Goal: Information Seeking & Learning: Learn about a topic

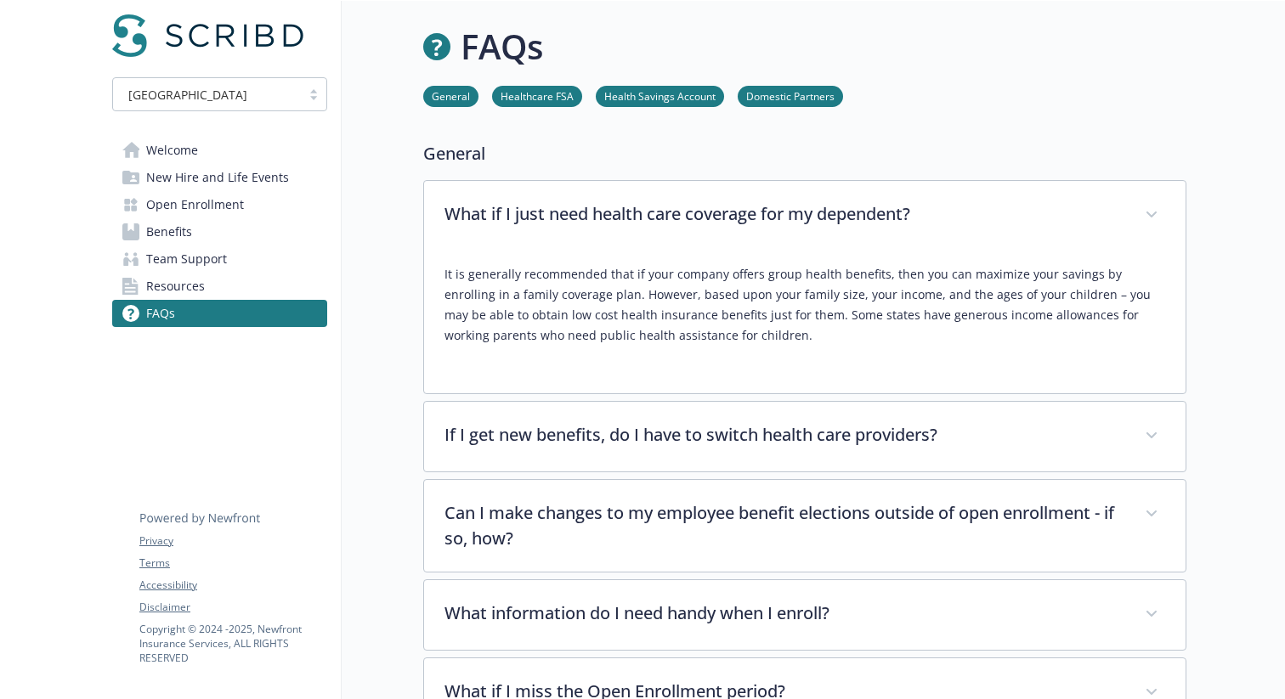
click at [759, 210] on p "What if I just need health care coverage for my dependent?" at bounding box center [784, 213] width 680 height 25
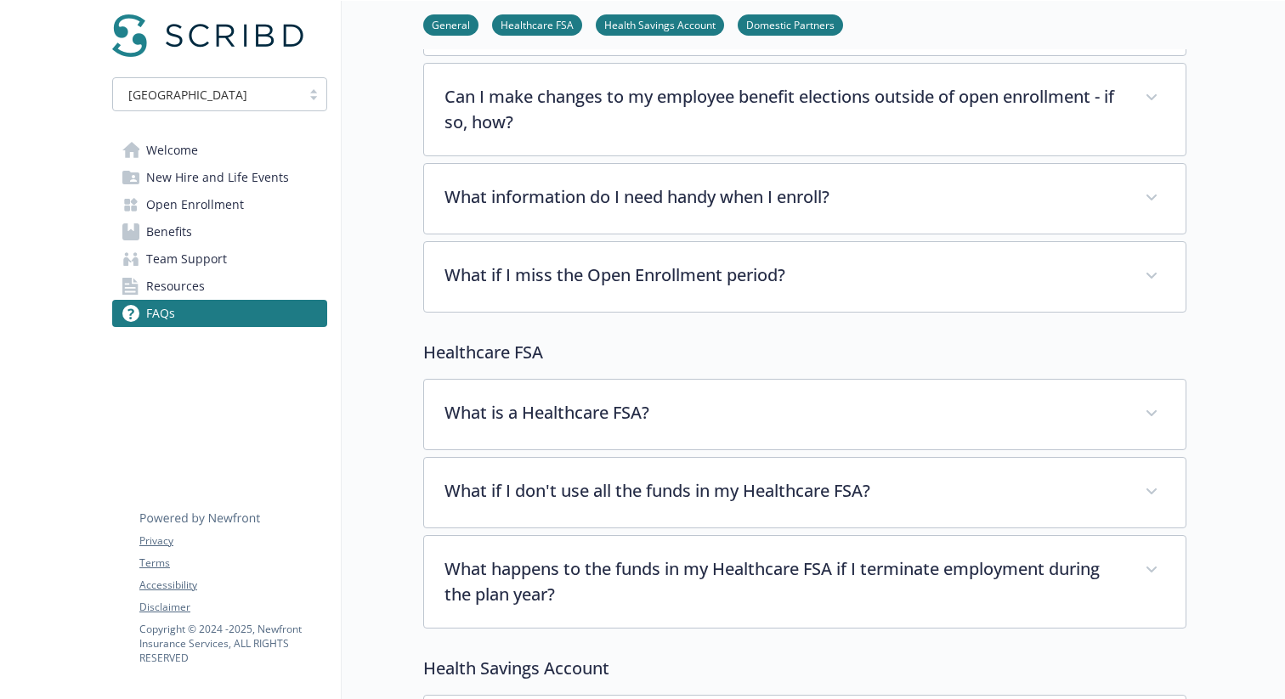
scroll to position [281, 0]
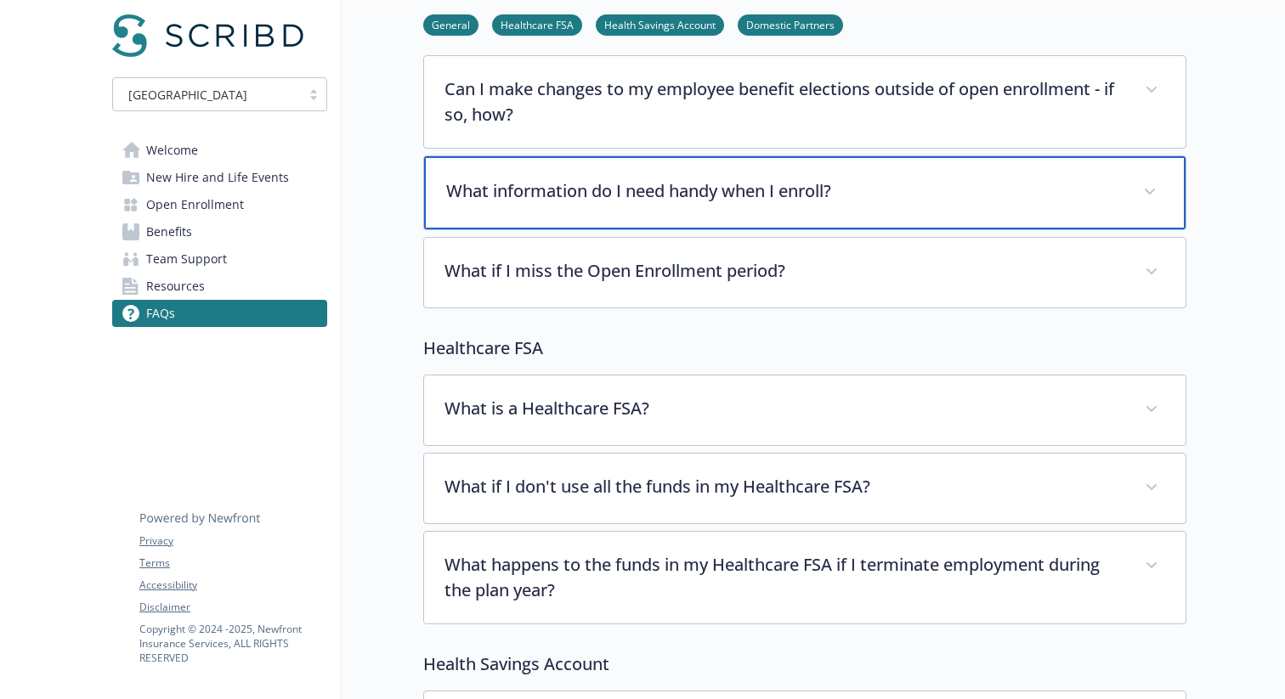
click at [699, 214] on div "What information do I need handy when I enroll?" at bounding box center [804, 192] width 761 height 73
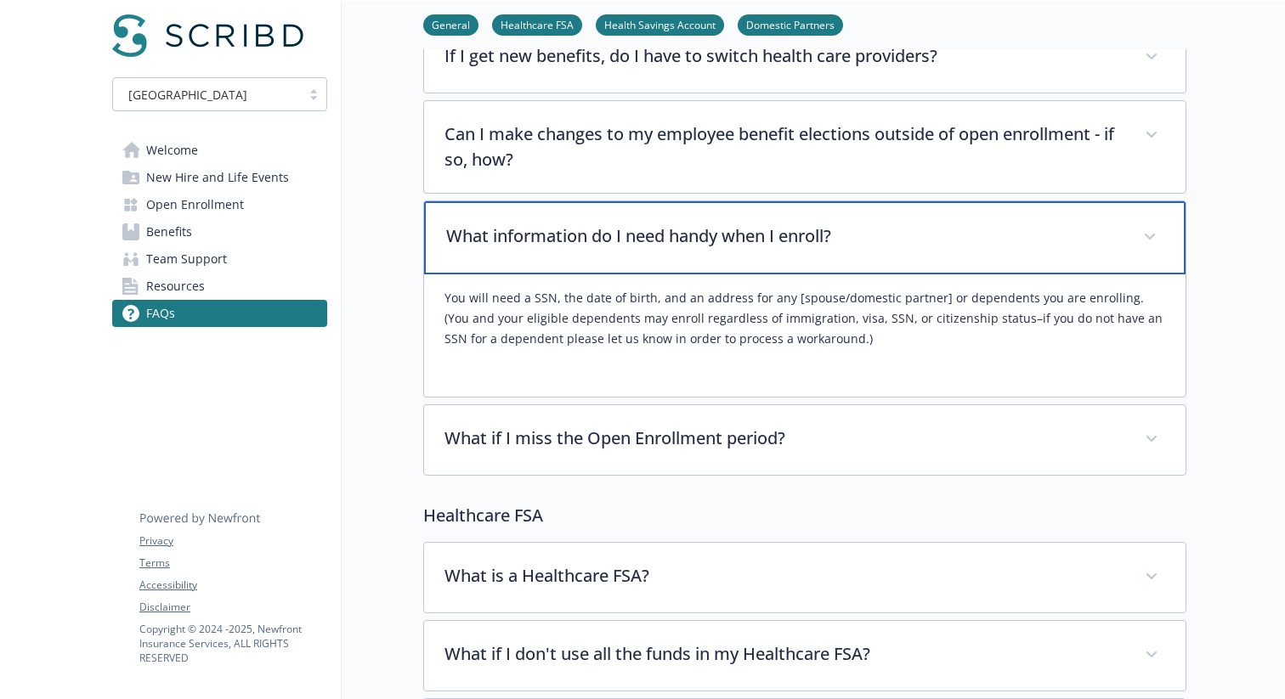
scroll to position [0, 0]
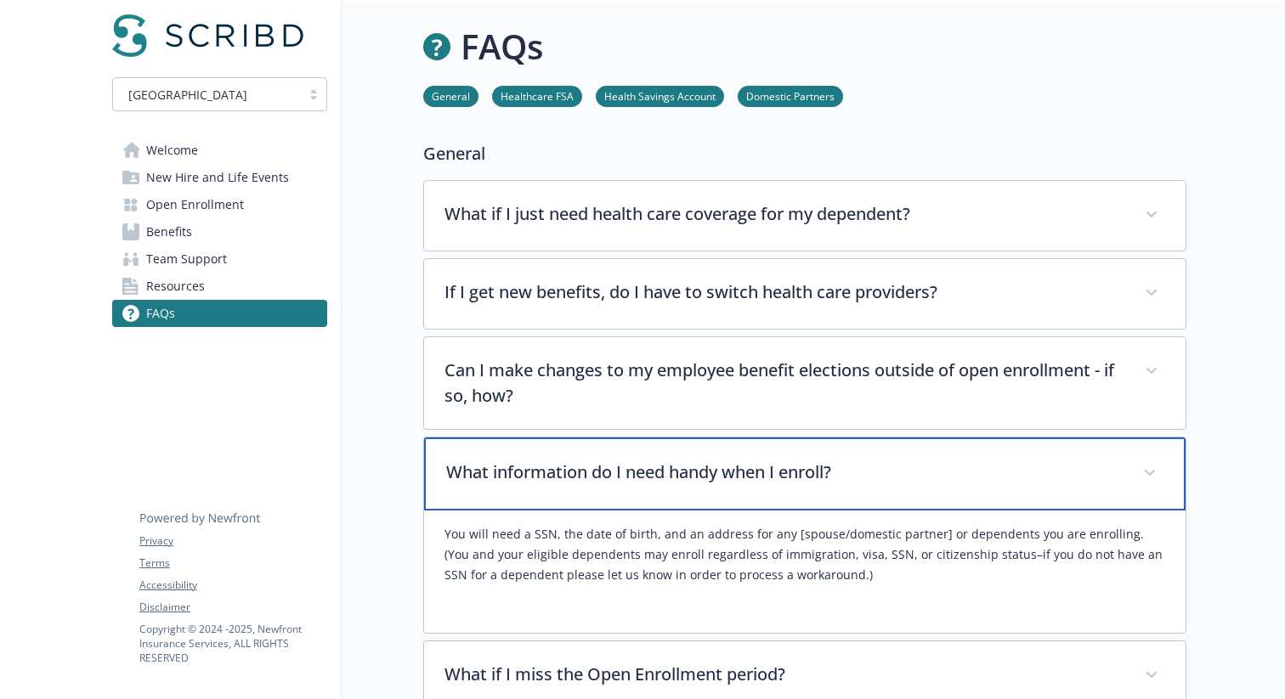
click at [538, 469] on p "What information do I need handy when I enroll?" at bounding box center [784, 472] width 676 height 25
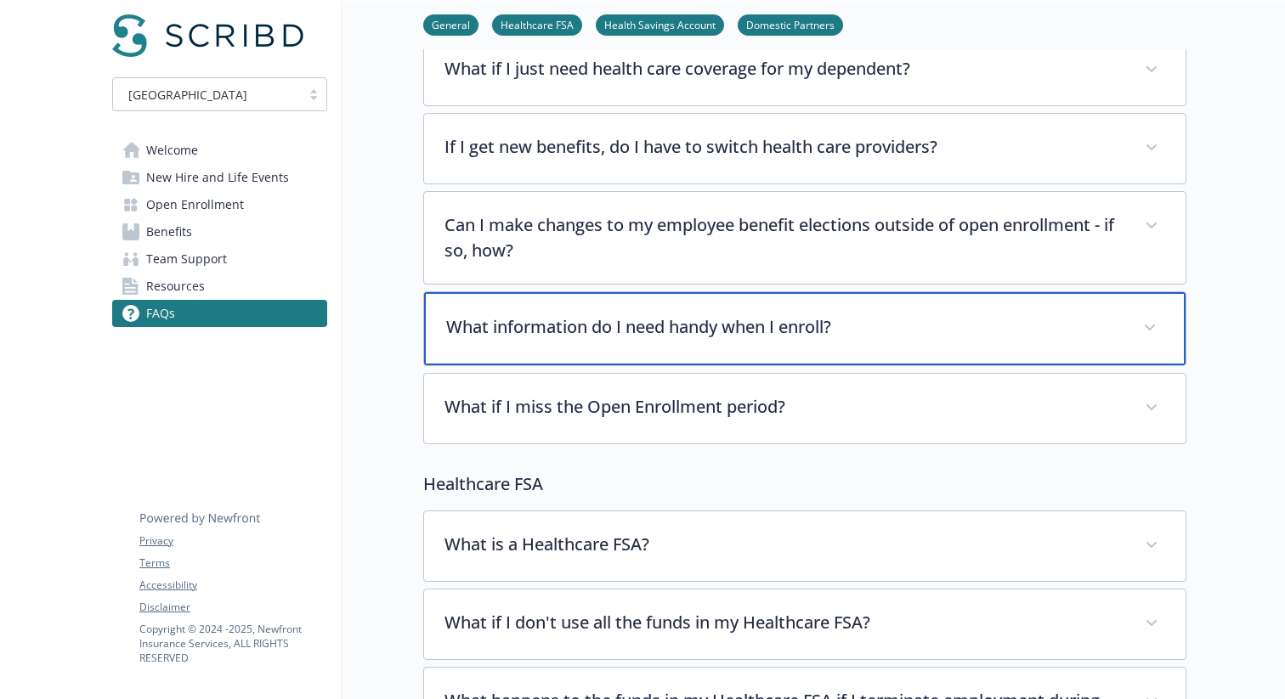
scroll to position [147, 0]
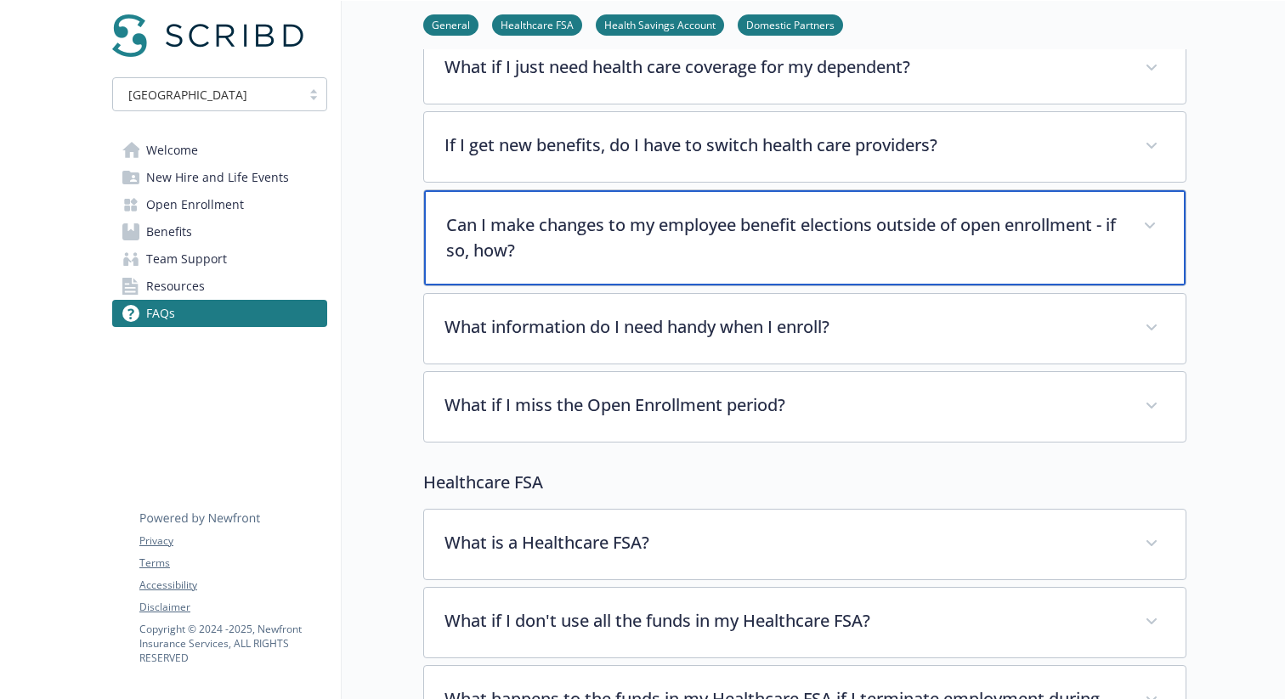
click at [535, 265] on div "Can I make changes to my employee benefit elections outside of open enrollment …" at bounding box center [804, 237] width 761 height 95
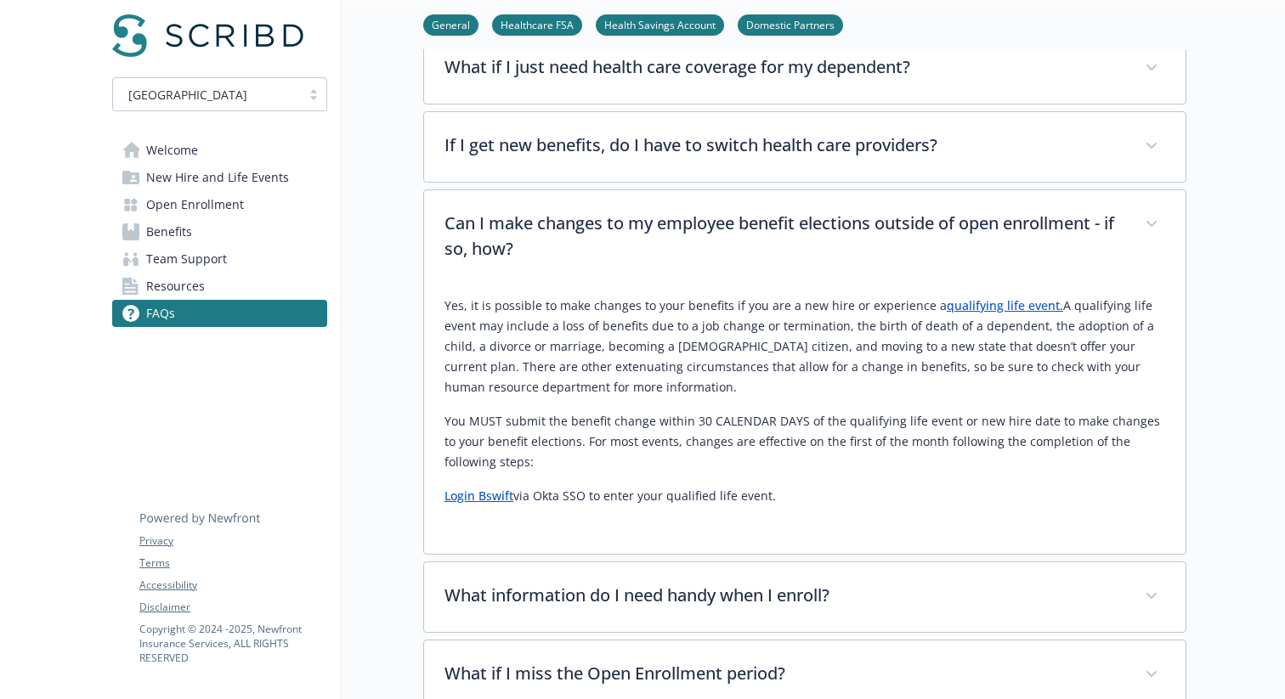
click at [575, 303] on p "Yes, it is possible to make changes to your benefits if you are a new hire or e…" at bounding box center [804, 347] width 721 height 102
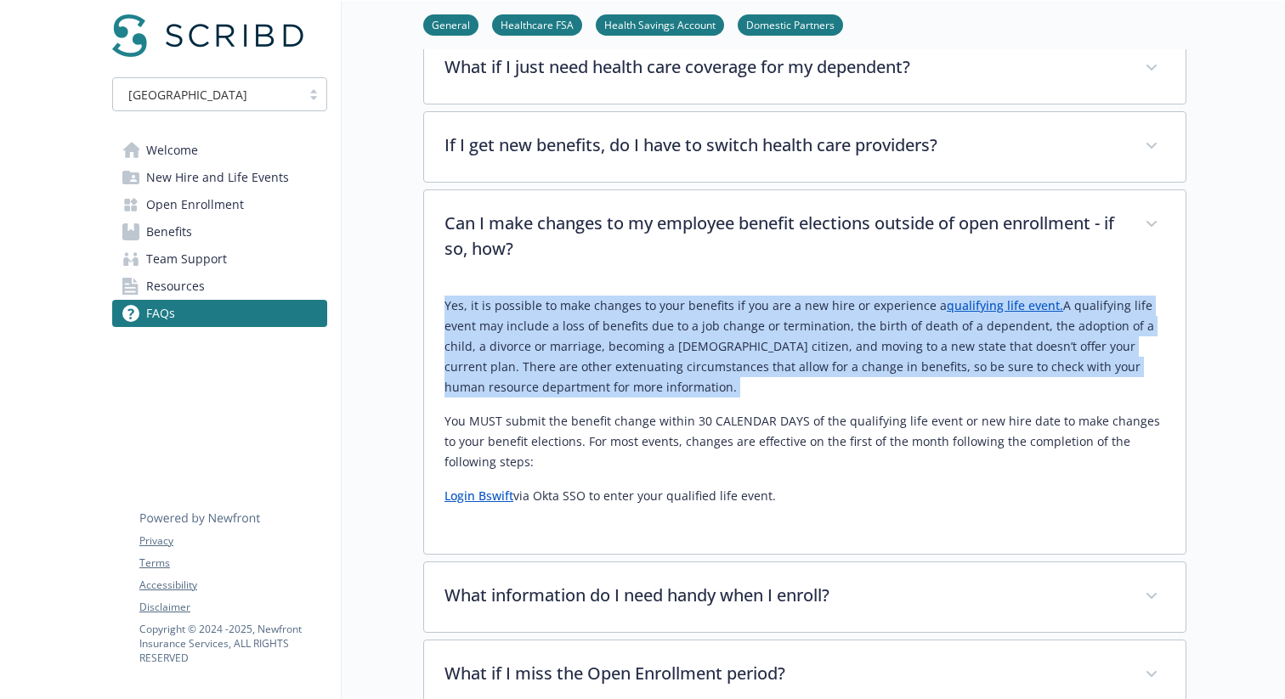
click at [575, 303] on p "Yes, it is possible to make changes to your benefits if you are a new hire or e…" at bounding box center [804, 347] width 721 height 102
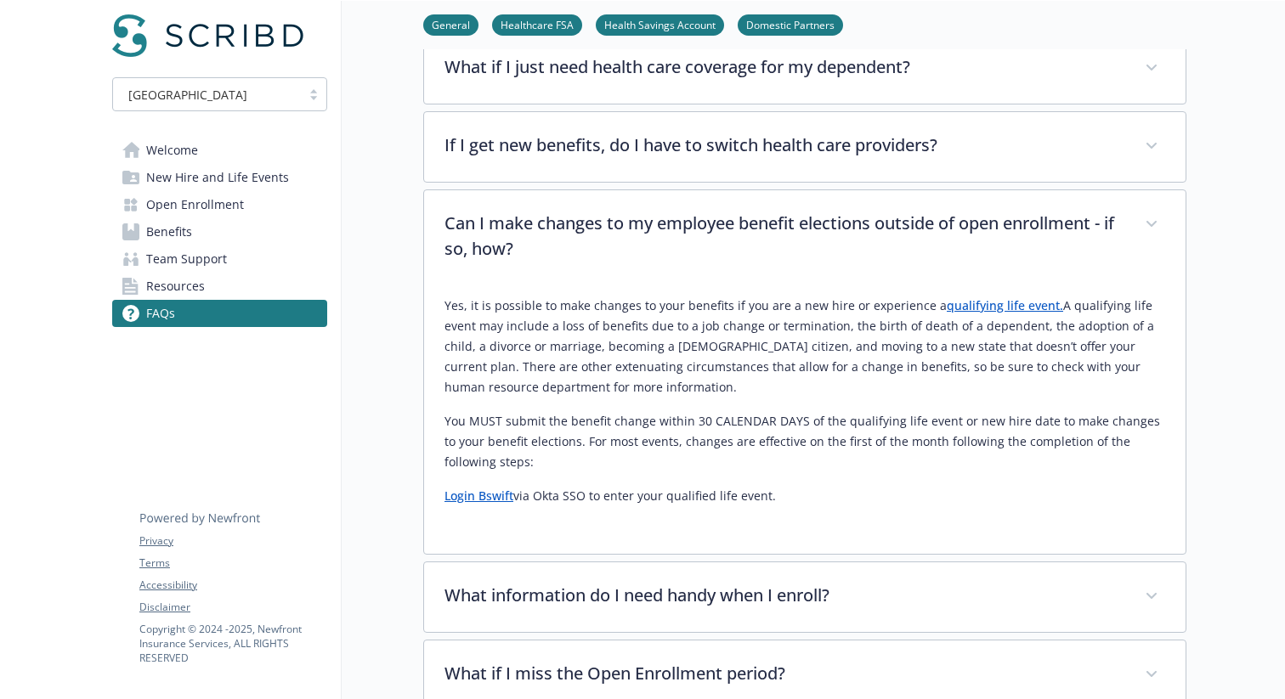
click at [609, 341] on p "Yes, it is possible to make changes to your benefits if you are a new hire or e…" at bounding box center [804, 347] width 721 height 102
click at [957, 307] on link "qualifying life event." at bounding box center [1005, 305] width 116 height 16
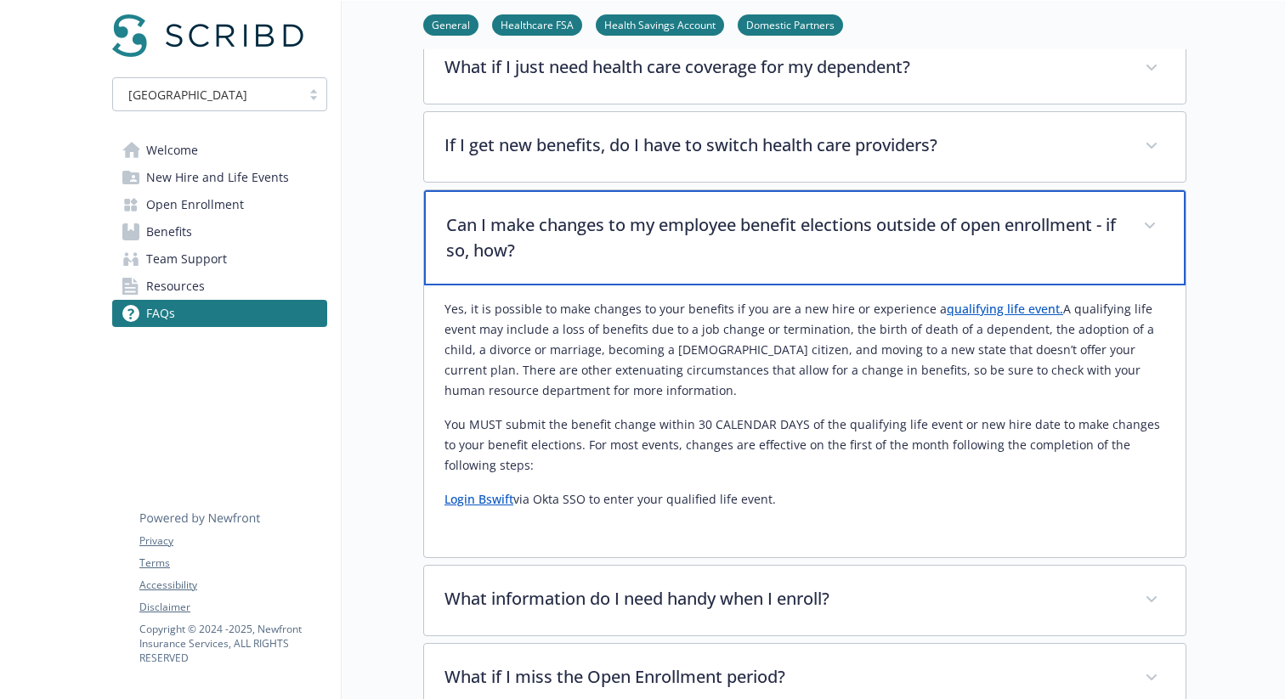
click at [774, 241] on p "Can I make changes to my employee benefit elections outside of open enrollment …" at bounding box center [784, 237] width 676 height 51
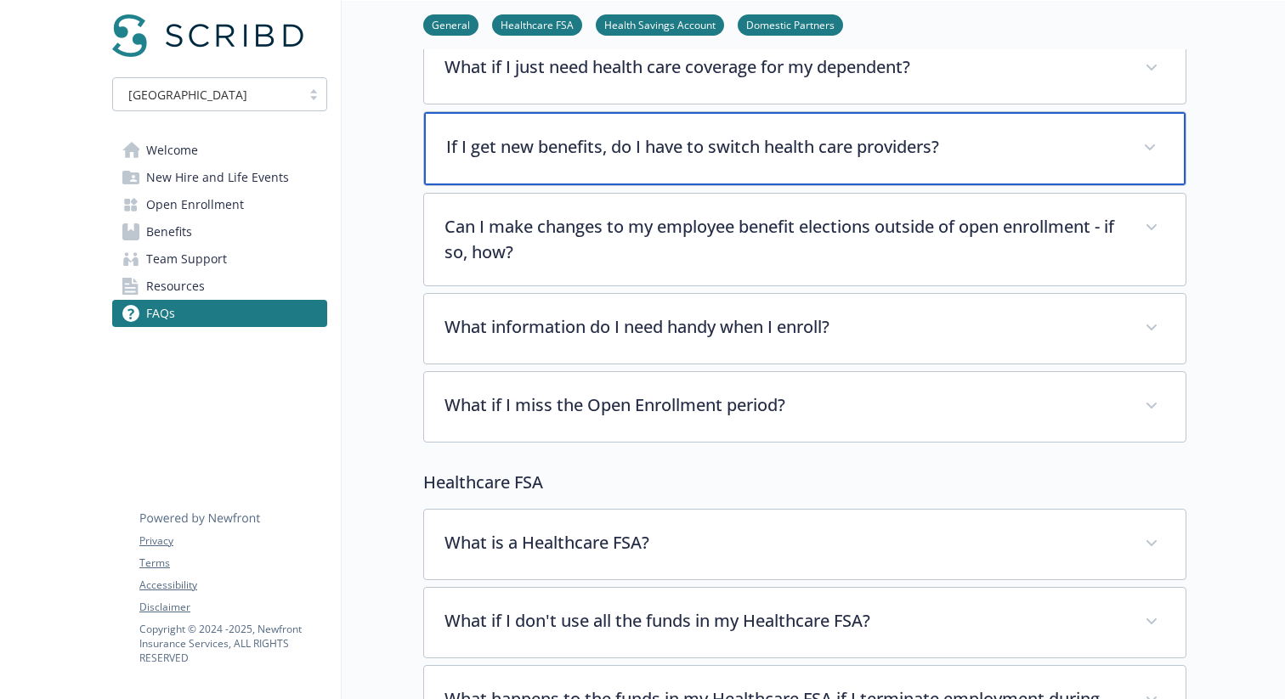
click at [739, 165] on div "If I get new benefits, do I have to switch health care providers?" at bounding box center [804, 148] width 761 height 73
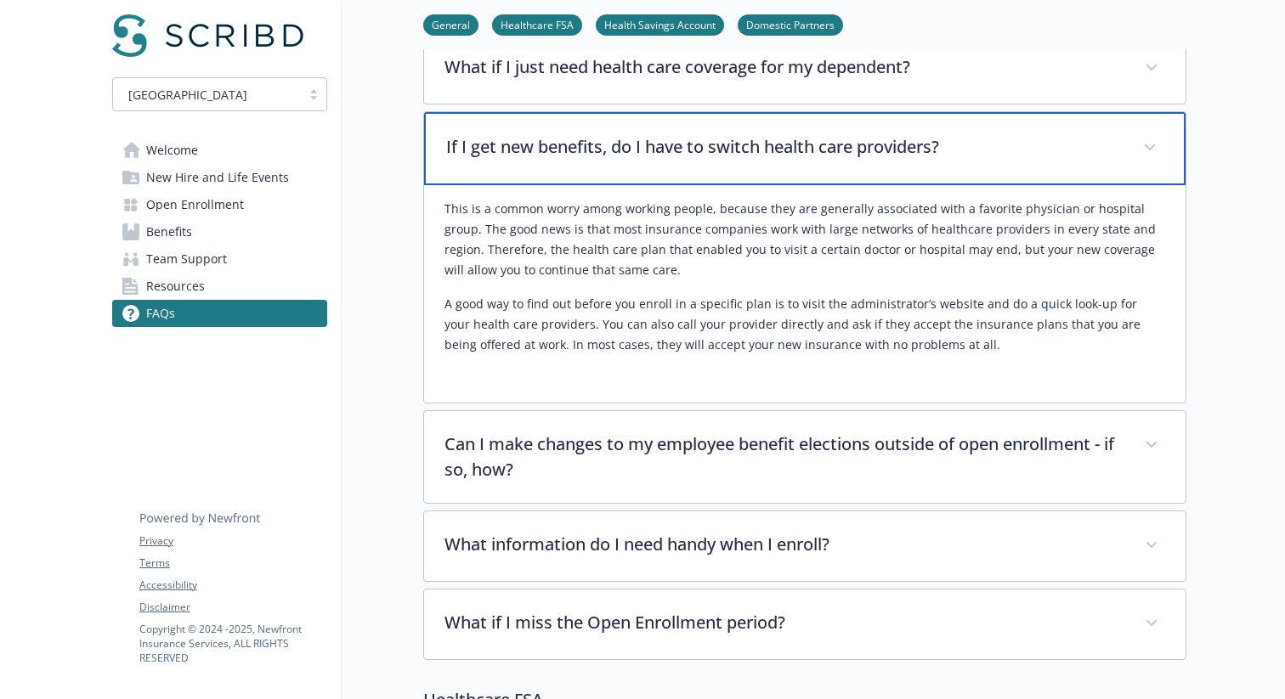
click at [730, 168] on div "If I get new benefits, do I have to switch health care providers?" at bounding box center [804, 148] width 761 height 73
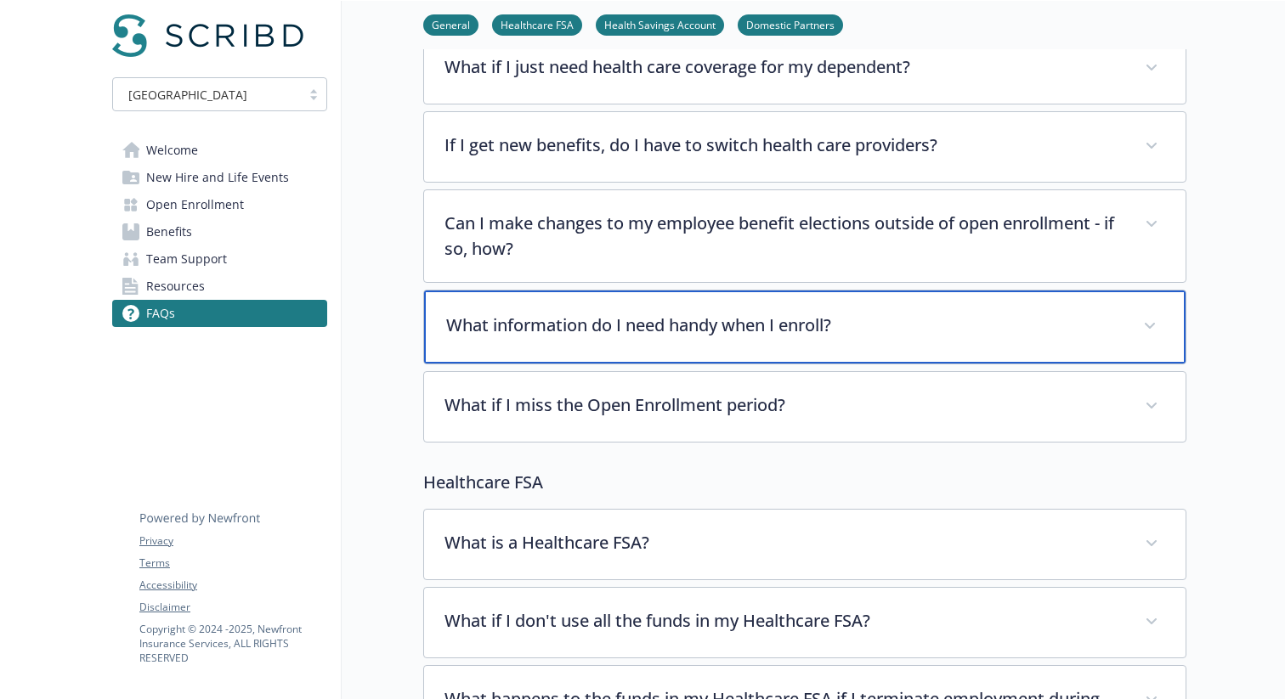
click at [649, 330] on p "What information do I need handy when I enroll?" at bounding box center [784, 325] width 676 height 25
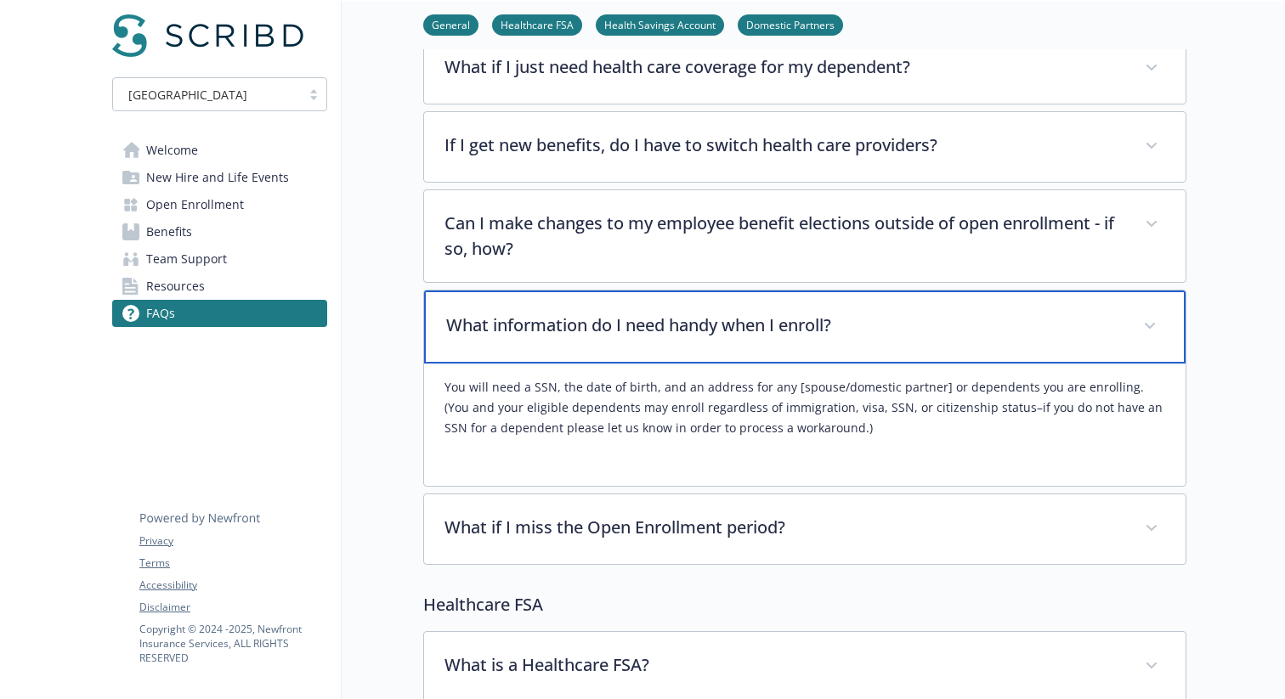
click at [649, 330] on p "What information do I need handy when I enroll?" at bounding box center [784, 325] width 676 height 25
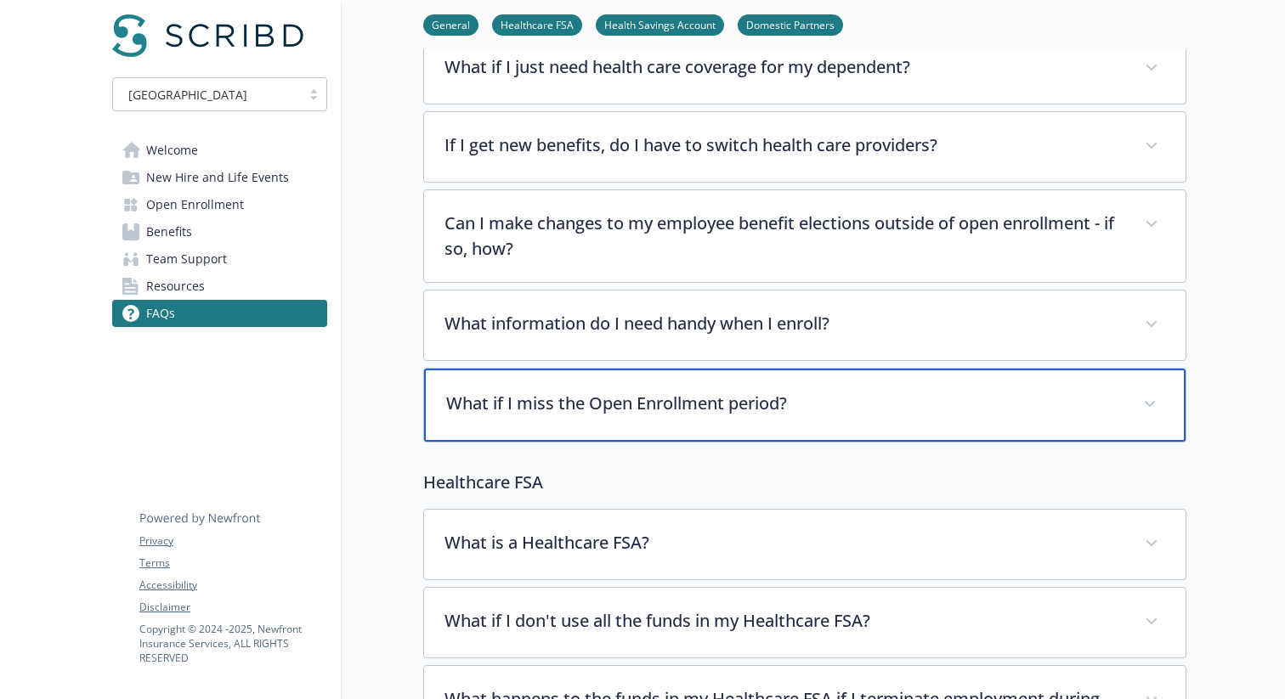
click at [643, 397] on p "What if I miss the Open Enrollment period?" at bounding box center [784, 403] width 676 height 25
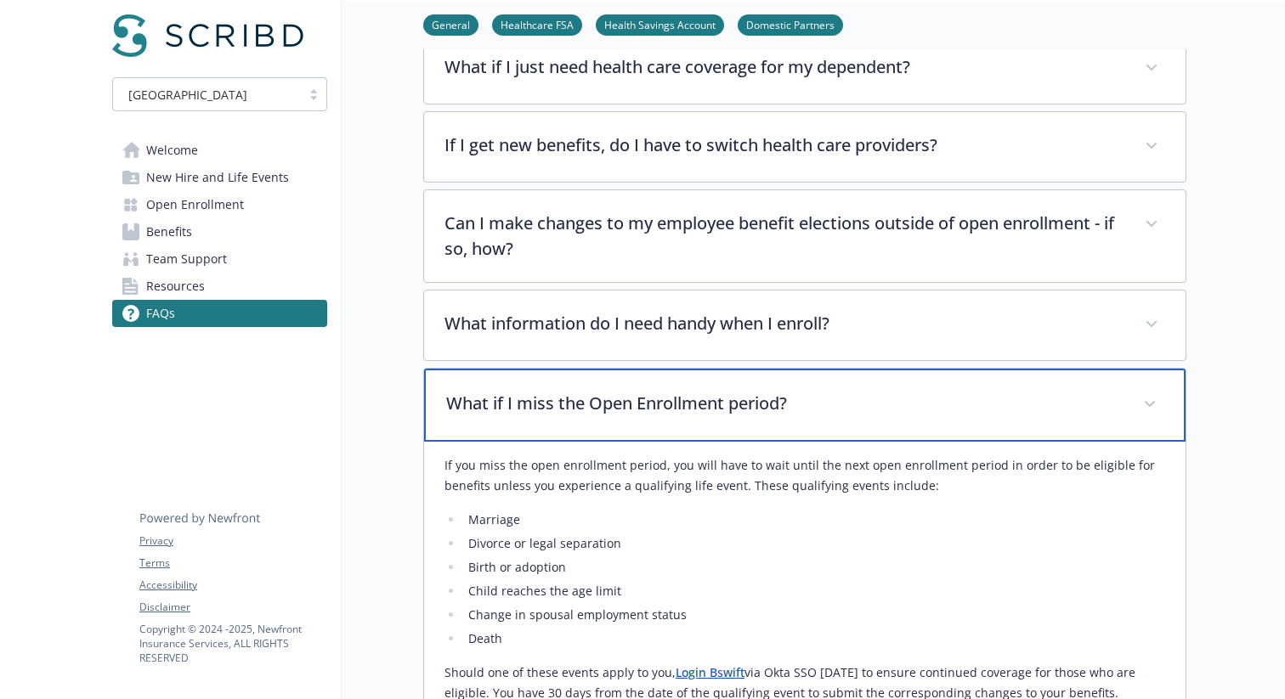
click at [643, 397] on p "What if I miss the Open Enrollment period?" at bounding box center [784, 403] width 676 height 25
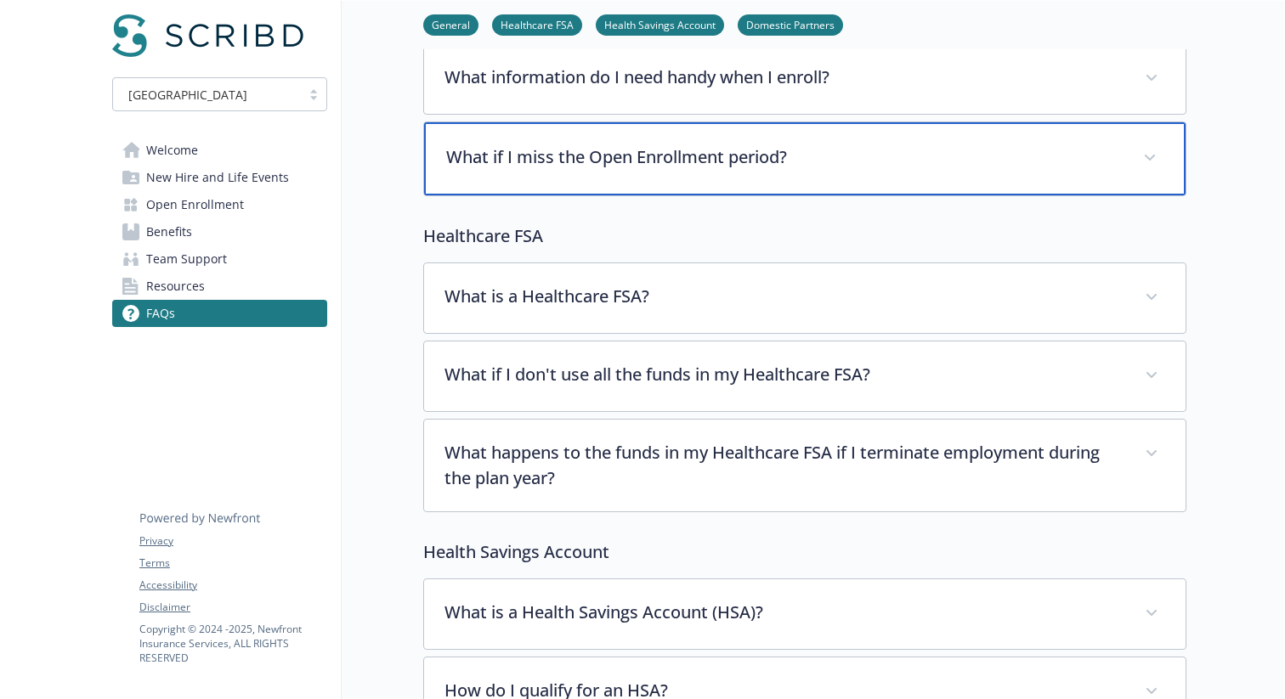
scroll to position [403, 0]
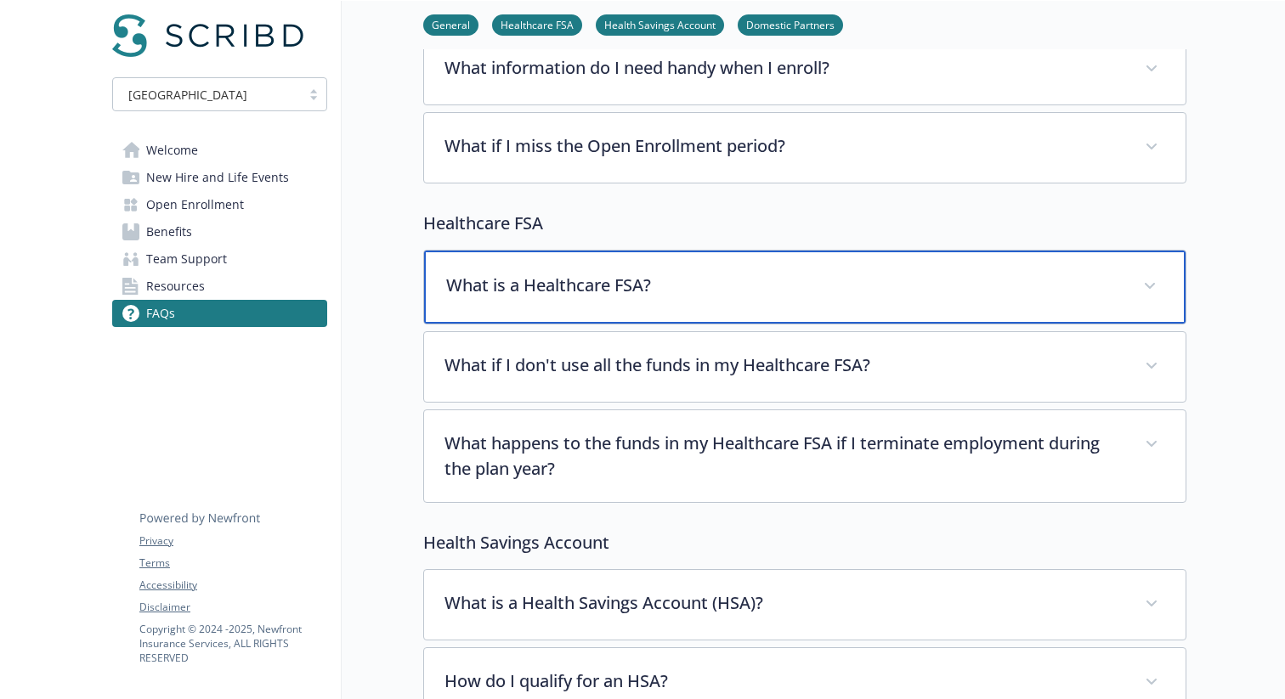
click at [620, 286] on p "What is a Healthcare FSA?" at bounding box center [784, 285] width 676 height 25
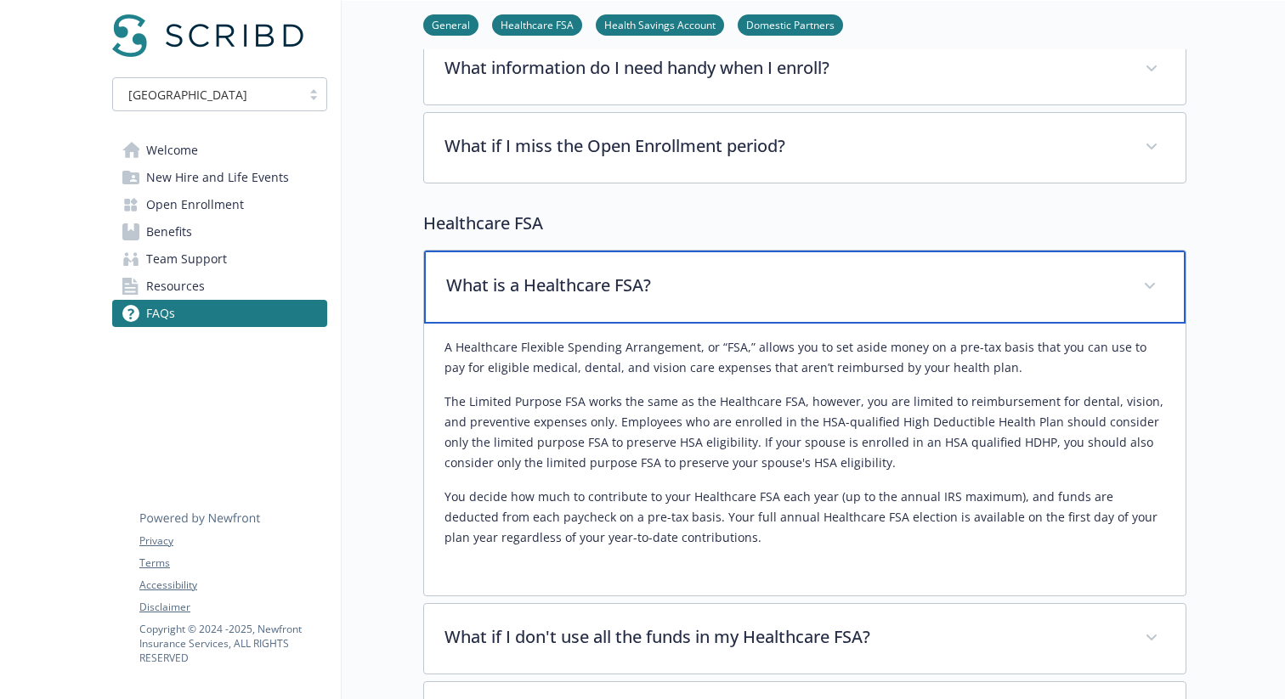
click at [620, 286] on p "What is a Healthcare FSA?" at bounding box center [784, 285] width 676 height 25
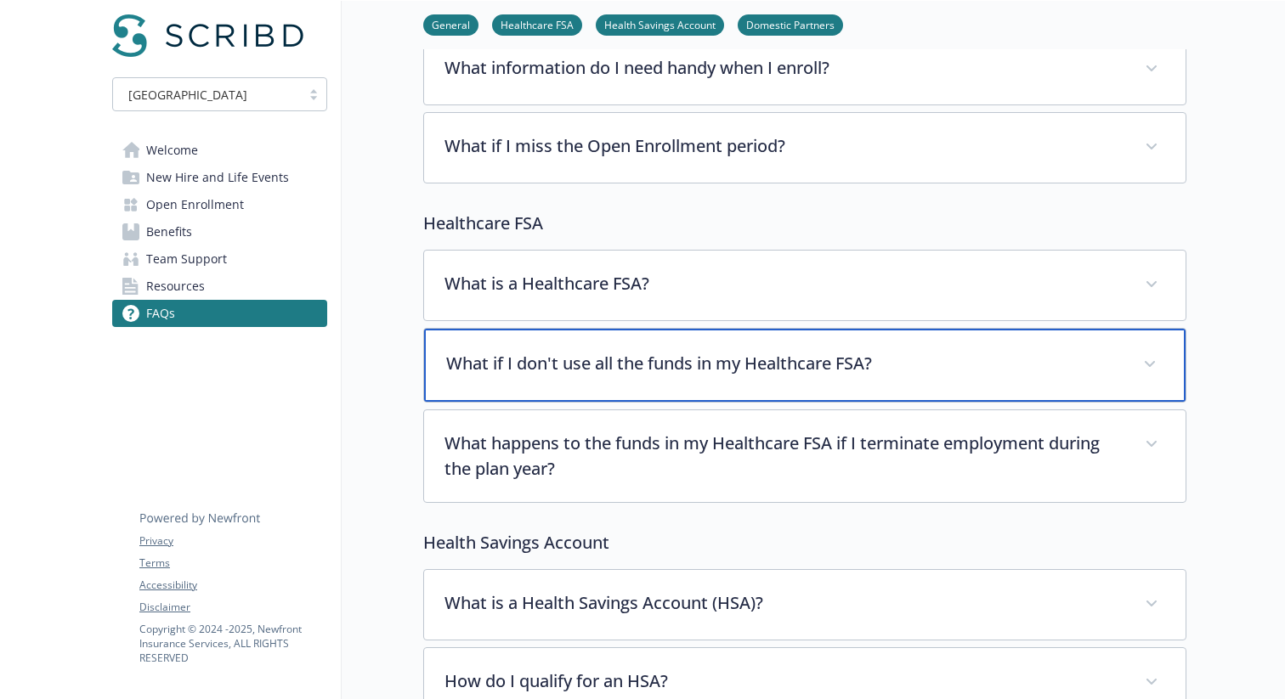
click at [604, 352] on p "What if I don't use all the funds in my Healthcare FSA?" at bounding box center [784, 363] width 676 height 25
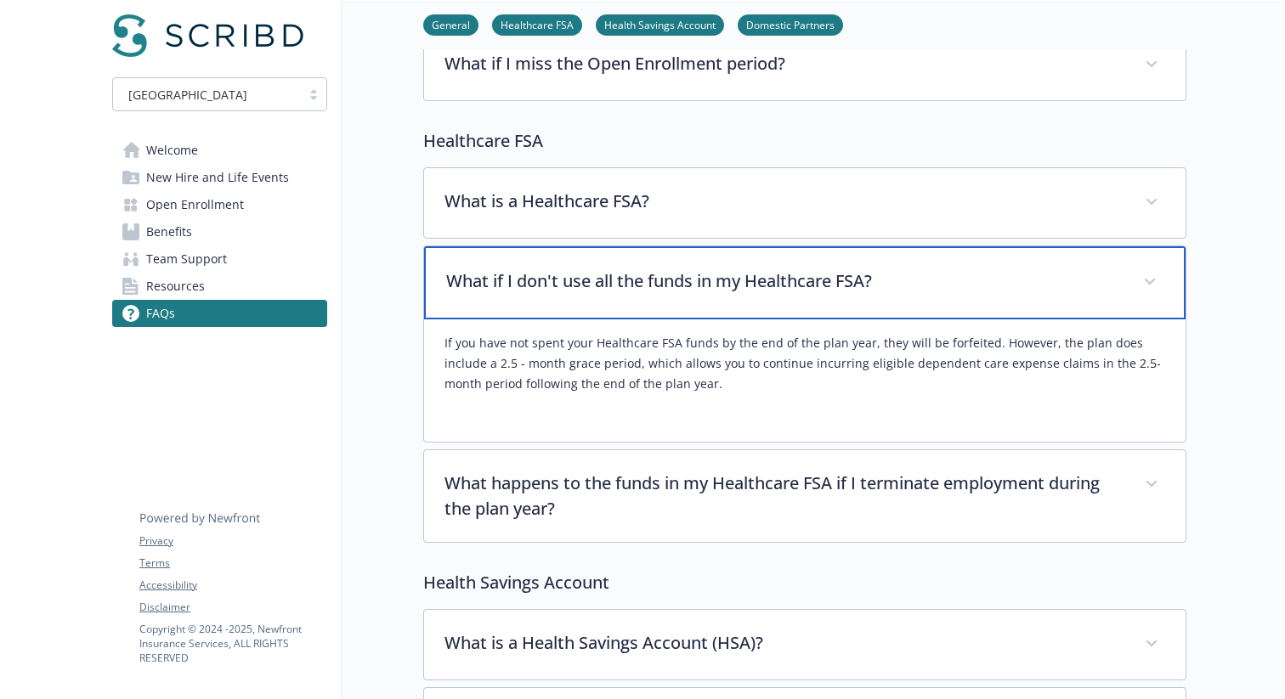
scroll to position [489, 0]
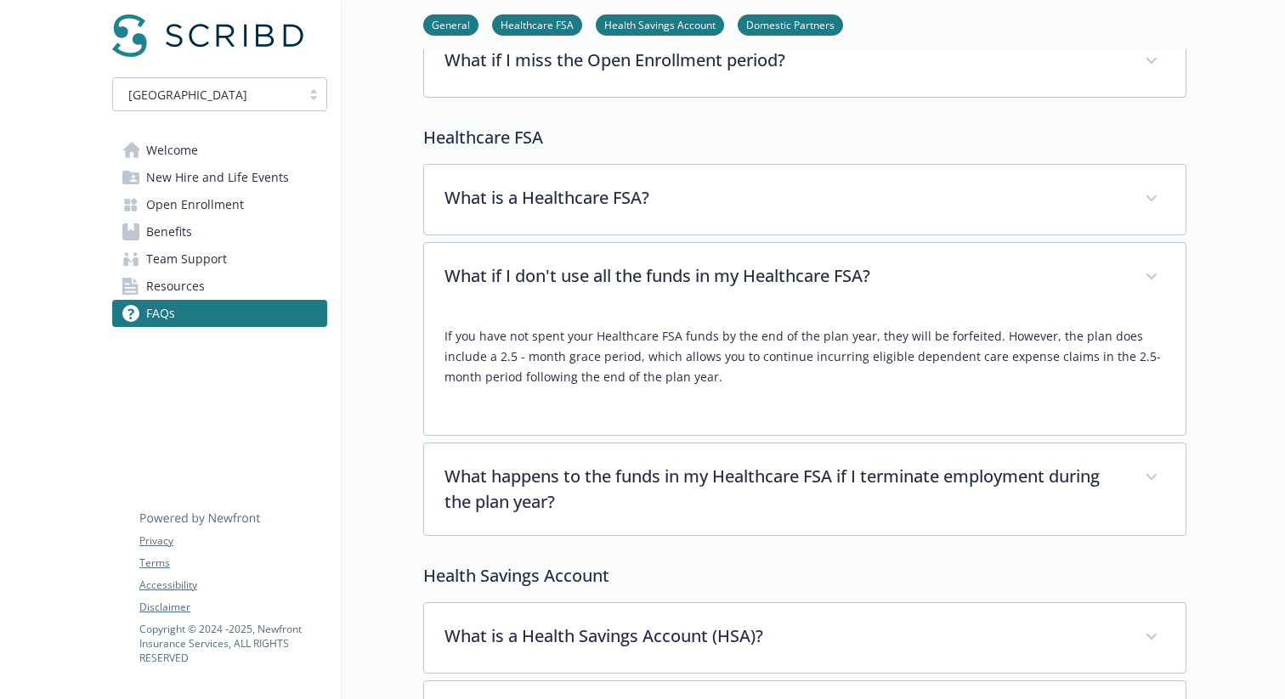
click at [592, 355] on p "If you have not spent your Healthcare FSA funds by the end of the plan year, th…" at bounding box center [804, 356] width 721 height 61
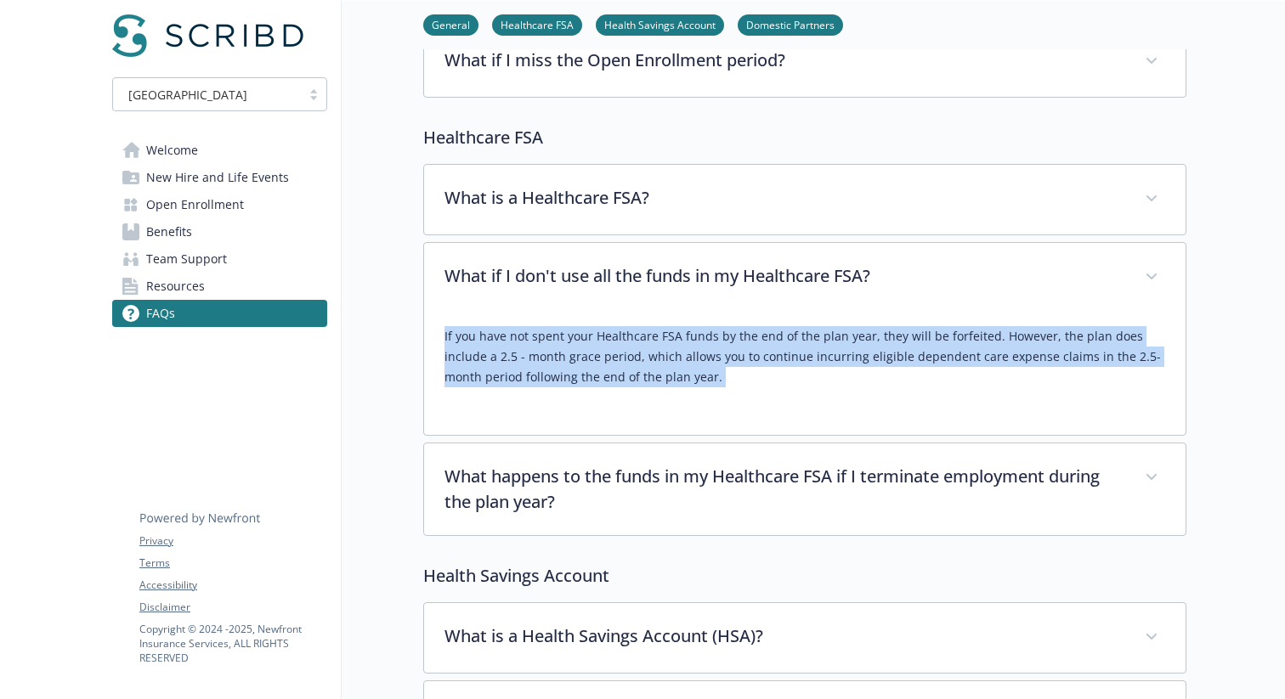
click at [592, 355] on p "If you have not spent your Healthcare FSA funds by the end of the plan year, th…" at bounding box center [804, 356] width 721 height 61
click at [631, 354] on p "If you have not spent your Healthcare FSA funds by the end of the plan year, th…" at bounding box center [804, 356] width 721 height 61
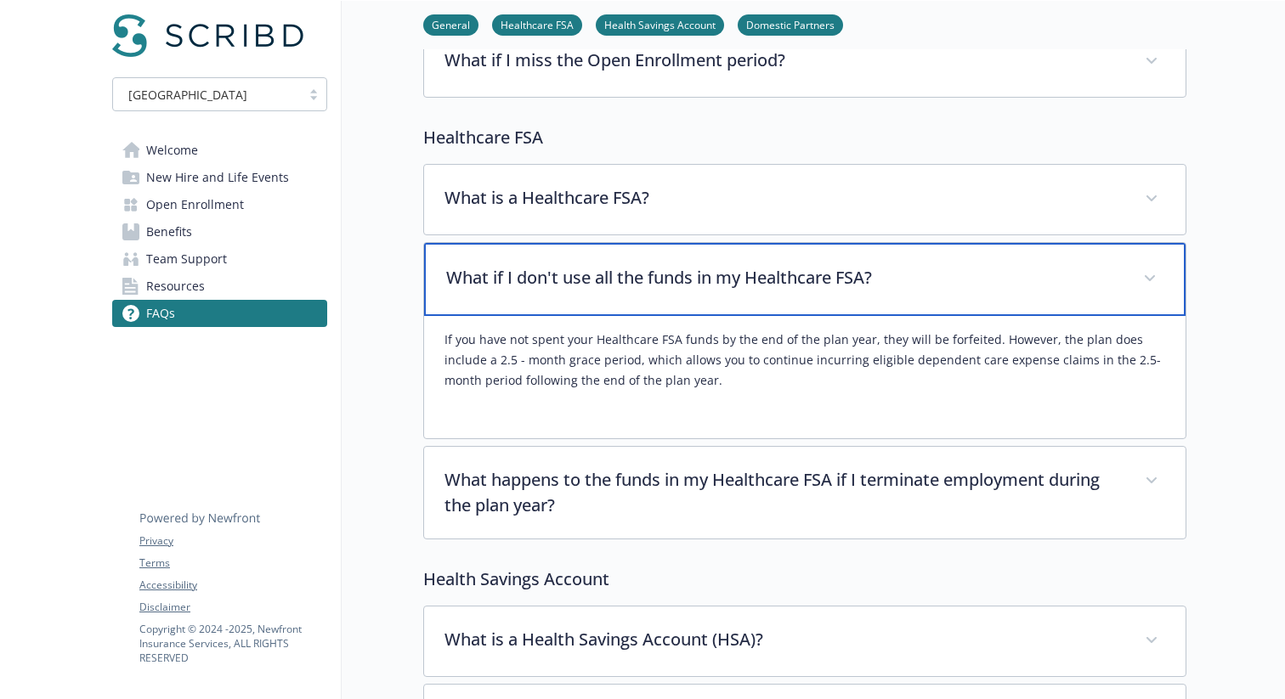
click at [599, 278] on p "What if I don't use all the funds in my Healthcare FSA?" at bounding box center [784, 277] width 676 height 25
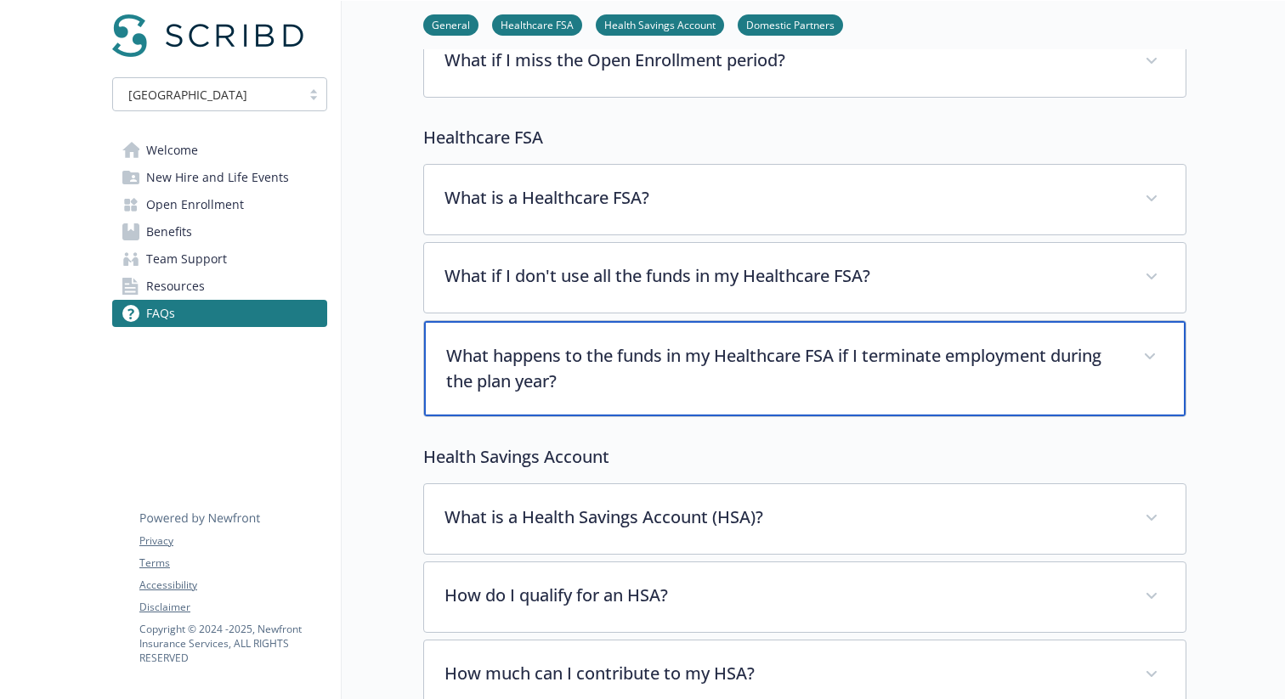
click at [608, 378] on p "What happens to the funds in my Healthcare FSA if I terminate employment during…" at bounding box center [784, 368] width 676 height 51
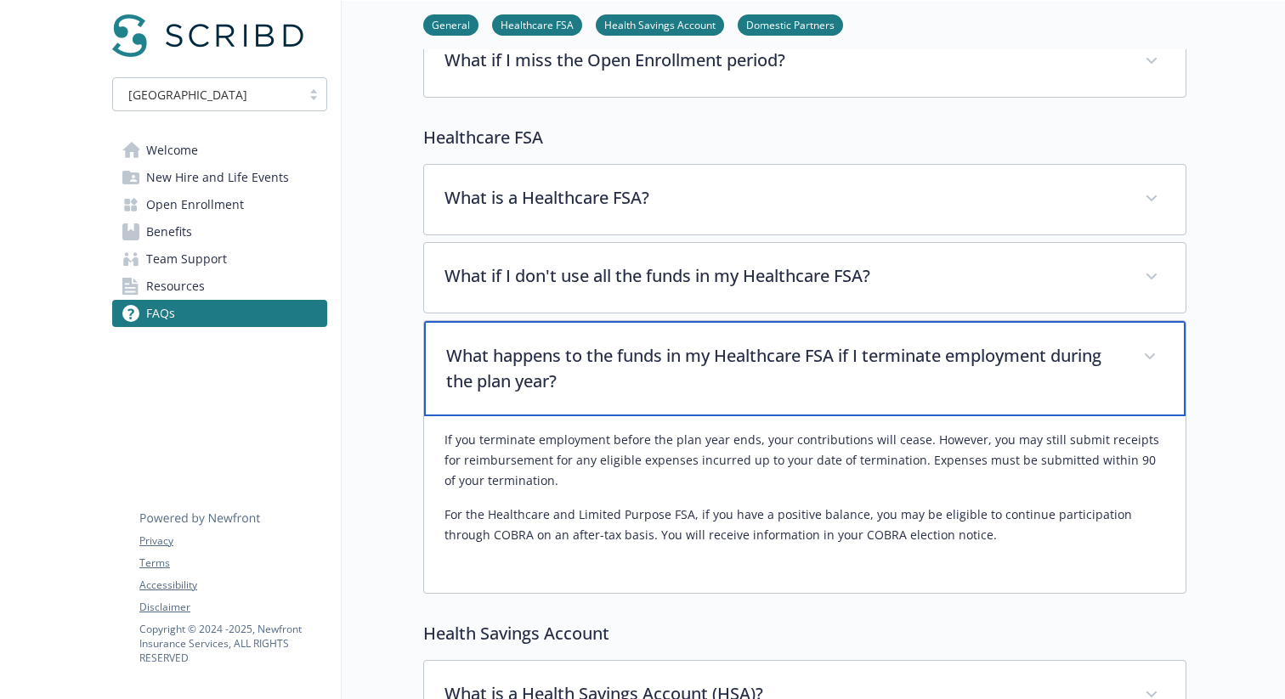
click at [609, 379] on p "What happens to the funds in my Healthcare FSA if I terminate employment during…" at bounding box center [784, 368] width 676 height 51
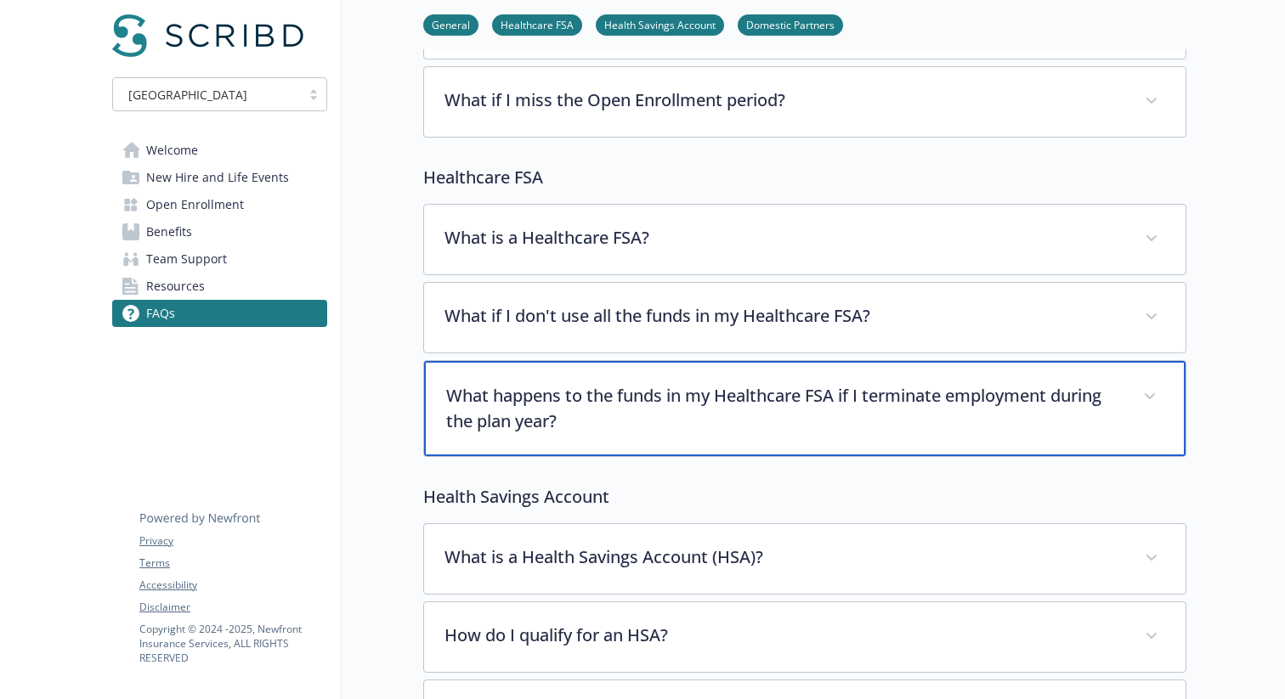
scroll to position [446, 0]
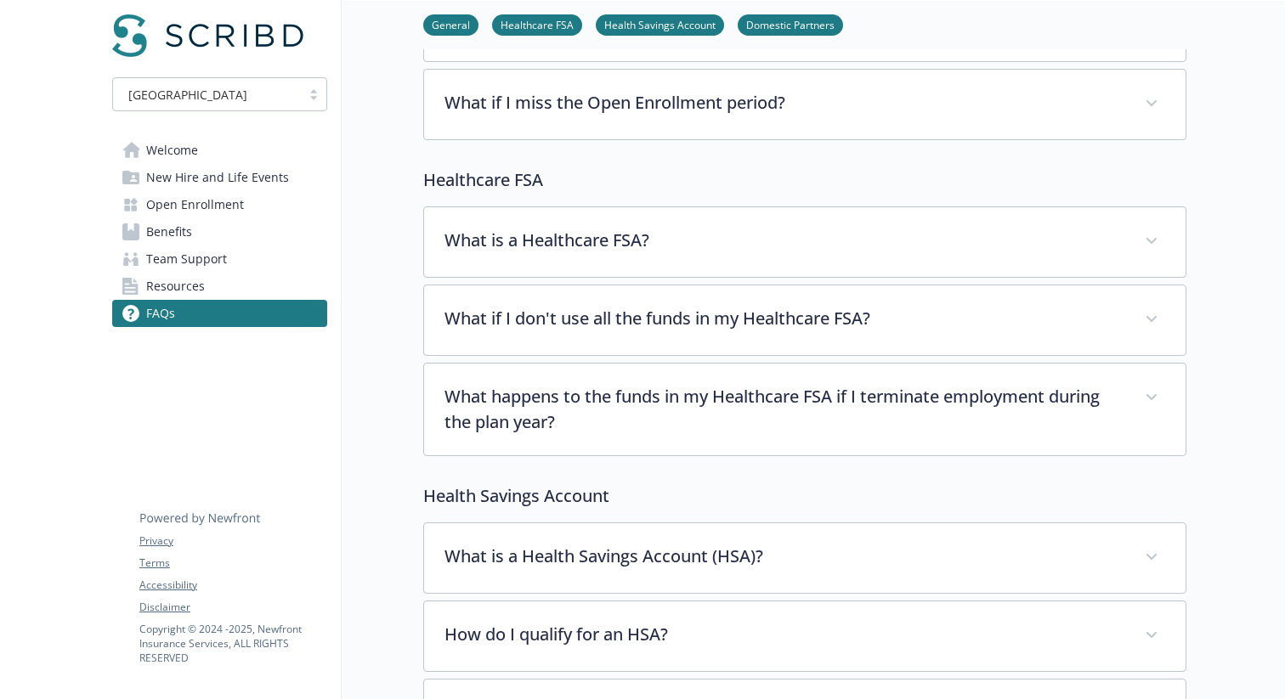
click at [517, 175] on p "Healthcare FSA" at bounding box center [804, 179] width 763 height 25
copy p "Healthcare FSA"
click at [505, 495] on p "Health Savings Account" at bounding box center [804, 496] width 763 height 25
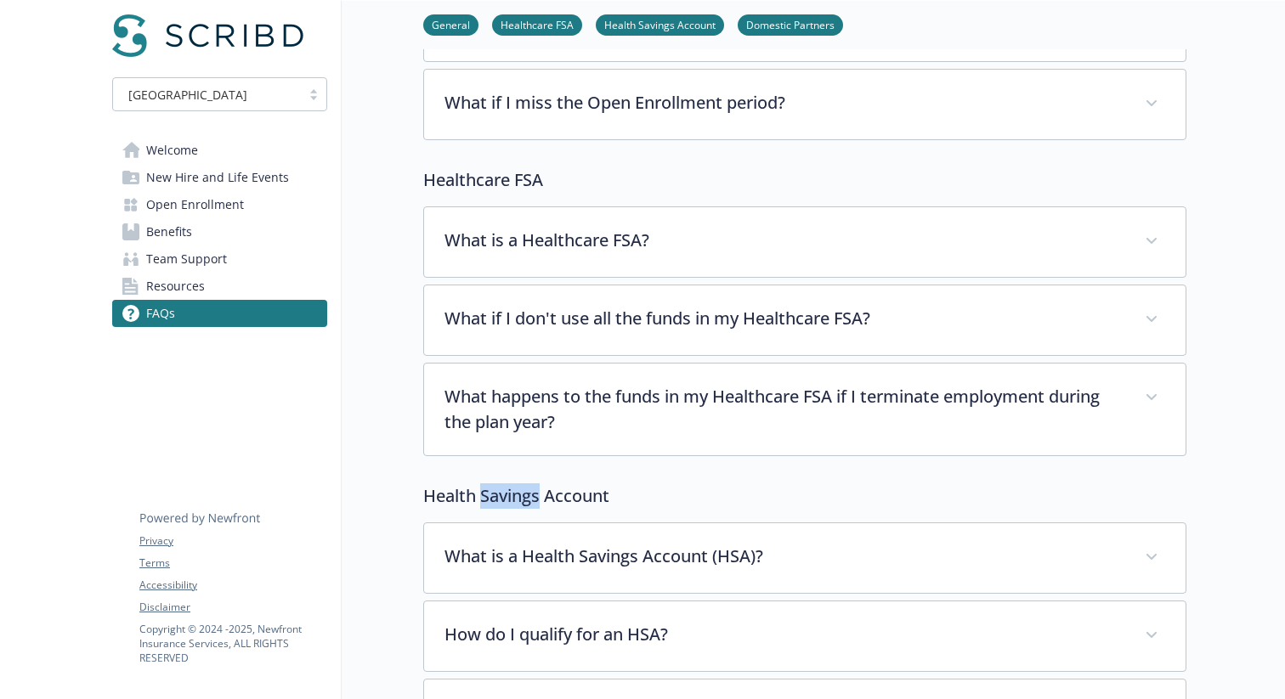
click at [505, 495] on p "Health Savings Account" at bounding box center [804, 496] width 763 height 25
copy p "Health Savings Account"
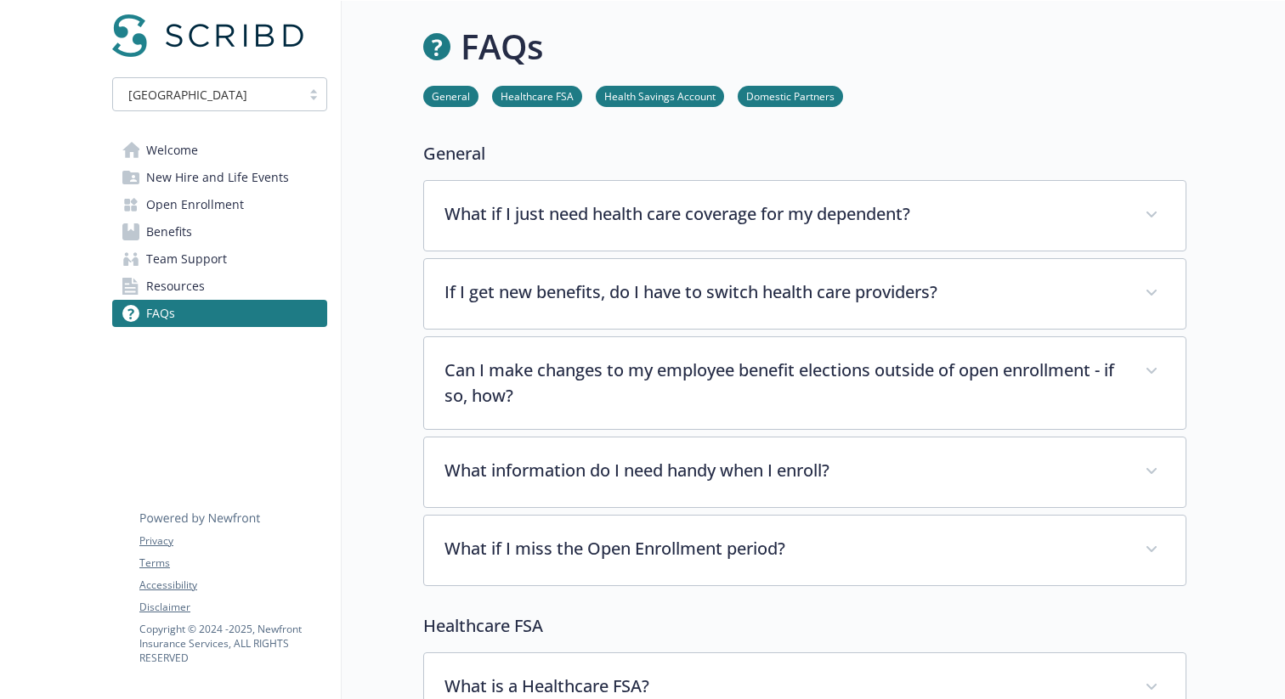
click at [481, 160] on p "General" at bounding box center [804, 153] width 763 height 25
copy p "General"
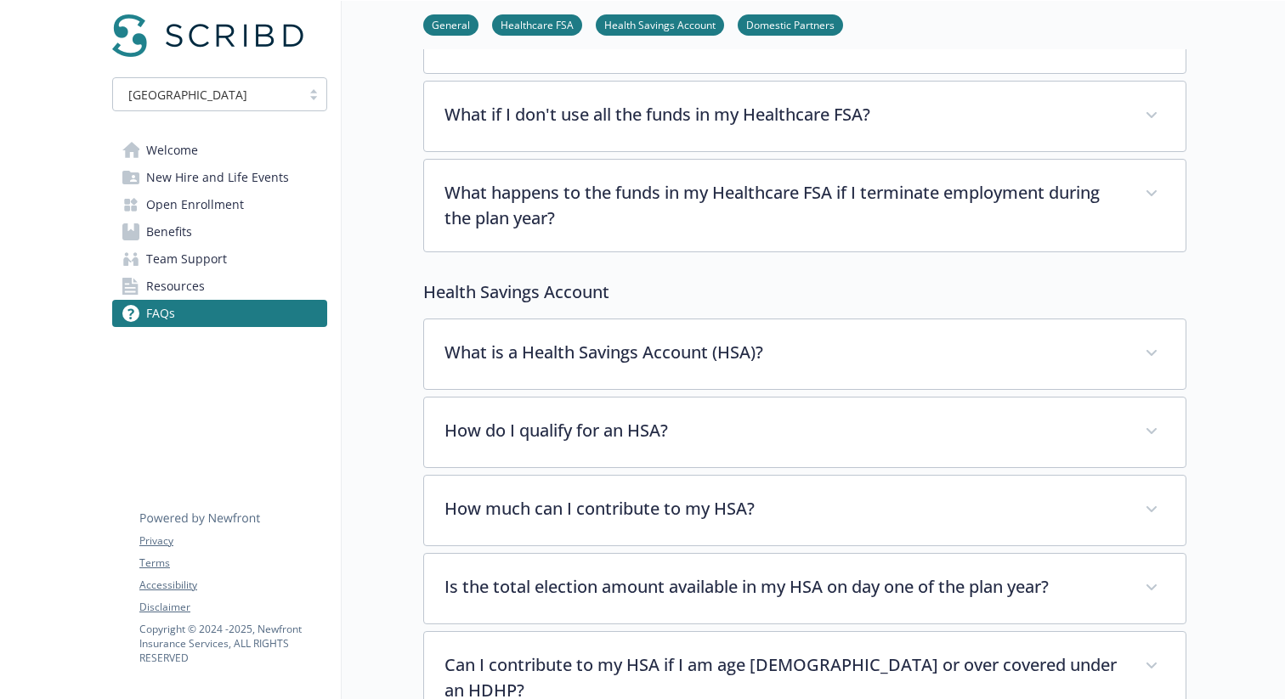
scroll to position [656, 0]
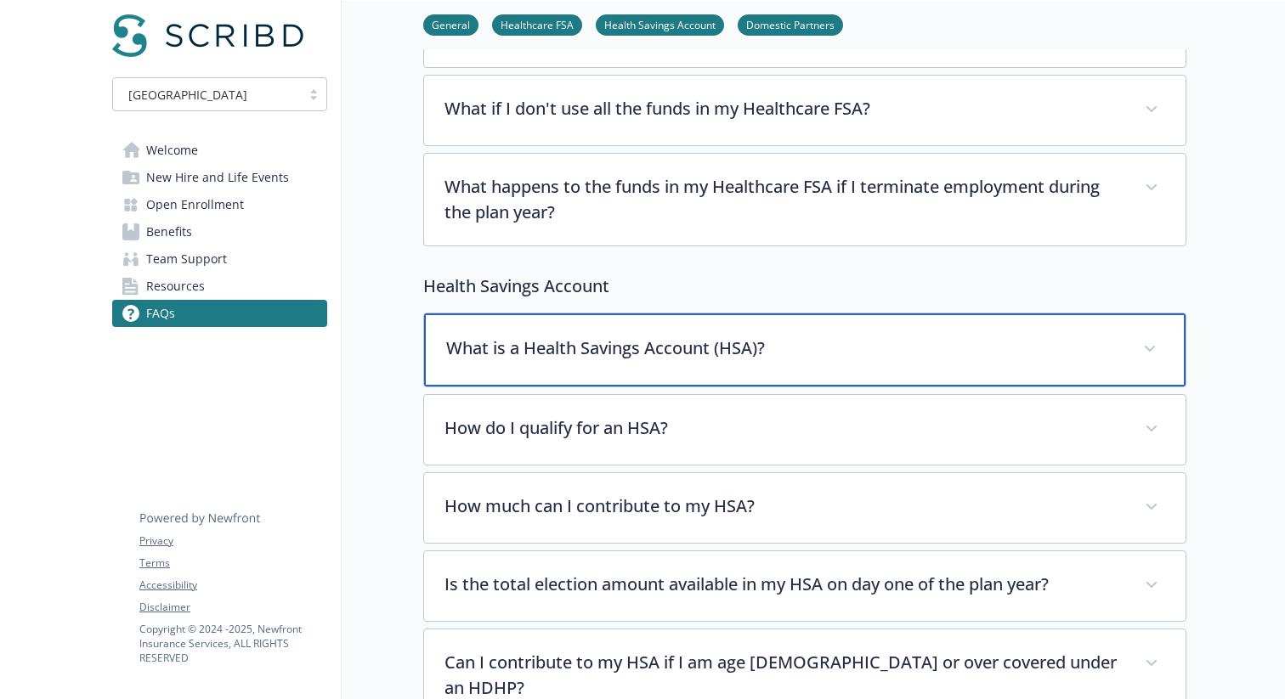
click at [527, 350] on p "What is a Health Savings Account (HSA)?" at bounding box center [784, 348] width 676 height 25
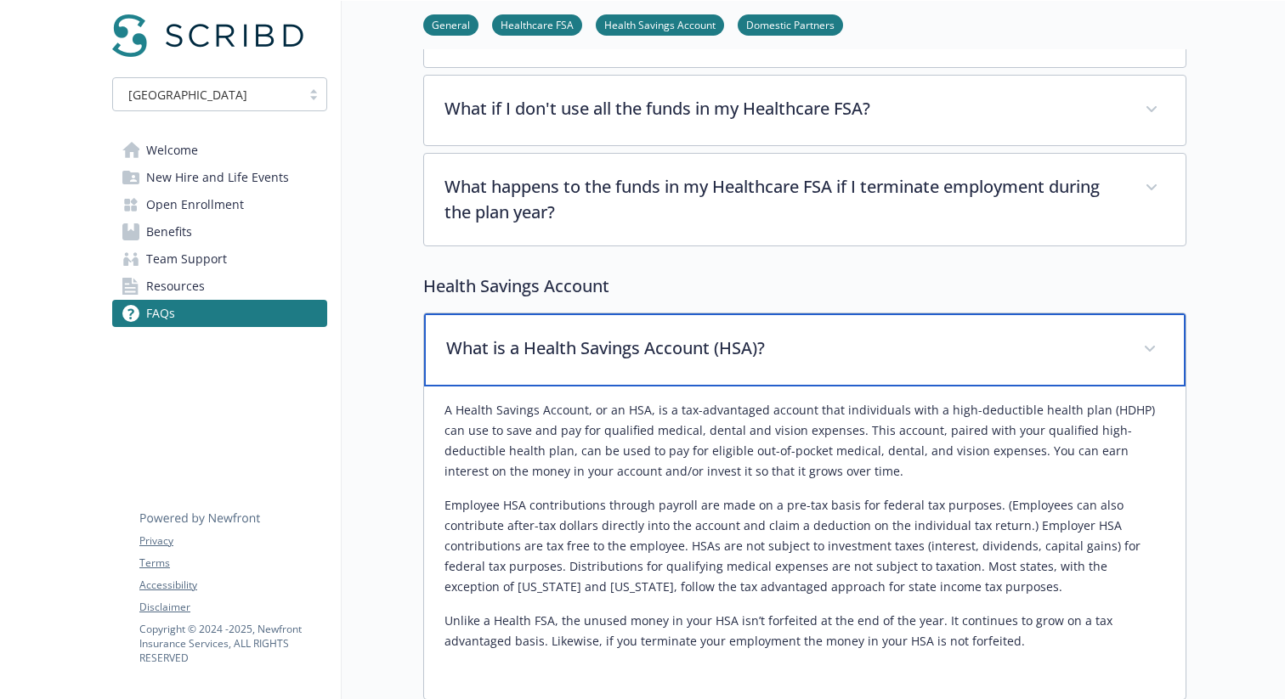
click at [527, 350] on p "What is a Health Savings Account (HSA)?" at bounding box center [784, 348] width 676 height 25
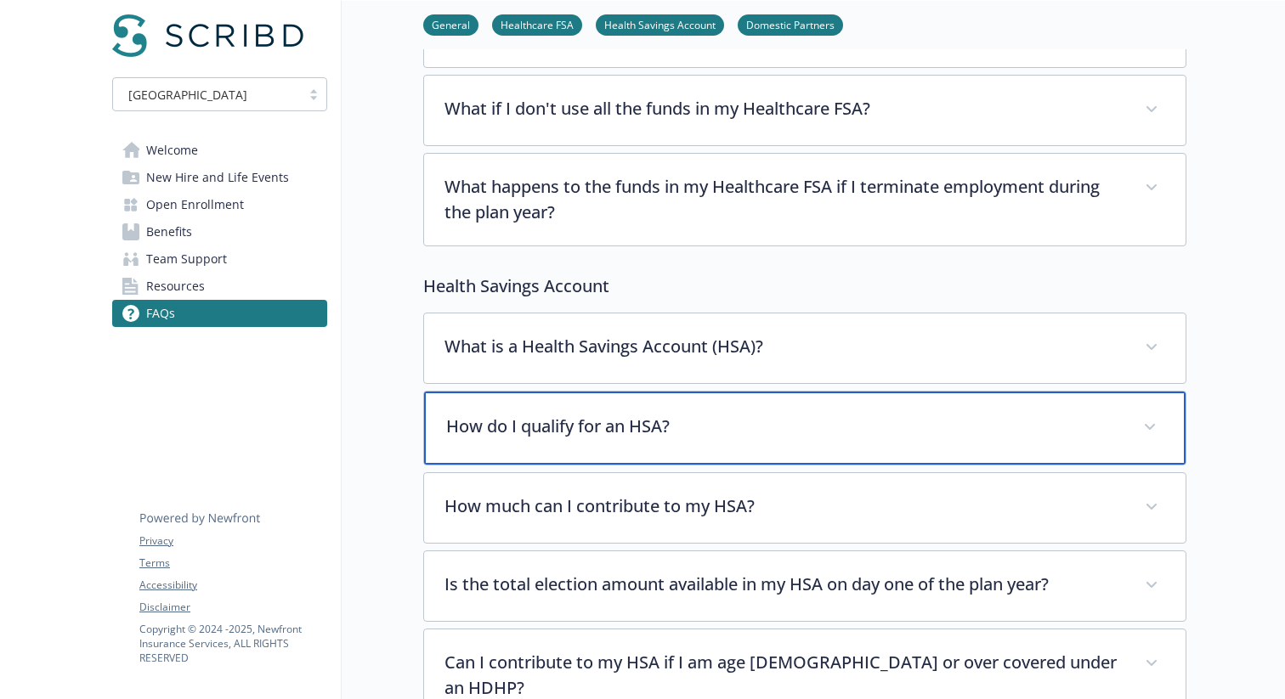
click at [531, 422] on p "How do I qualify for an HSA?" at bounding box center [784, 426] width 676 height 25
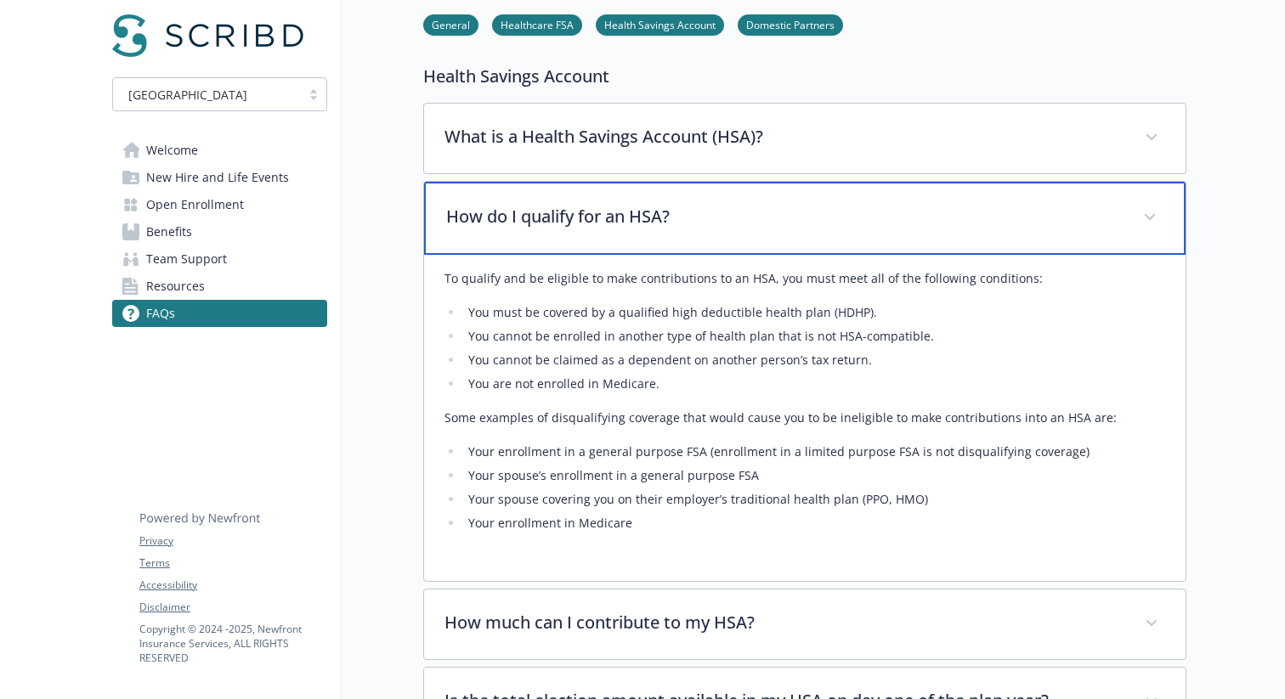
scroll to position [869, 0]
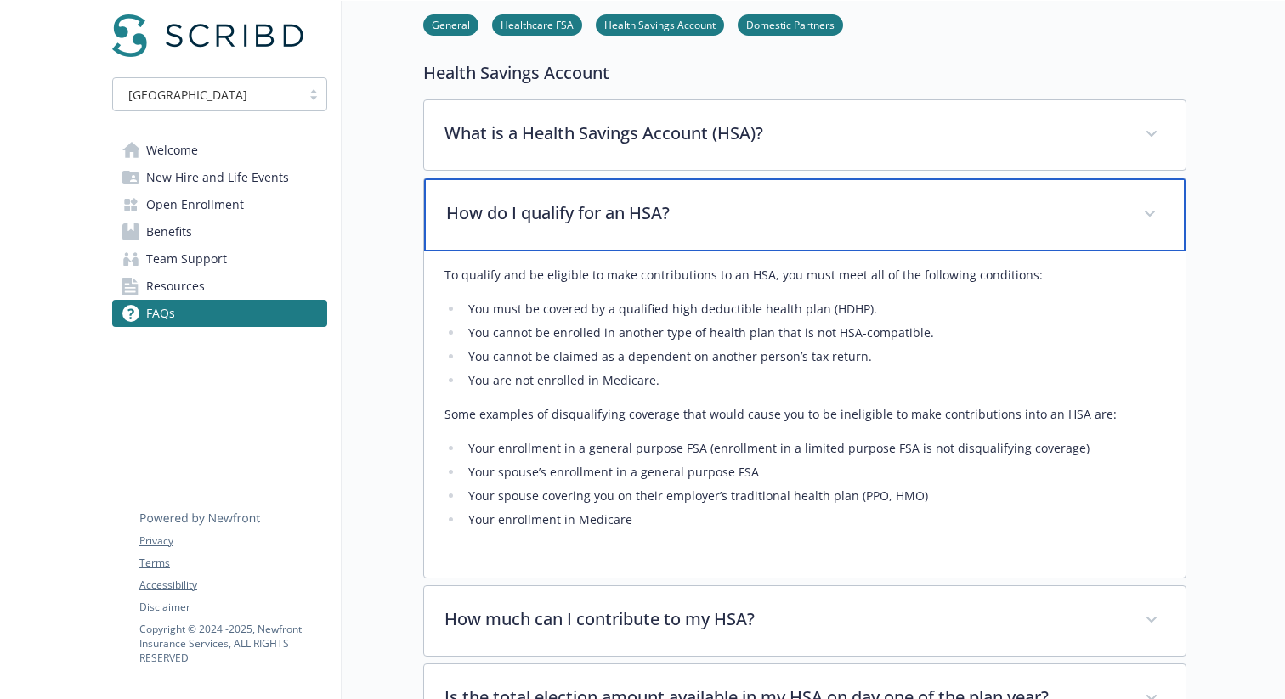
click at [530, 221] on p "How do I qualify for an HSA?" at bounding box center [784, 213] width 676 height 25
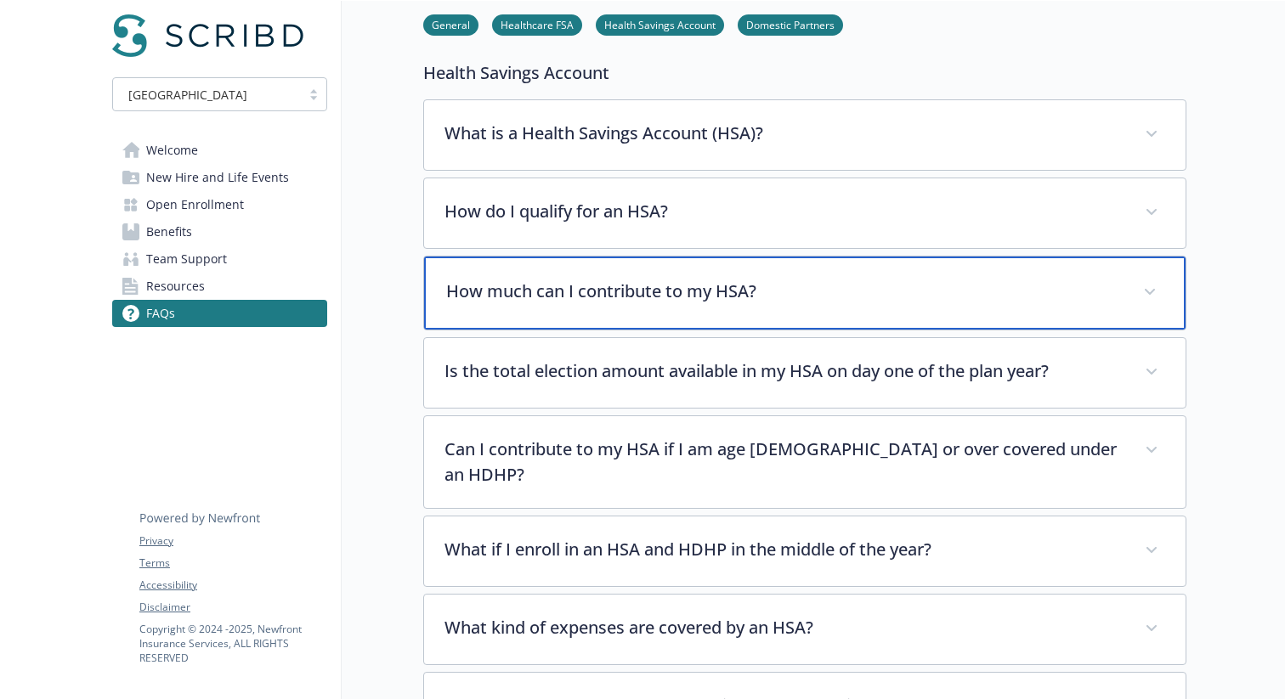
click at [544, 293] on p "How much can I contribute to my HSA?" at bounding box center [784, 291] width 676 height 25
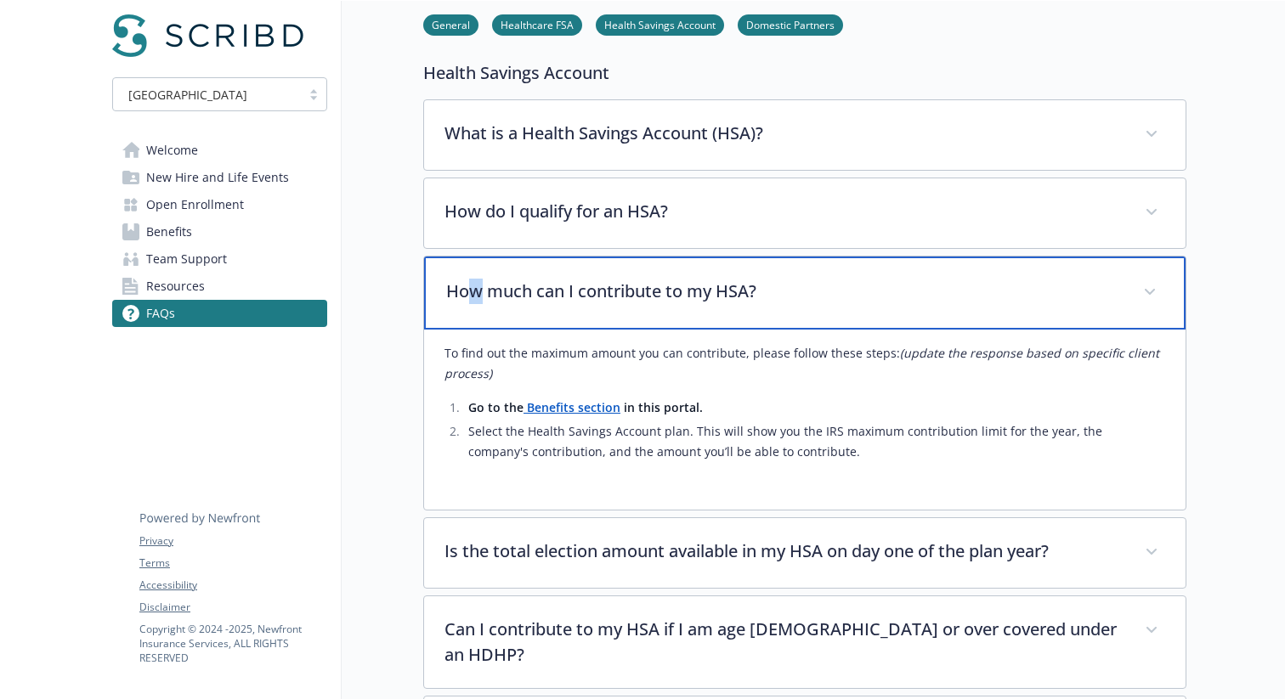
drag, startPoint x: 772, startPoint y: 295, endPoint x: 471, endPoint y: 293, distance: 300.9
click at [471, 292] on p "How much can I contribute to my HSA?" at bounding box center [784, 291] width 676 height 25
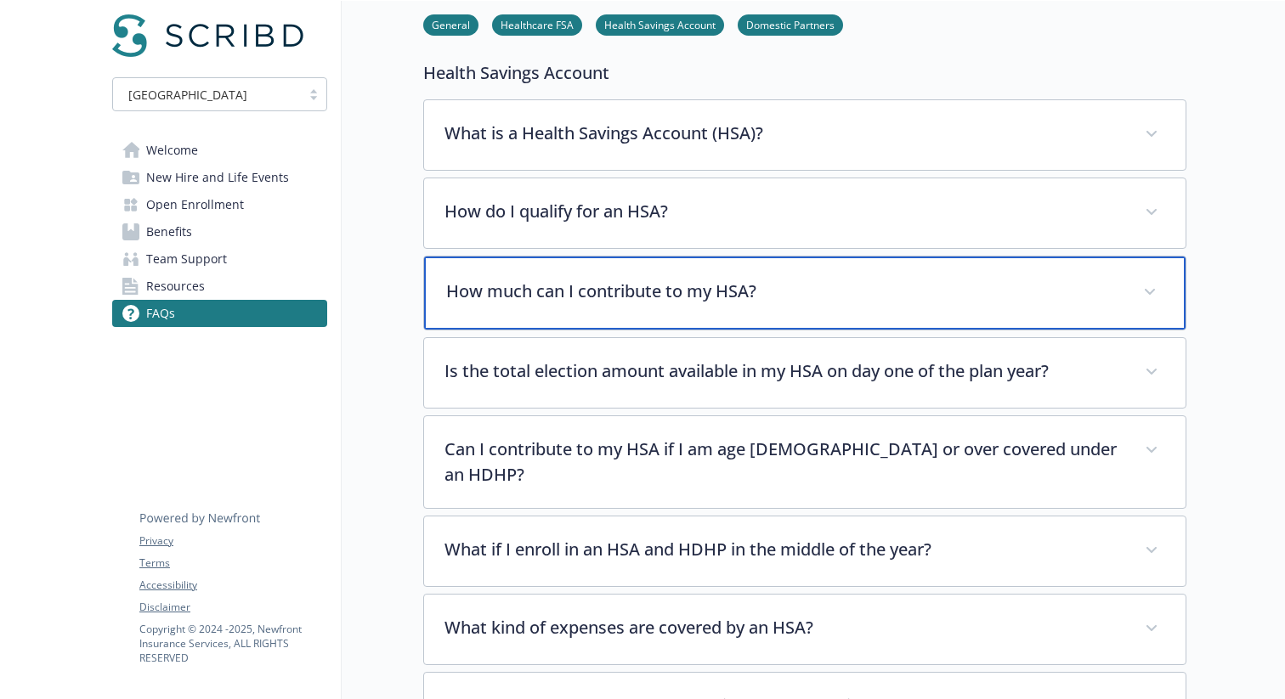
click at [458, 291] on p "How much can I contribute to my HSA?" at bounding box center [784, 291] width 676 height 25
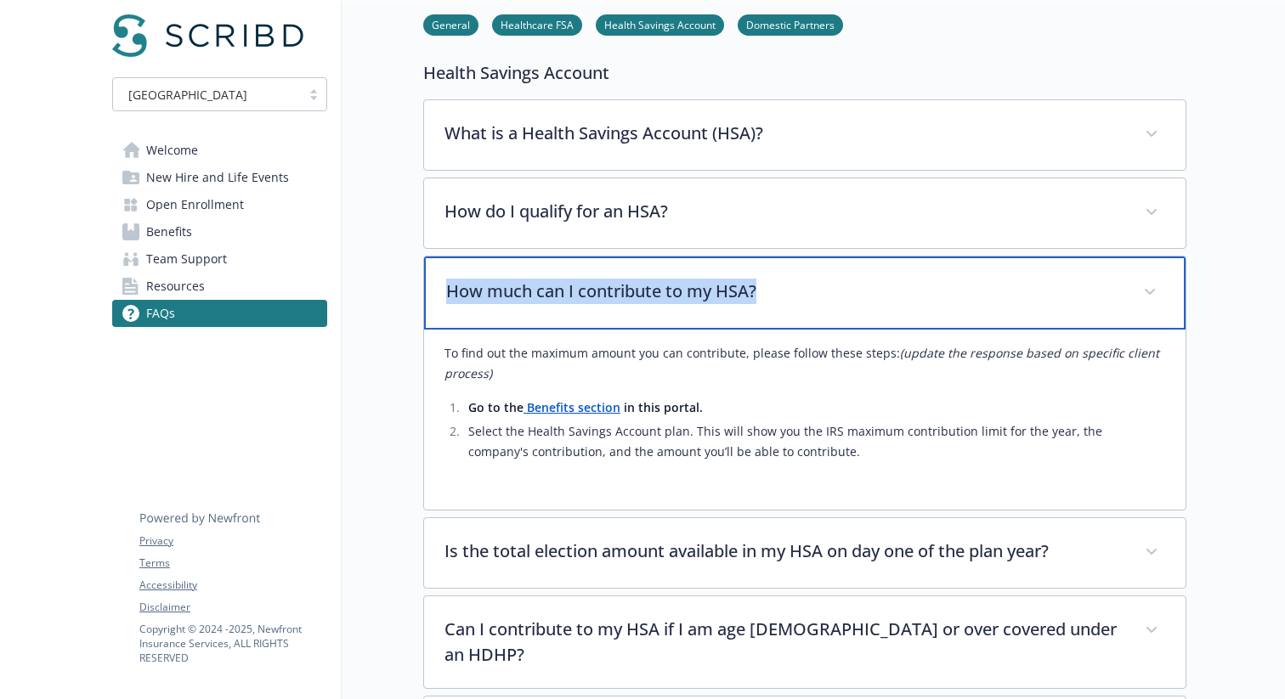
drag, startPoint x: 444, startPoint y: 286, endPoint x: 759, endPoint y: 284, distance: 315.3
click at [759, 284] on div "How much can I contribute to my HSA?" at bounding box center [804, 293] width 761 height 73
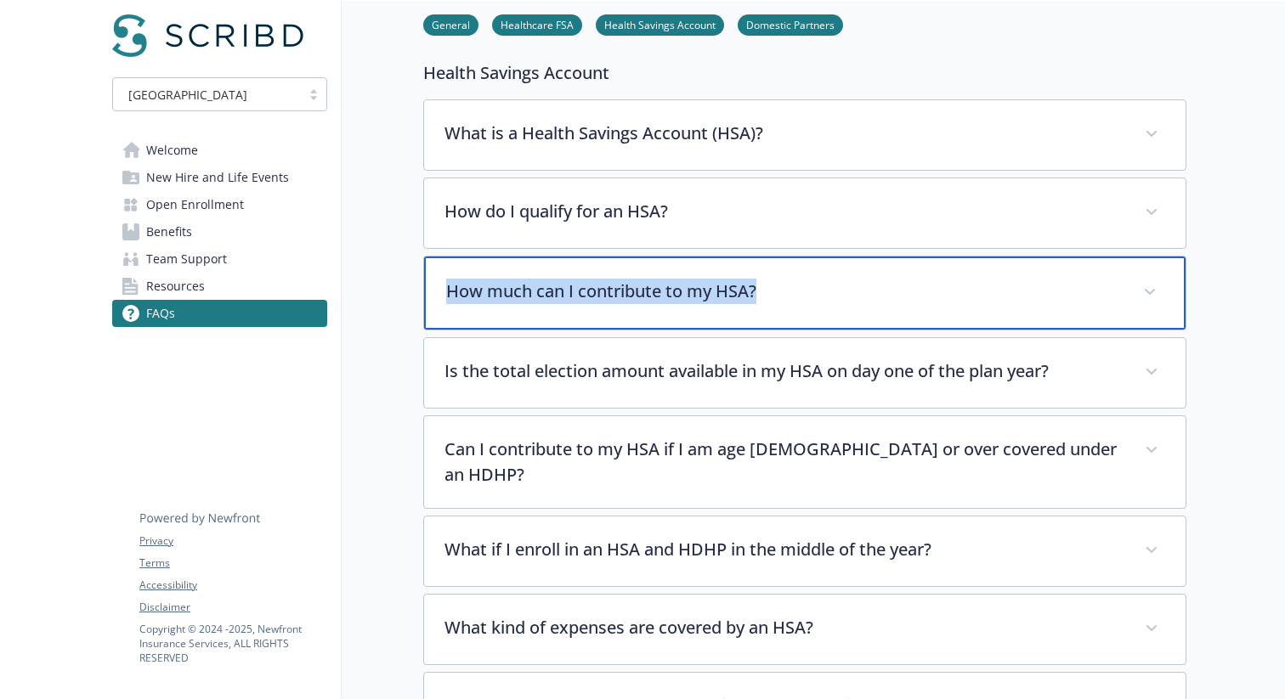
copy p "How much can I contribute to my HSA?"
click at [723, 303] on p "How much can I contribute to my HSA?" at bounding box center [784, 291] width 676 height 25
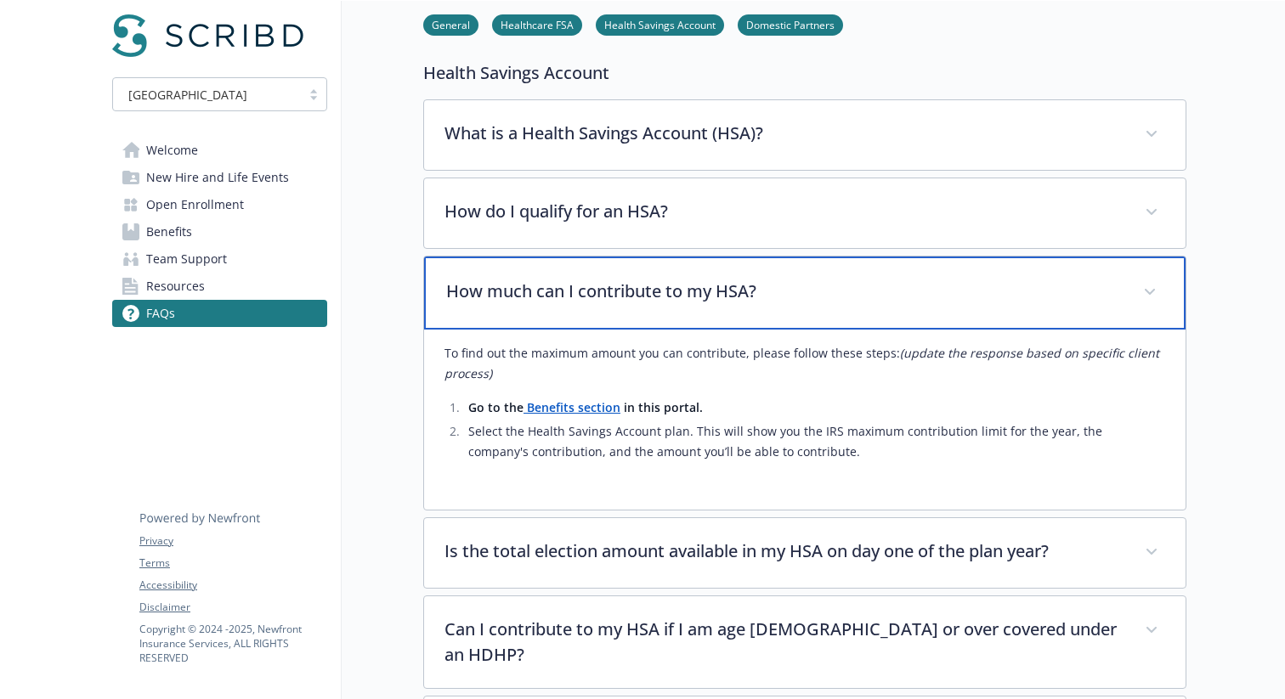
click at [682, 295] on p "How much can I contribute to my HSA?" at bounding box center [784, 291] width 676 height 25
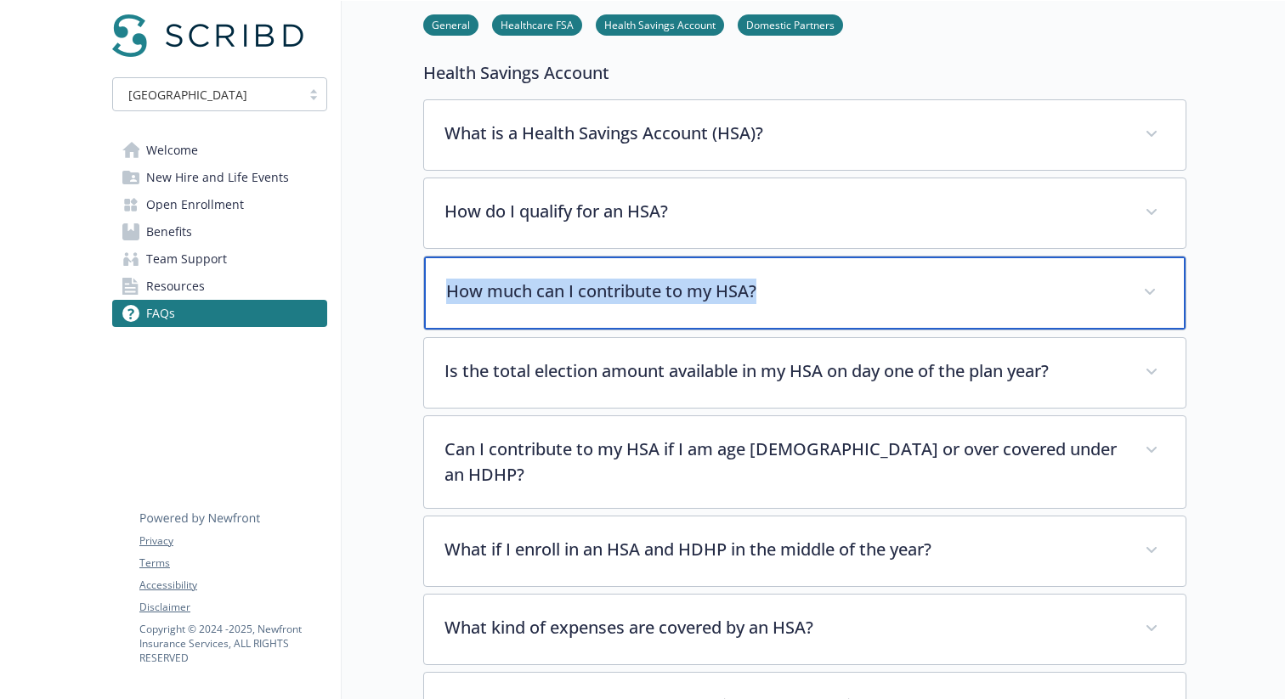
copy div "How much can I contribute to my HSA?"
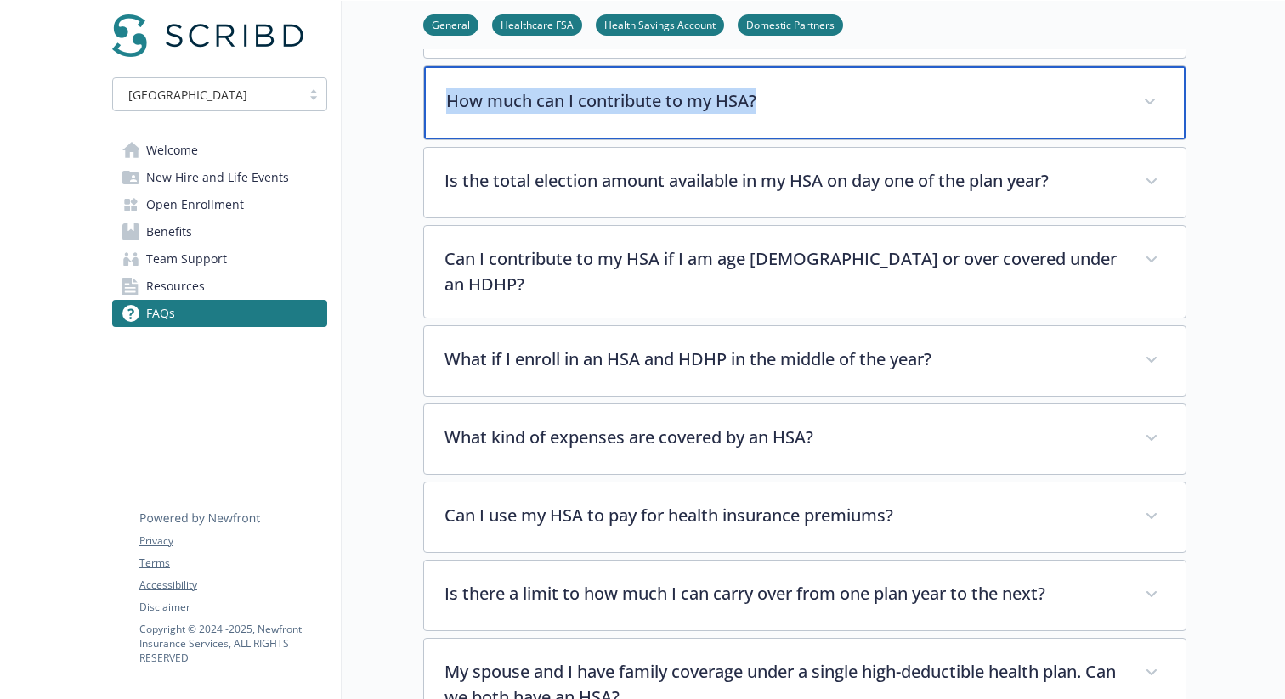
scroll to position [1061, 0]
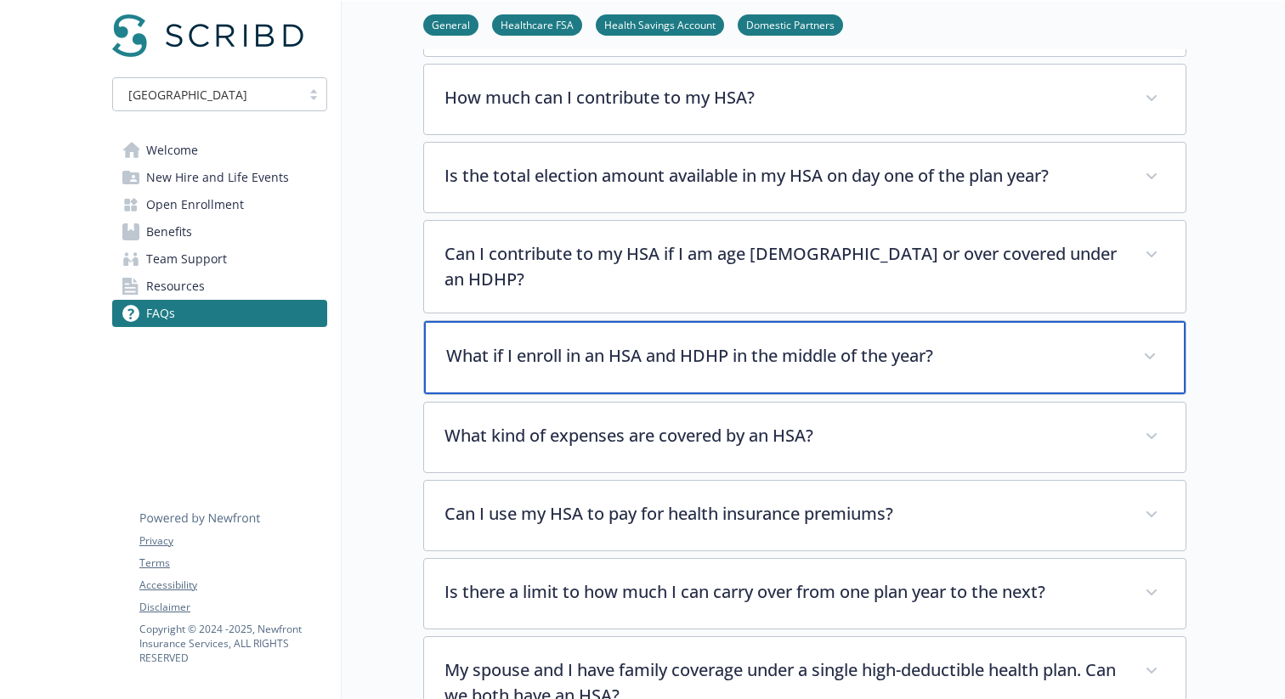
click at [511, 343] on p "What if I enroll in an HSA and HDHP in the middle of the year?" at bounding box center [784, 355] width 676 height 25
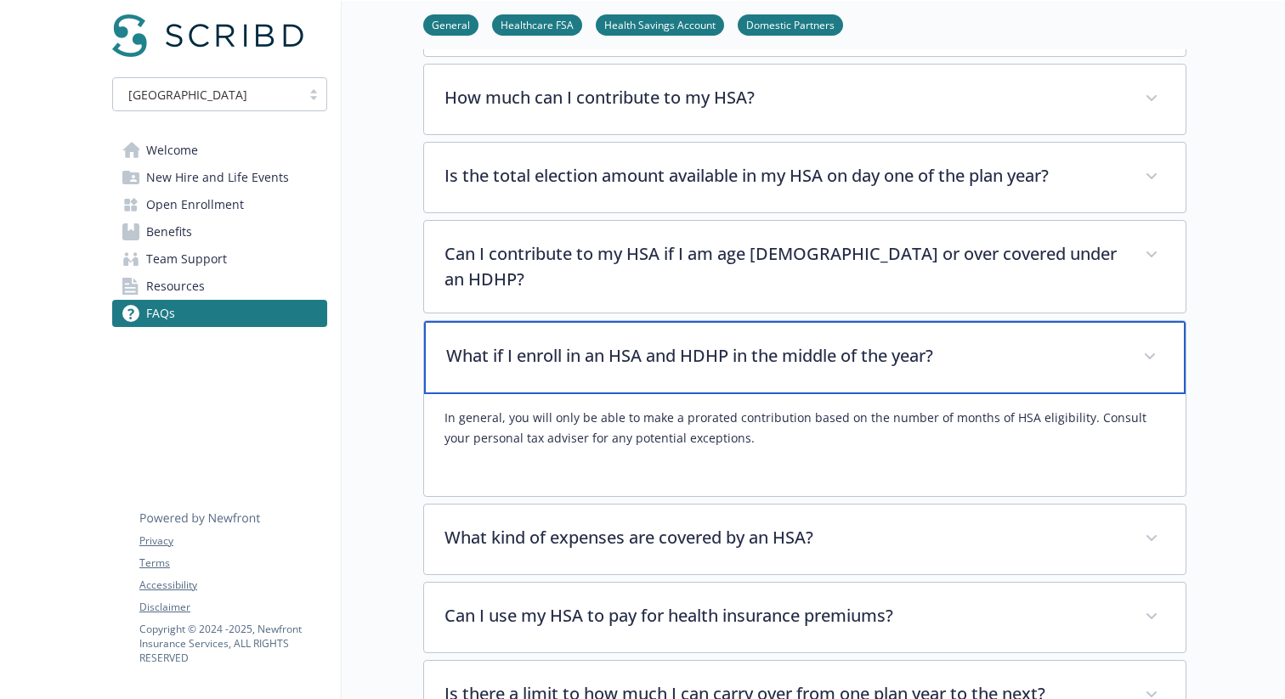
click at [511, 343] on p "What if I enroll in an HSA and HDHP in the middle of the year?" at bounding box center [784, 355] width 676 height 25
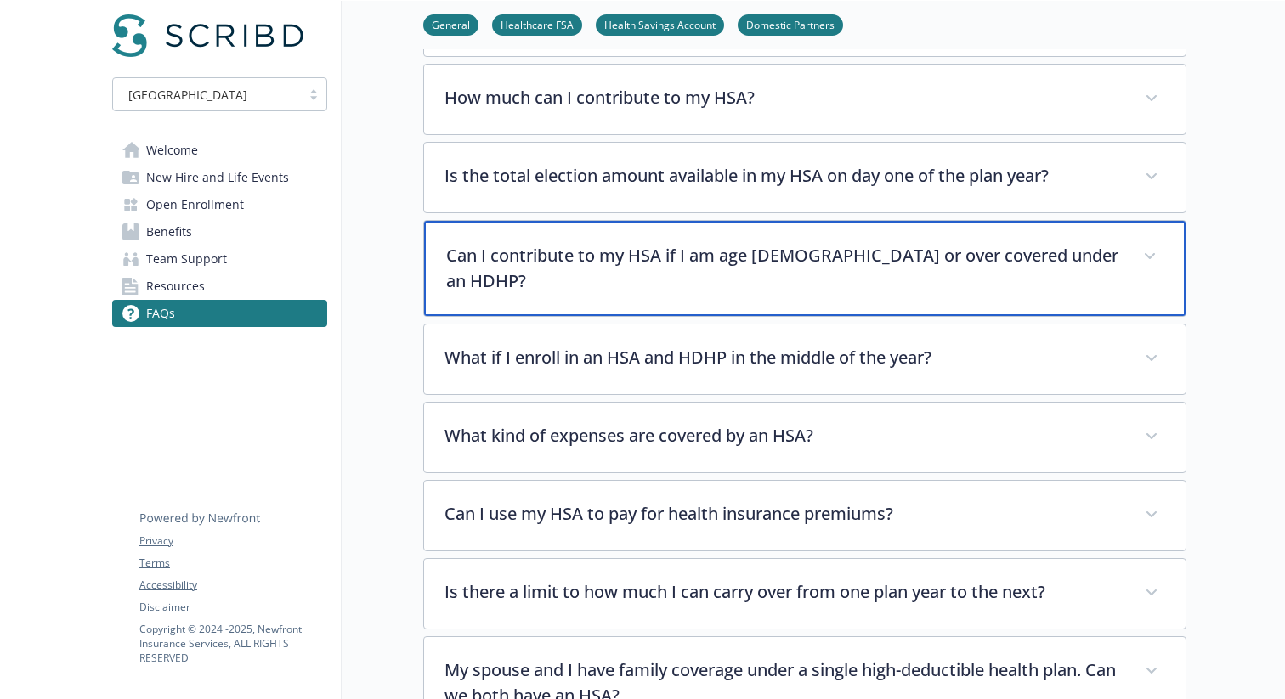
click at [555, 242] on div "Can I contribute to my HSA if I am age 65 or over covered under an HDHP?" at bounding box center [804, 268] width 761 height 95
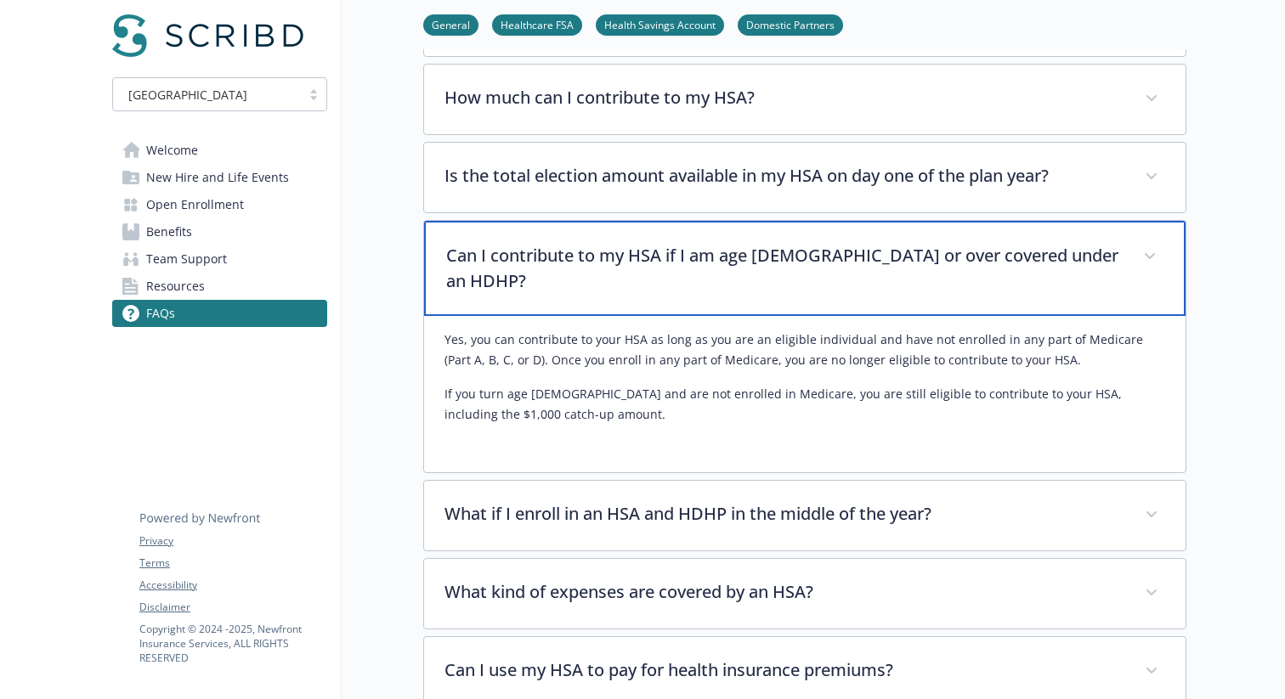
click at [555, 242] on div "Can I contribute to my HSA if I am age 65 or over covered under an HDHP?" at bounding box center [804, 268] width 761 height 95
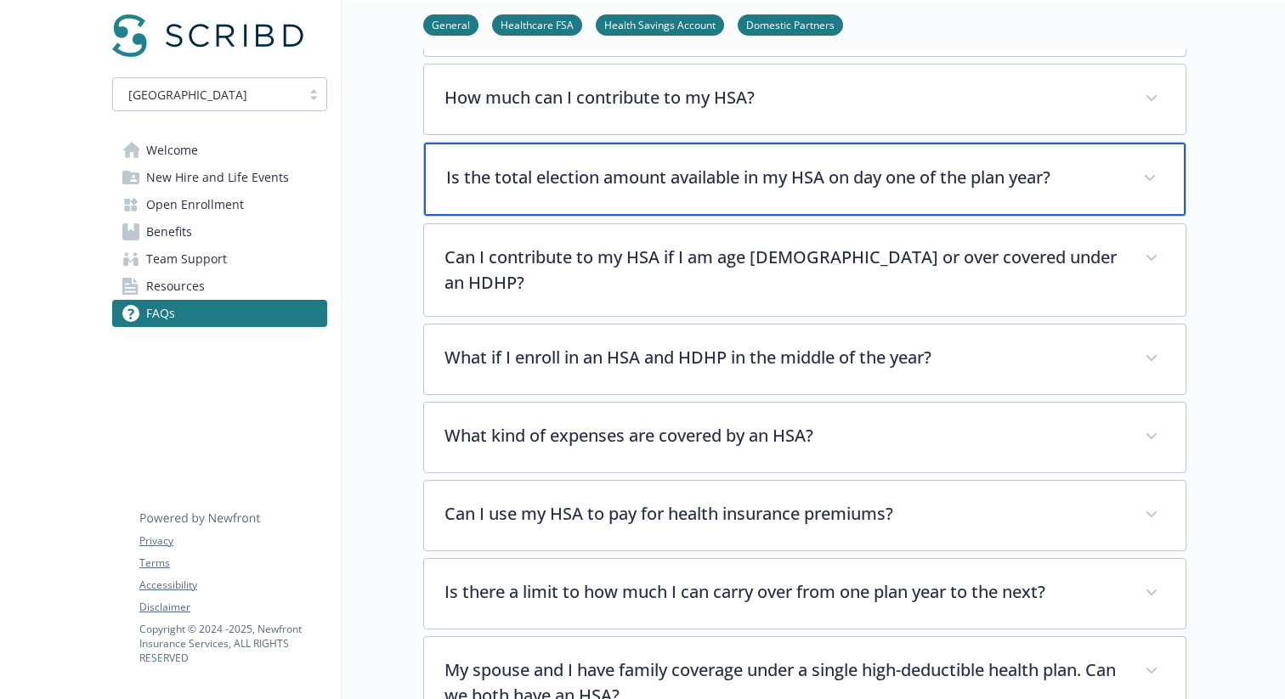
click at [577, 182] on p "Is the total election amount available in my HSA on day one of the plan year?" at bounding box center [784, 177] width 676 height 25
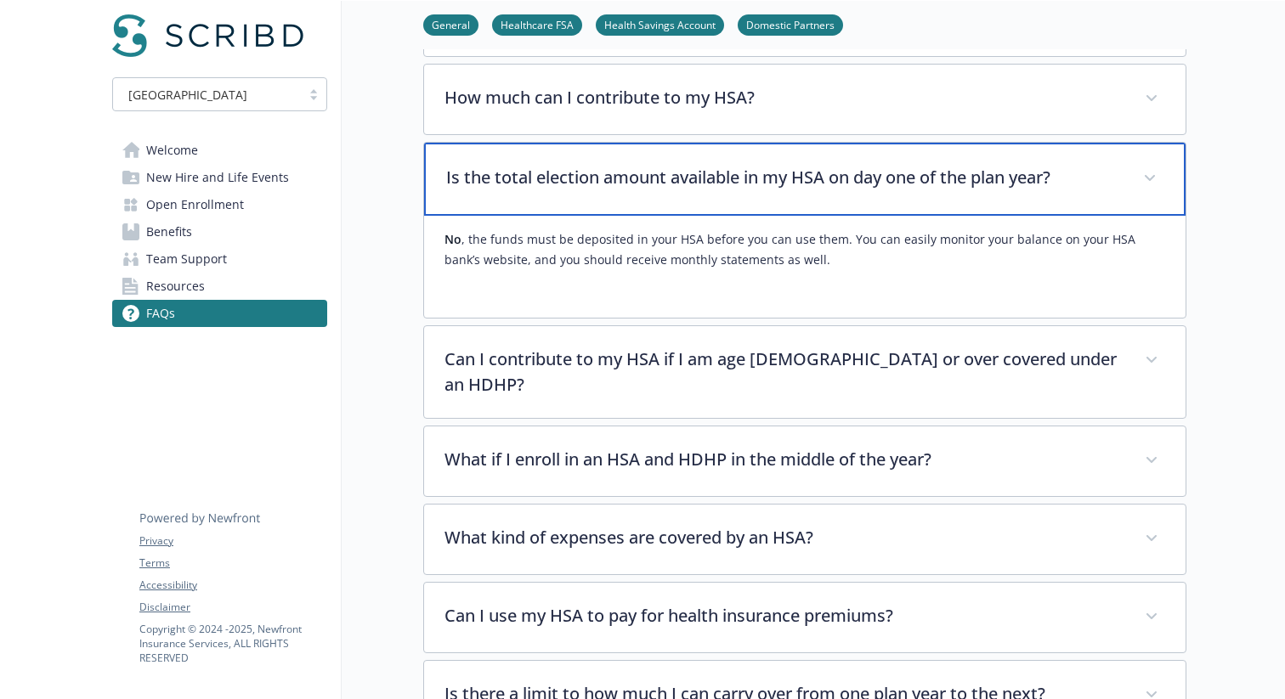
click at [577, 182] on p "Is the total election amount available in my HSA on day one of the plan year?" at bounding box center [784, 177] width 676 height 25
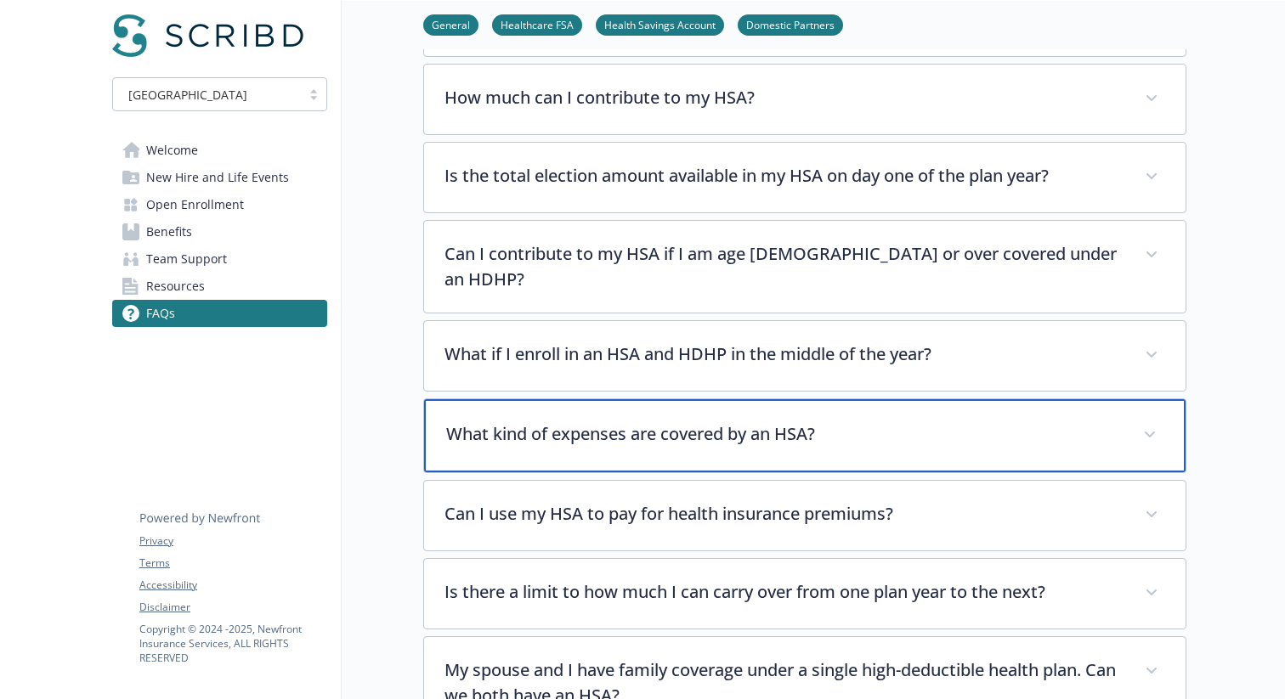
click at [569, 423] on p "What kind of expenses are covered by an HSA?" at bounding box center [784, 434] width 676 height 25
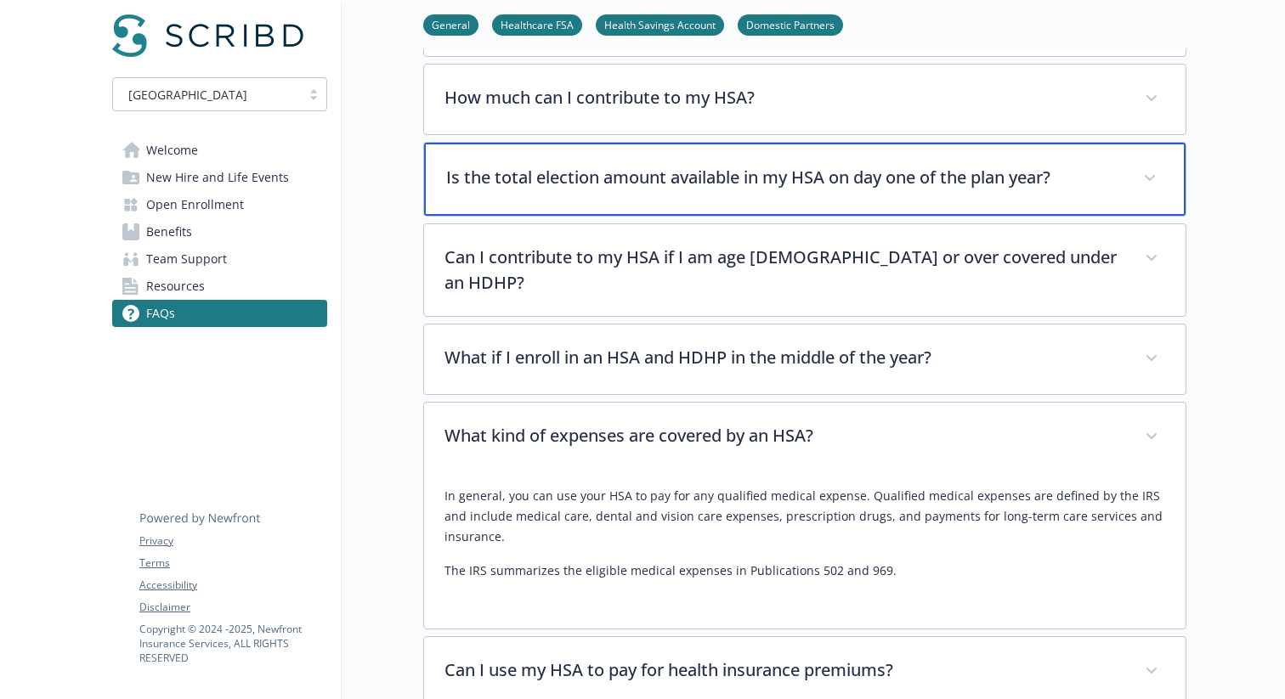
click at [618, 168] on p "Is the total election amount available in my HSA on day one of the plan year?" at bounding box center [784, 177] width 676 height 25
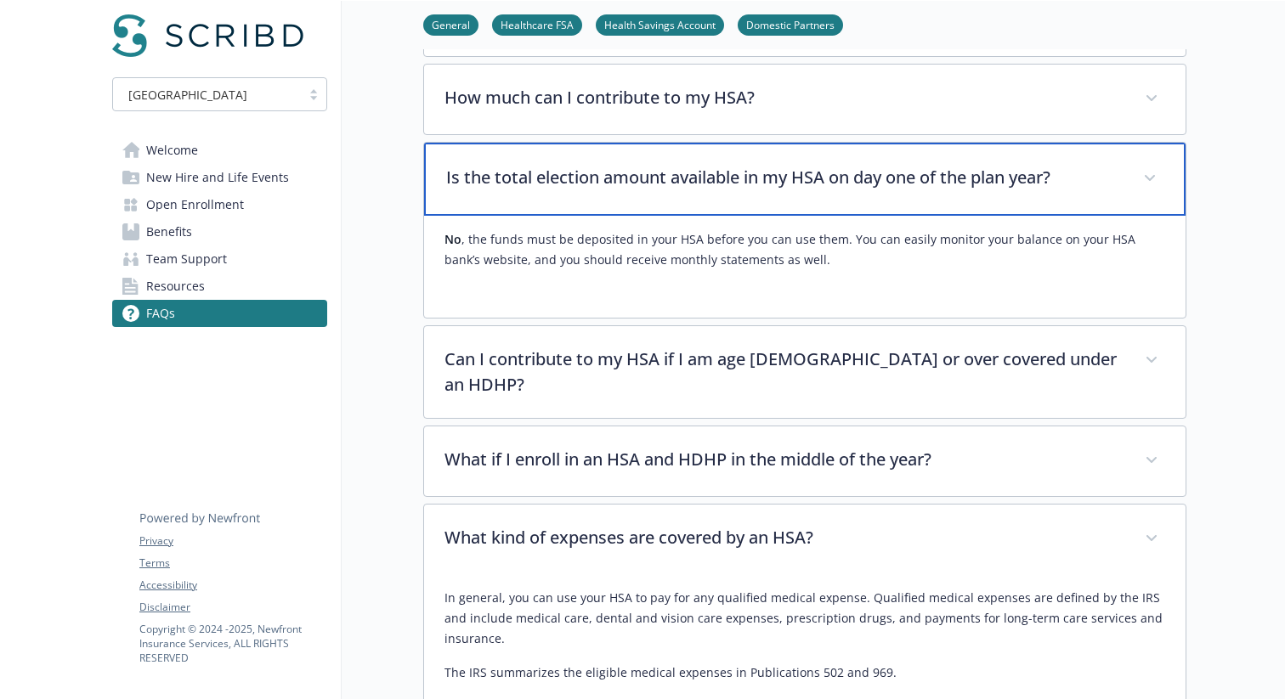
click at [621, 188] on p "Is the total election amount available in my HSA on day one of the plan year?" at bounding box center [784, 177] width 676 height 25
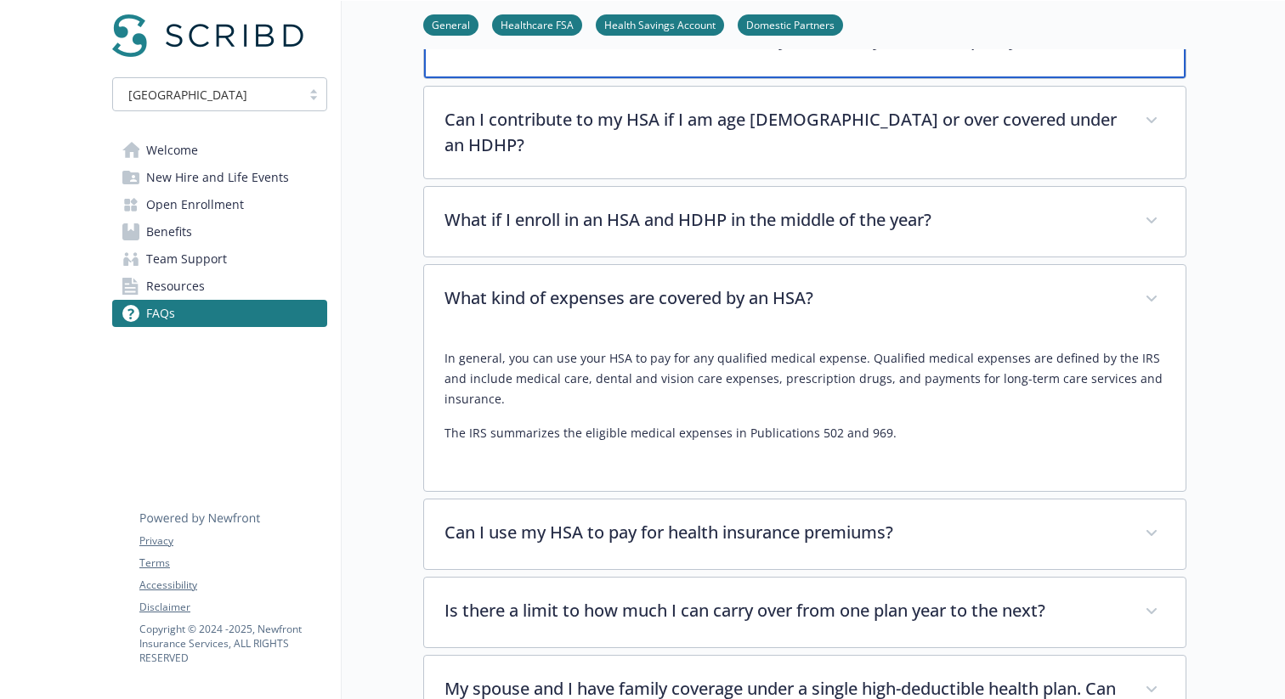
scroll to position [1203, 0]
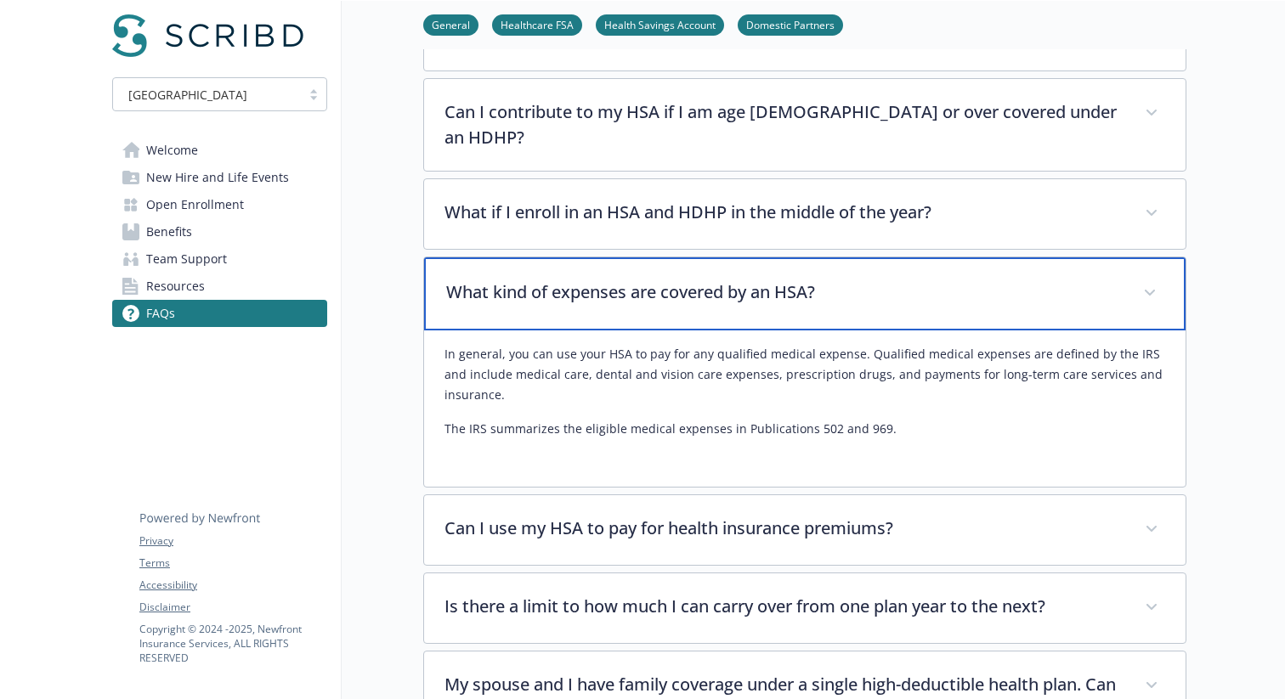
click at [631, 303] on div "What kind of expenses are covered by an HSA?" at bounding box center [804, 294] width 761 height 73
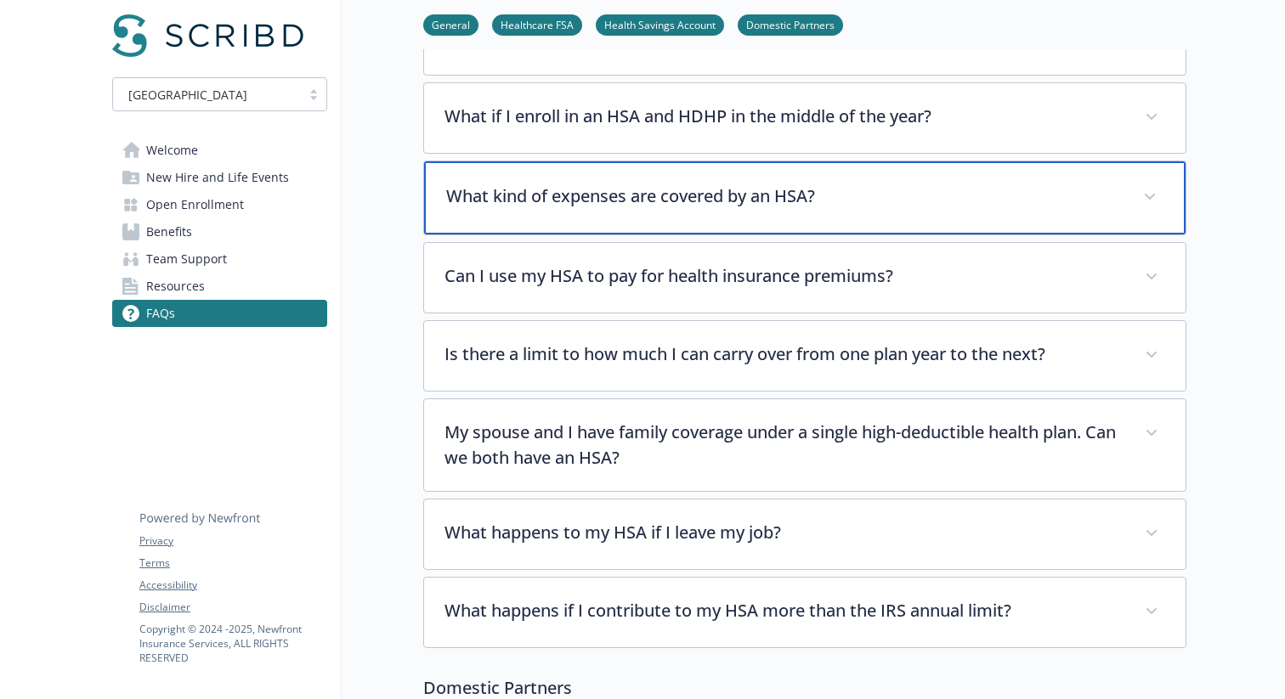
scroll to position [1305, 0]
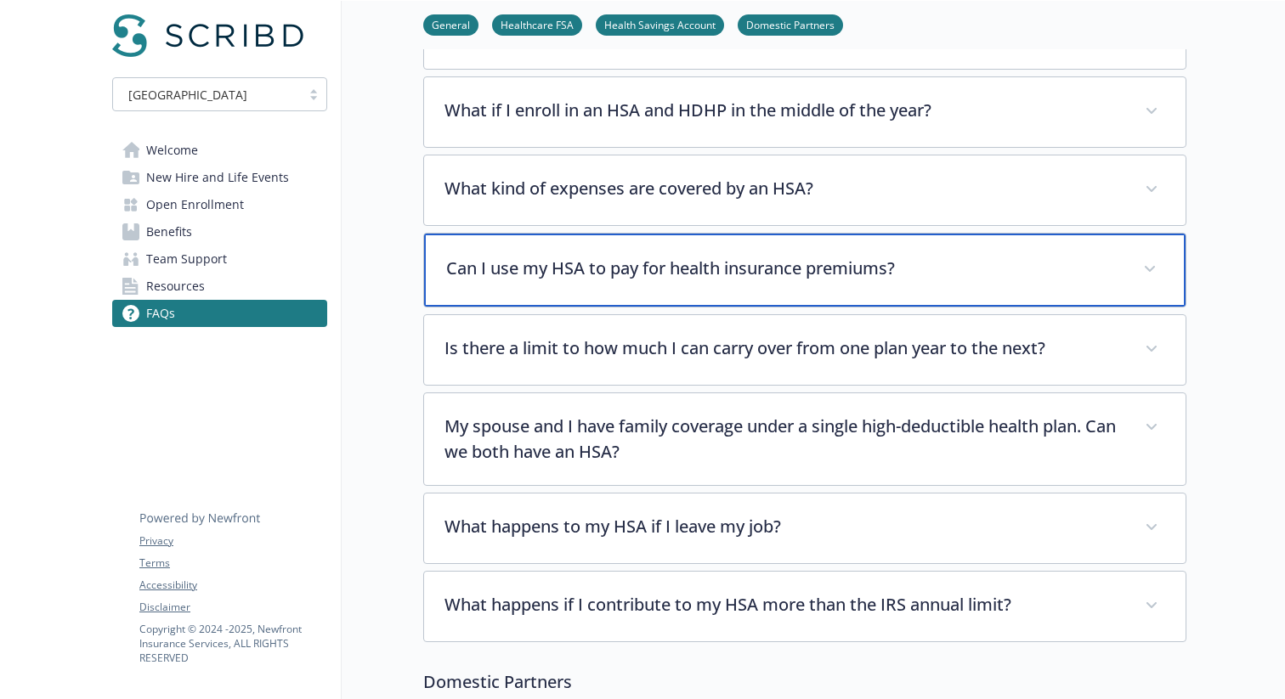
click at [592, 256] on p "Can I use my HSA to pay for health insurance premiums?" at bounding box center [784, 268] width 676 height 25
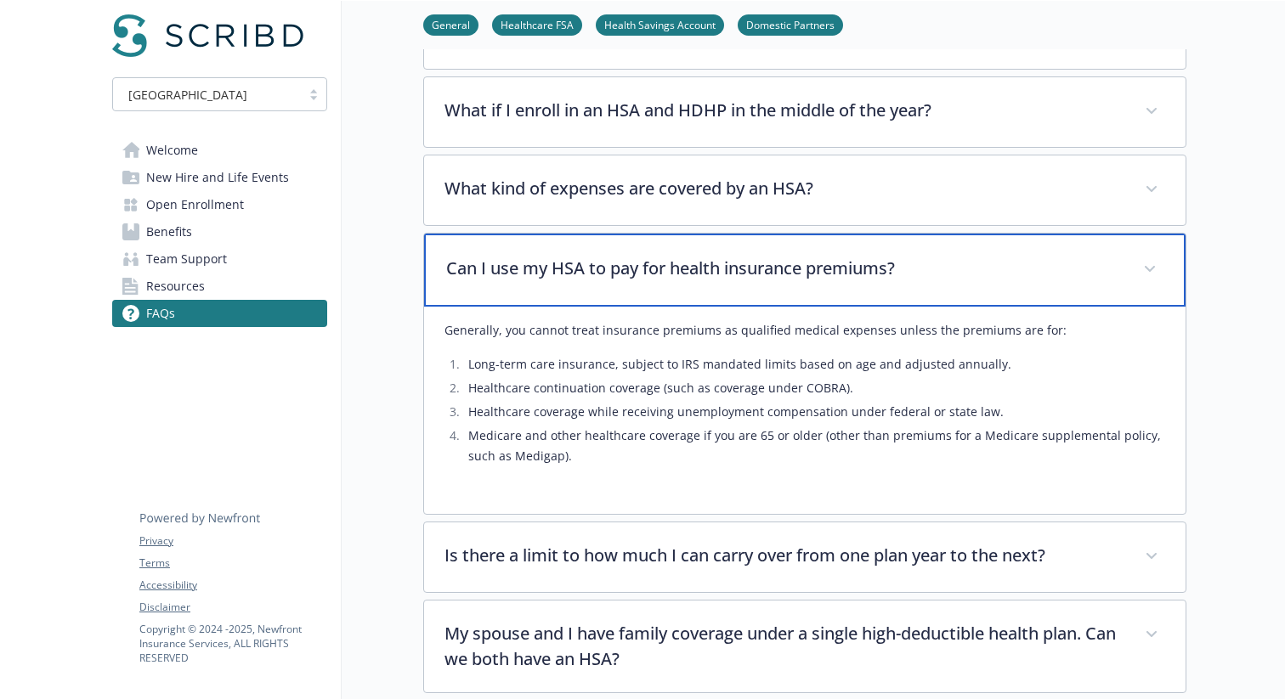
click at [627, 256] on p "Can I use my HSA to pay for health insurance premiums?" at bounding box center [784, 268] width 676 height 25
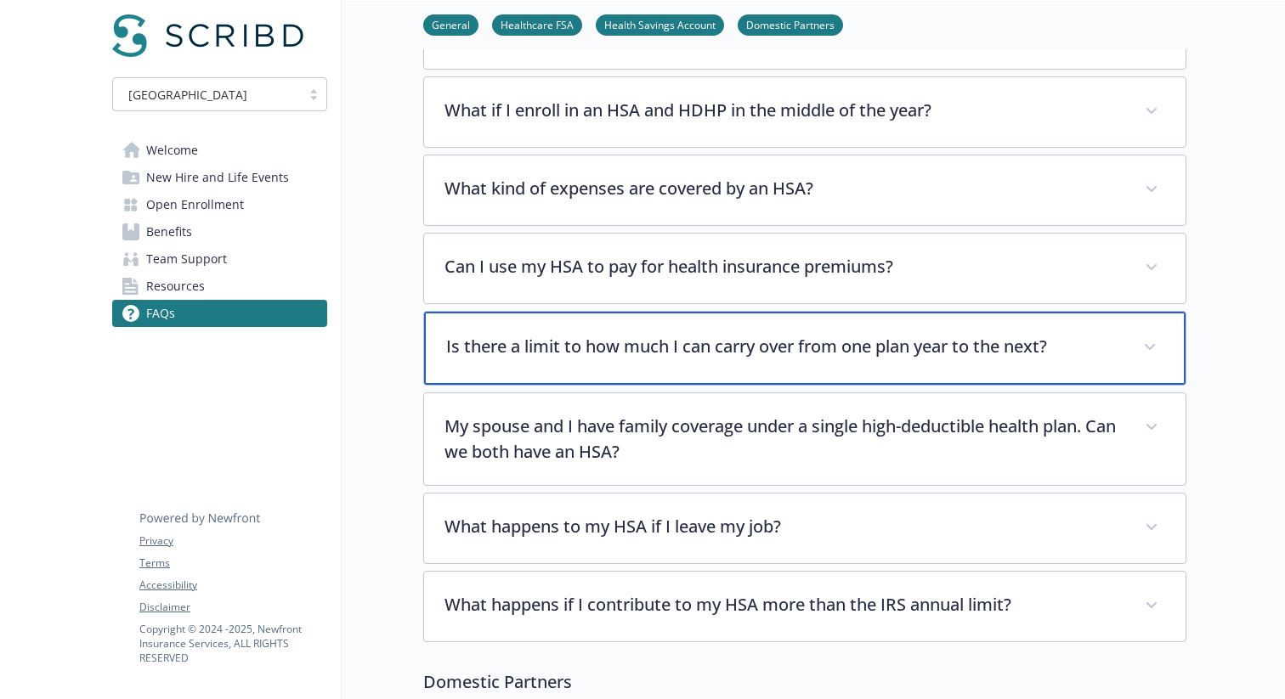
click at [634, 346] on div "Is there a limit to how much I can carry over from one plan year to the next?" at bounding box center [804, 348] width 761 height 73
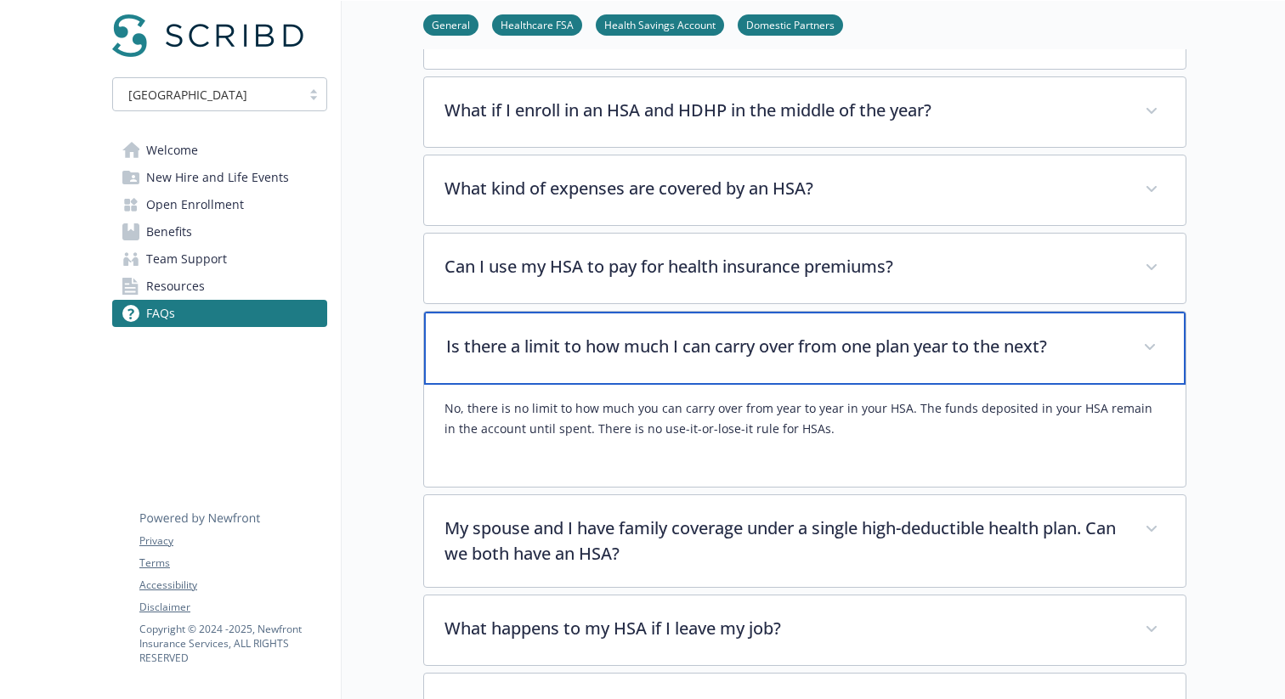
click at [634, 346] on div "Is there a limit to how much I can carry over from one plan year to the next?" at bounding box center [804, 348] width 761 height 73
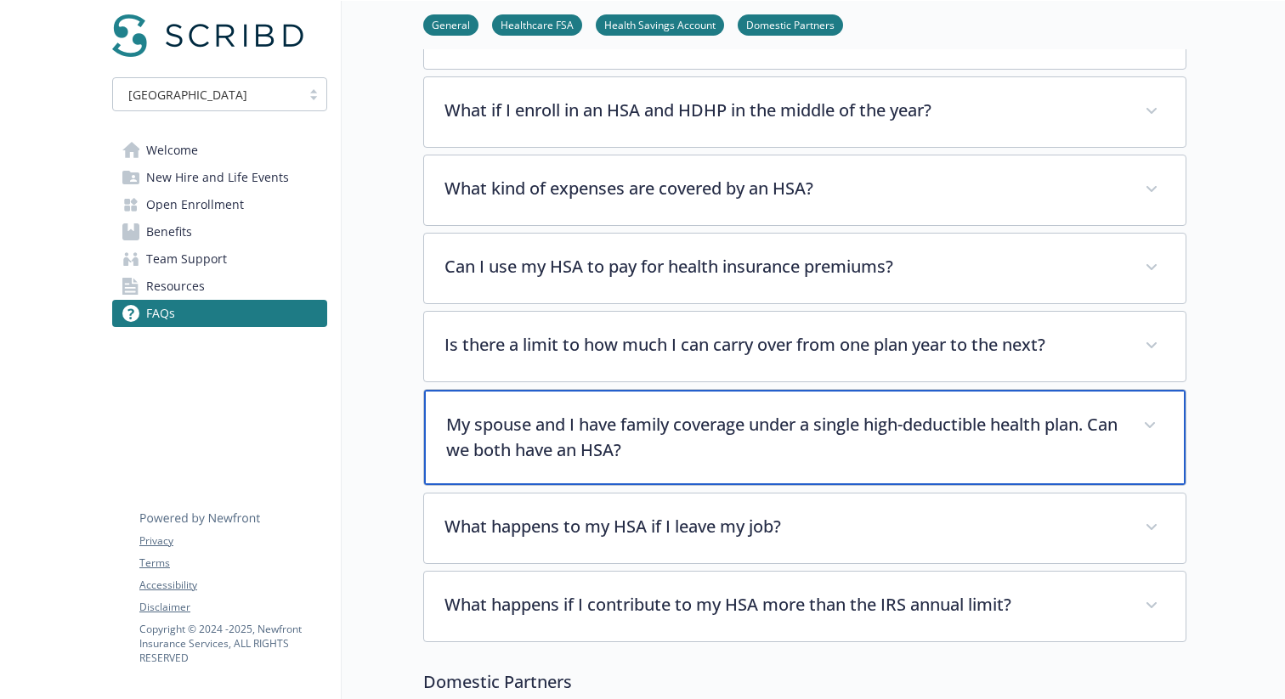
click at [620, 412] on p "My spouse and I have family coverage under a single high-deductible health plan…" at bounding box center [784, 437] width 676 height 51
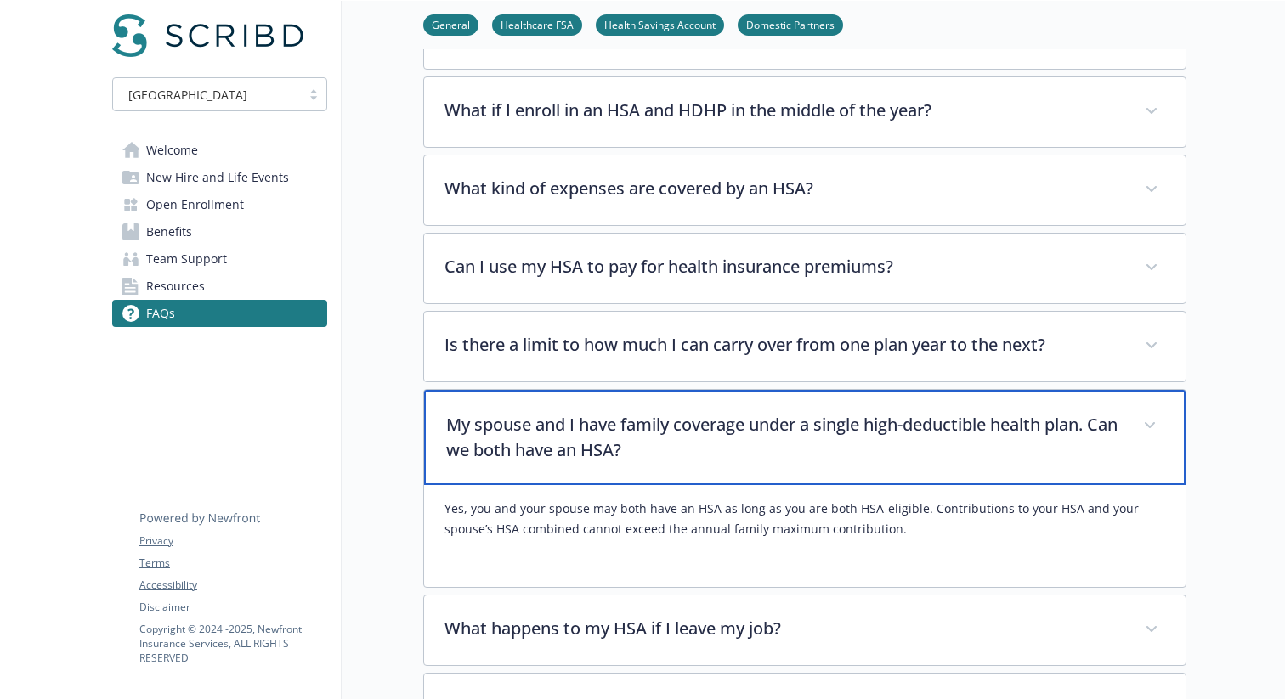
click at [620, 412] on p "My spouse and I have family coverage under a single high-deductible health plan…" at bounding box center [784, 437] width 676 height 51
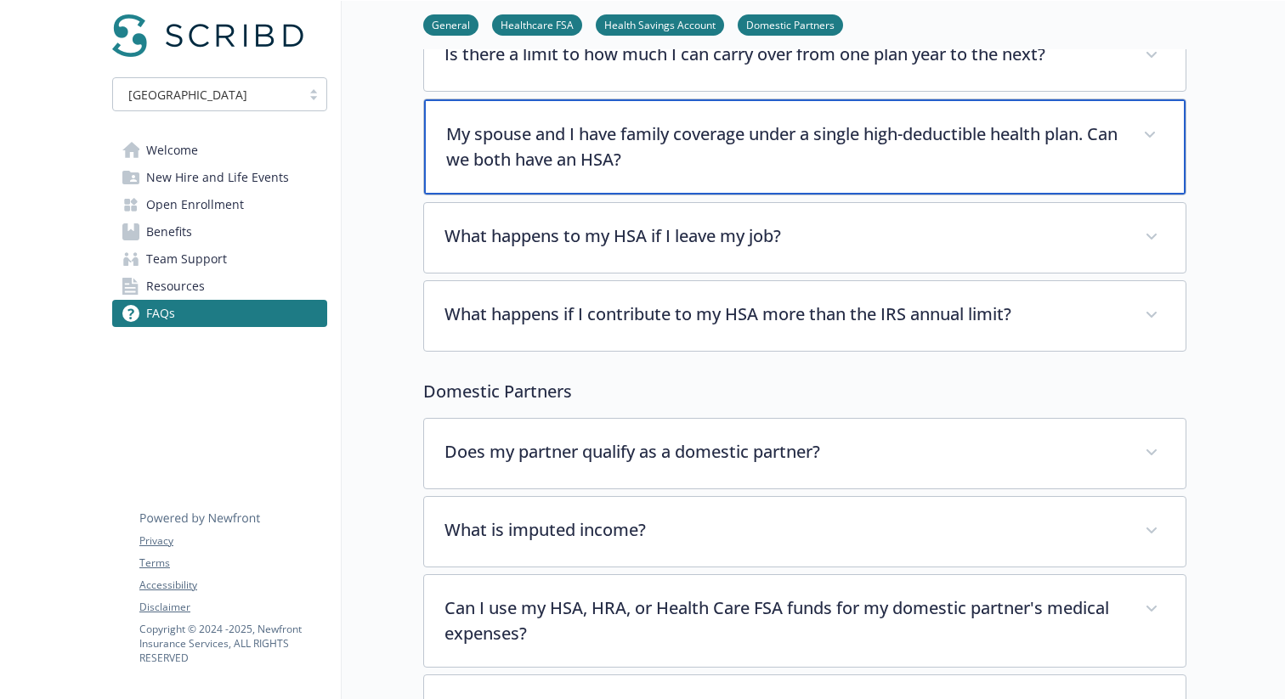
scroll to position [1597, 0]
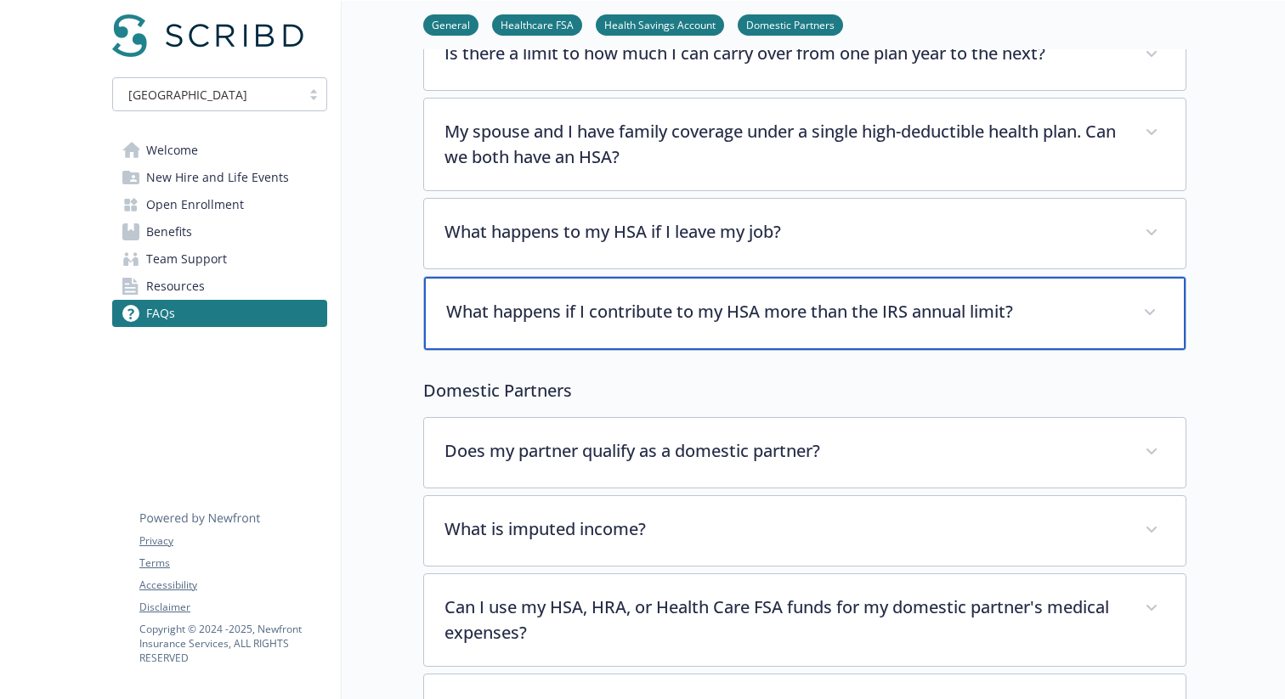
click at [649, 299] on p "What happens if I contribute to my HSA more than the IRS annual limit?" at bounding box center [784, 311] width 676 height 25
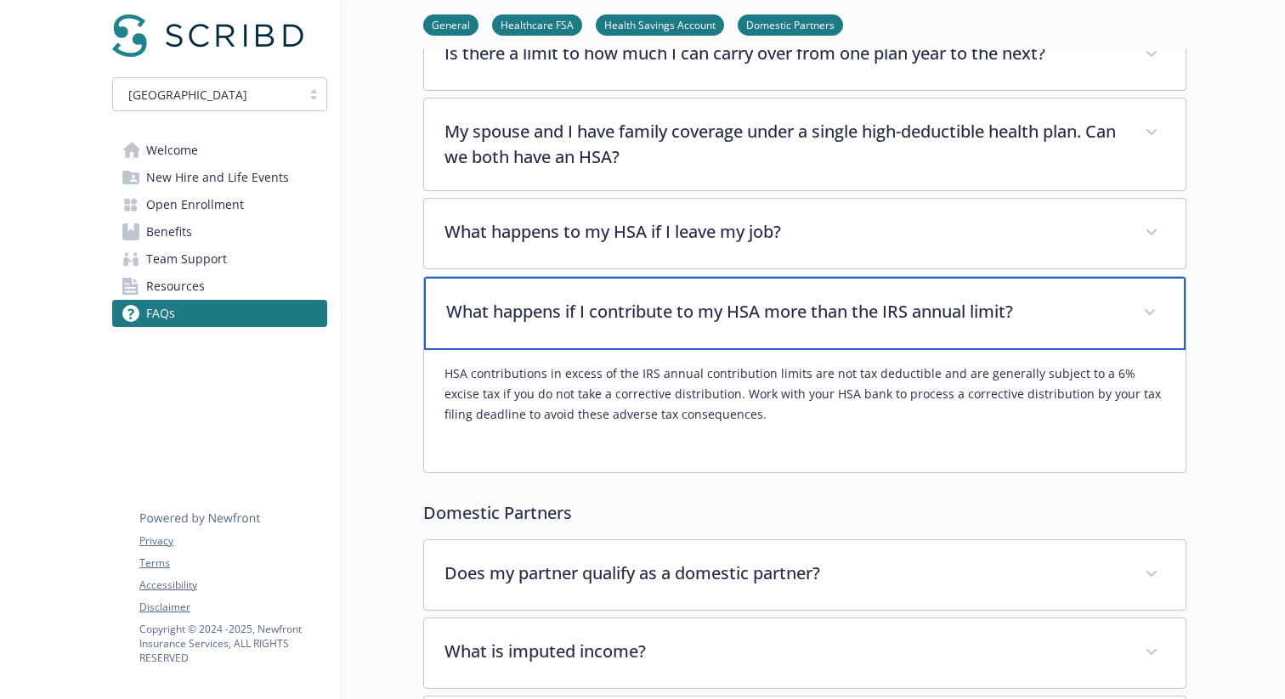
click at [686, 299] on p "What happens if I contribute to my HSA more than the IRS annual limit?" at bounding box center [784, 311] width 676 height 25
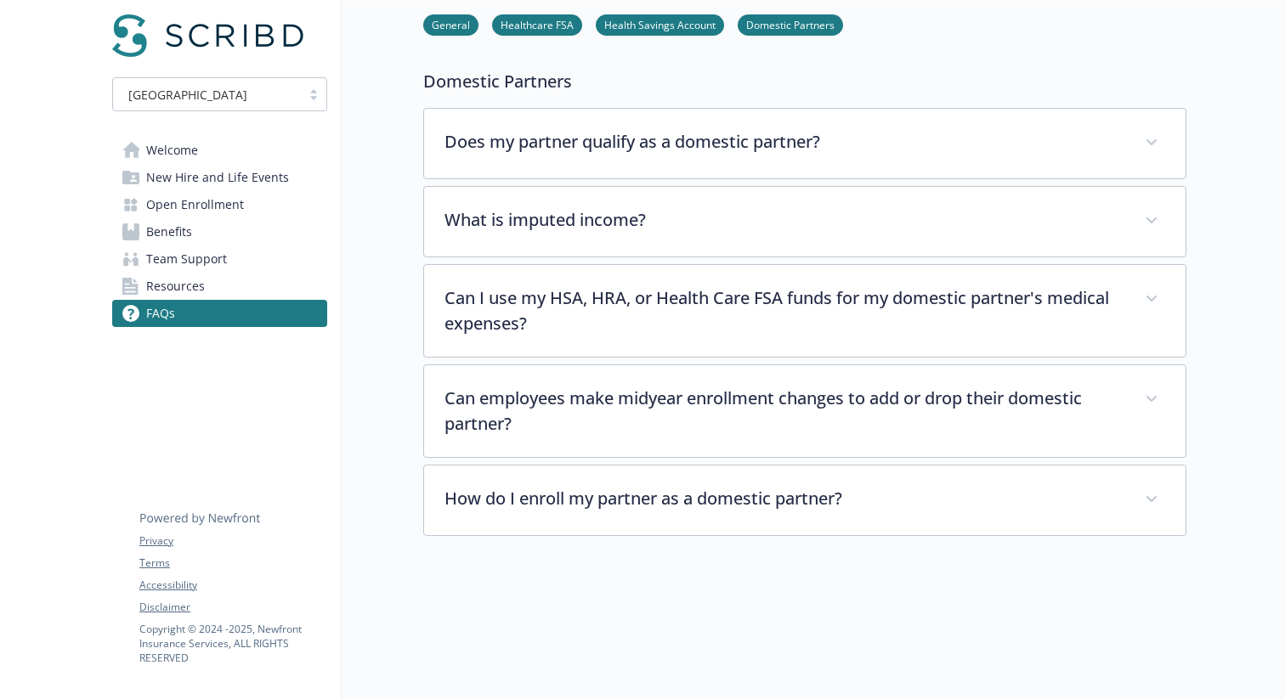
scroll to position [1967, 0]
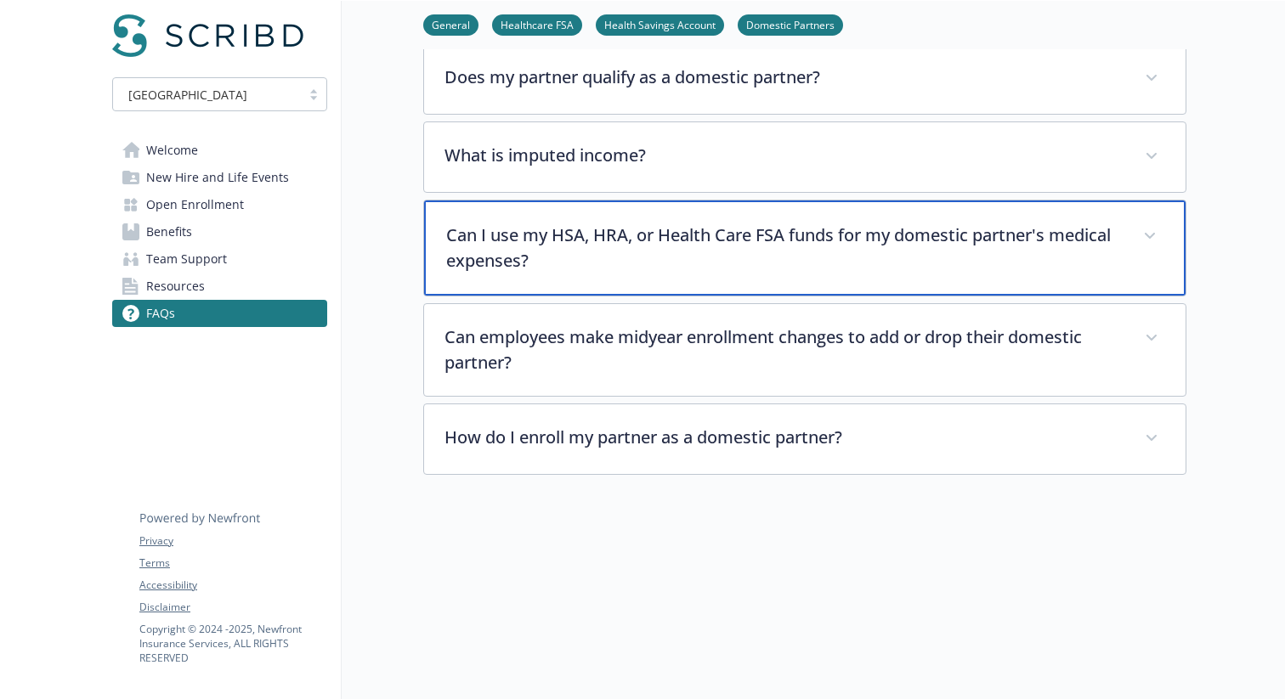
click at [730, 223] on p "Can I use my HSA, HRA, or Health Care FSA funds for my domestic partner's medic…" at bounding box center [784, 248] width 676 height 51
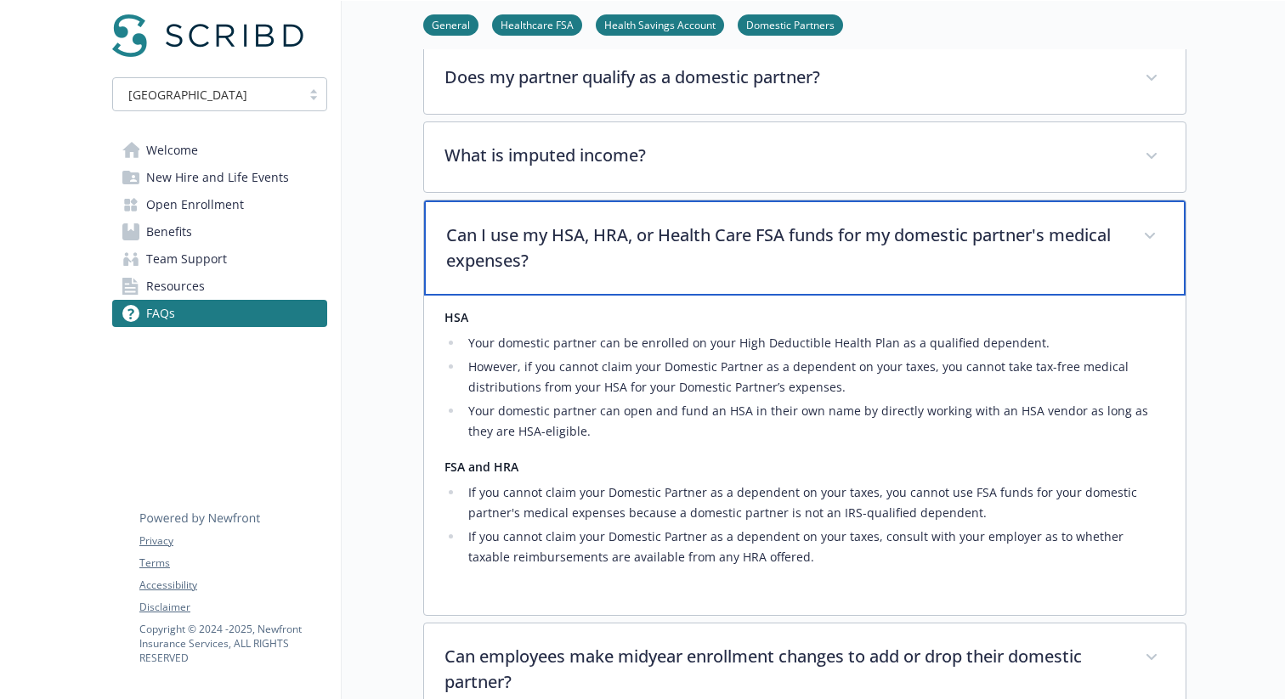
click at [730, 223] on p "Can I use my HSA, HRA, or Health Care FSA funds for my domestic partner's medic…" at bounding box center [784, 248] width 676 height 51
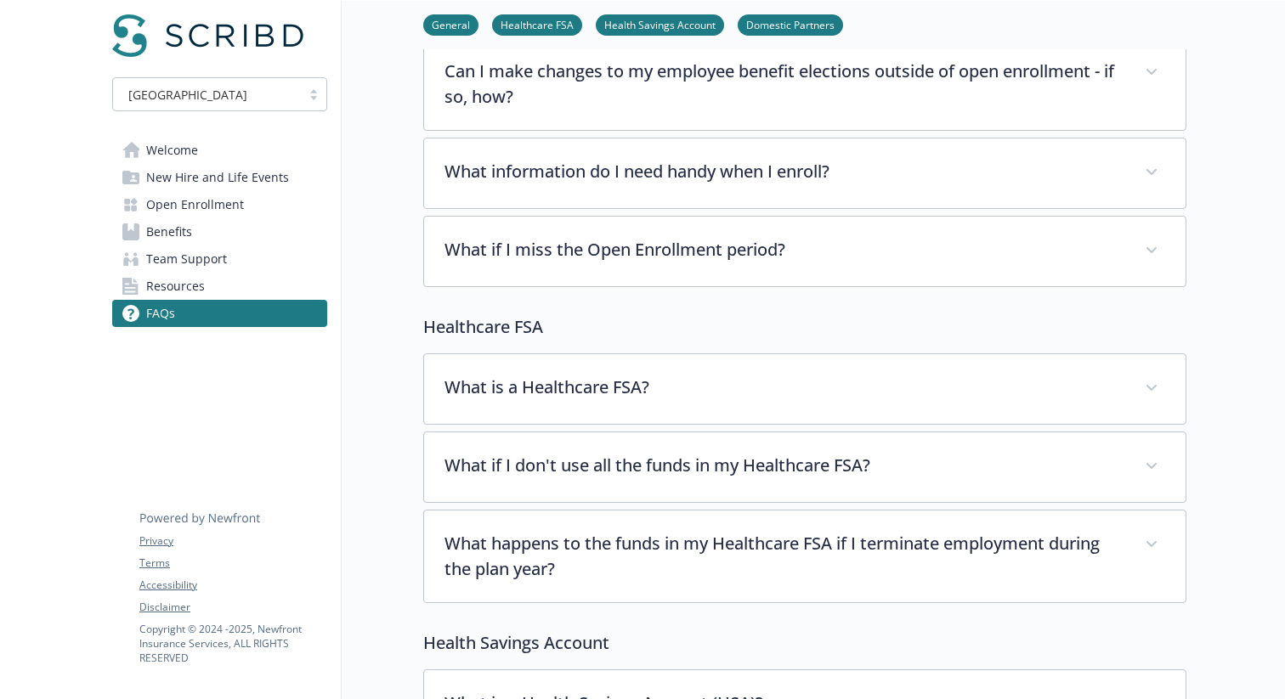
scroll to position [0, 0]
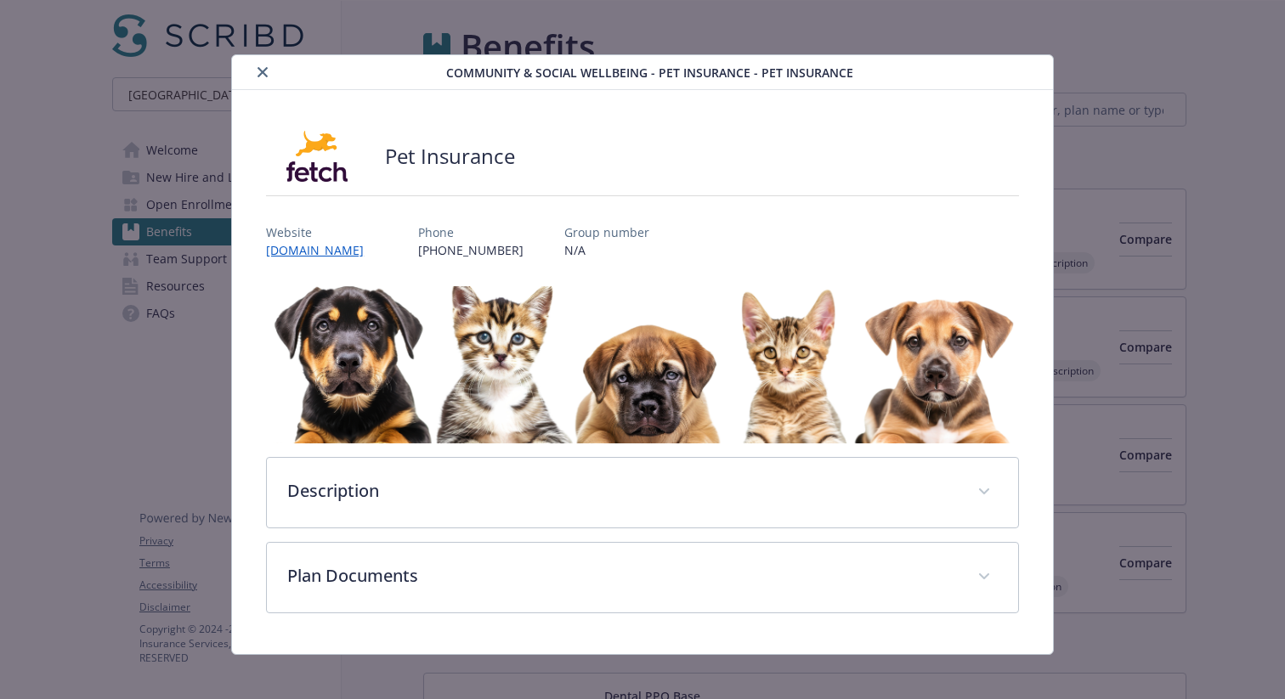
scroll to position [2922, 0]
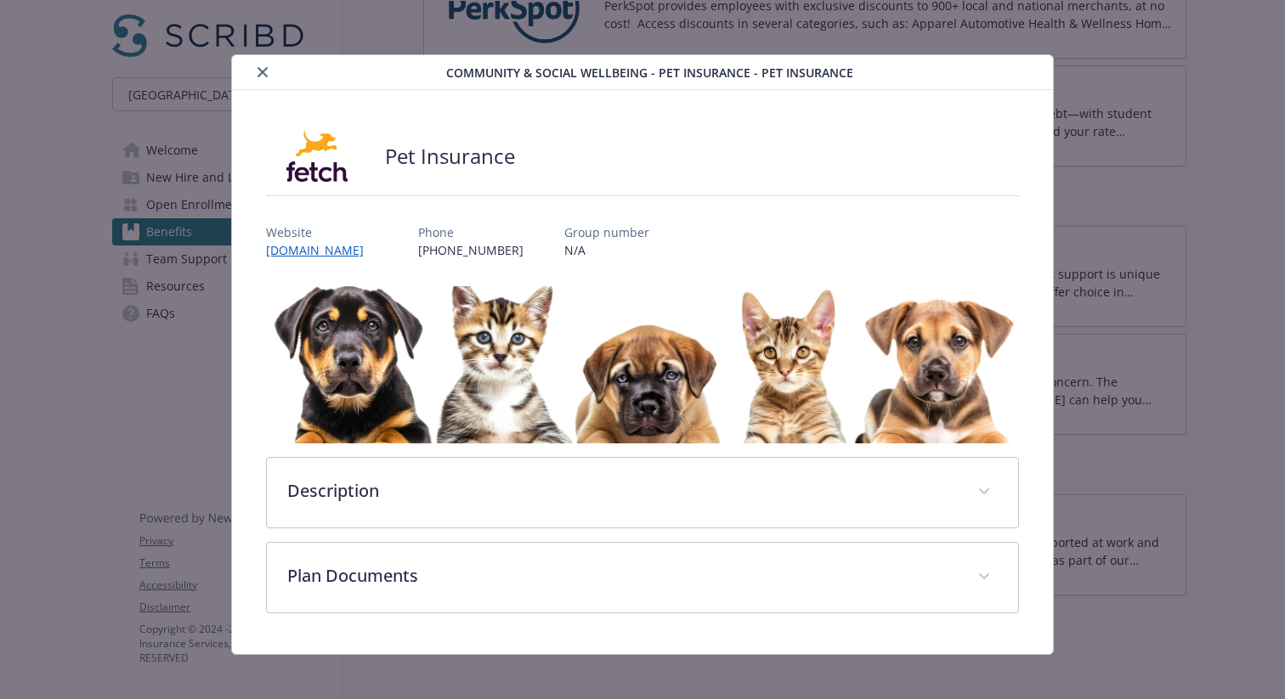
click at [266, 70] on icon "close" at bounding box center [263, 72] width 10 height 10
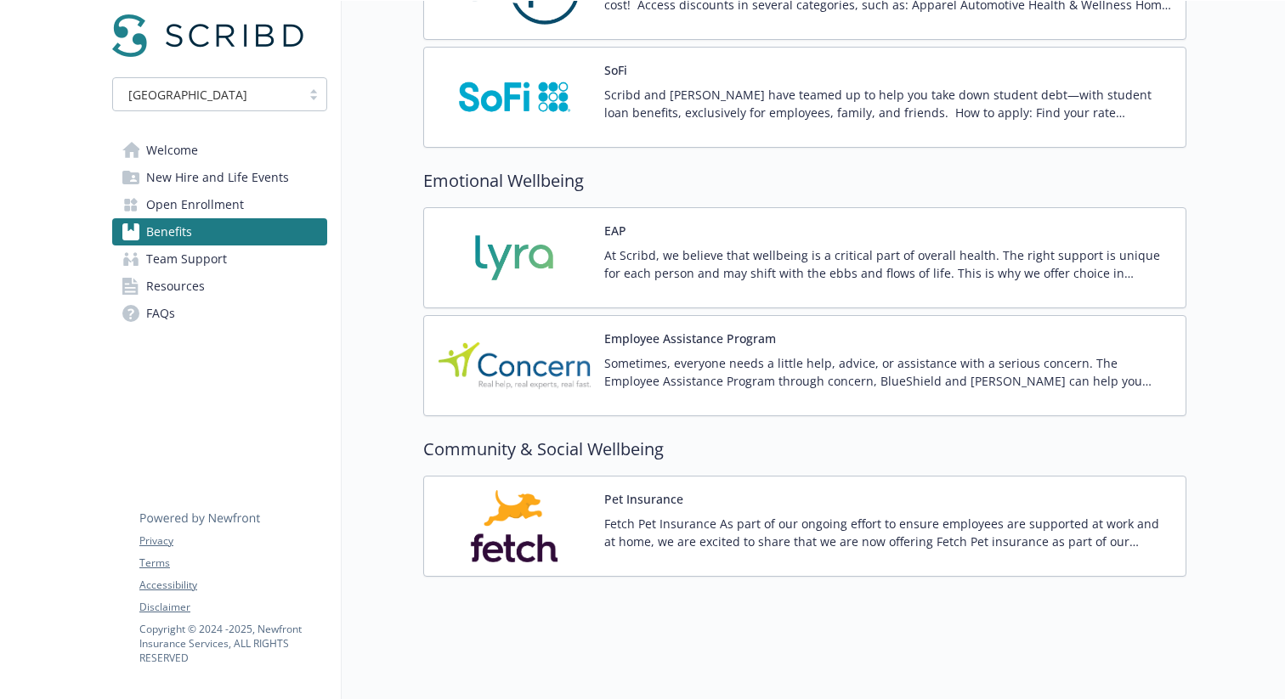
click at [547, 267] on img at bounding box center [514, 258] width 153 height 72
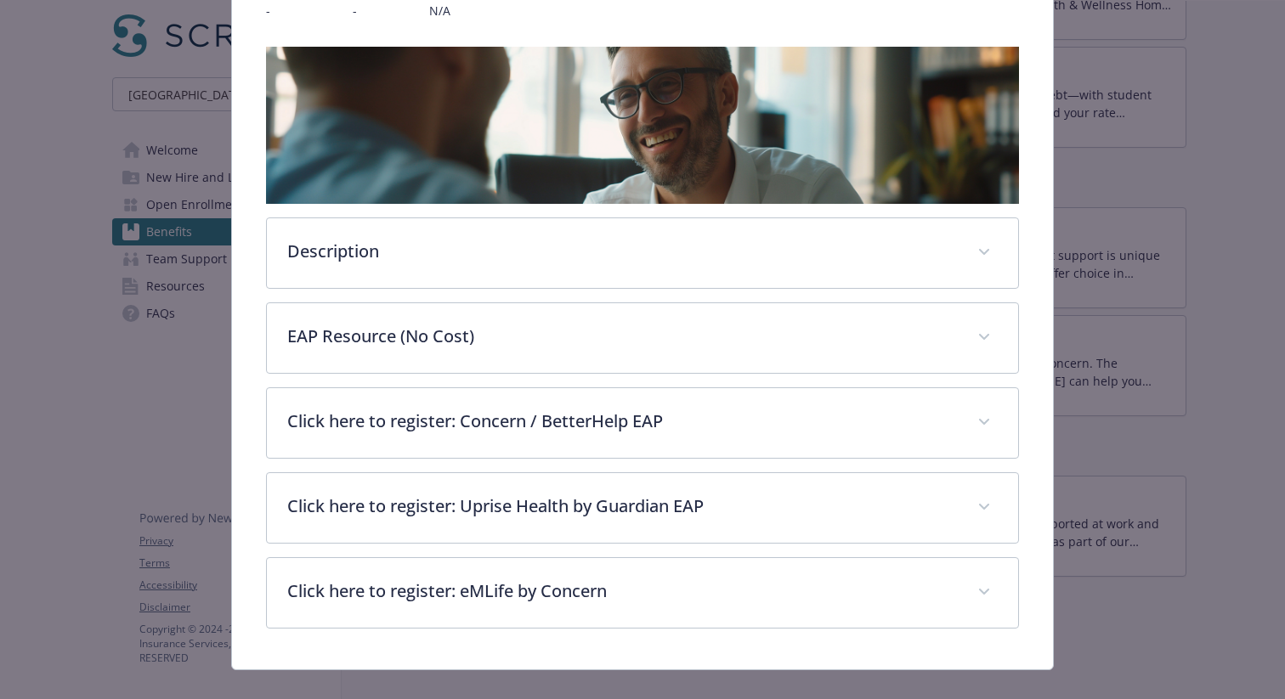
scroll to position [258, 0]
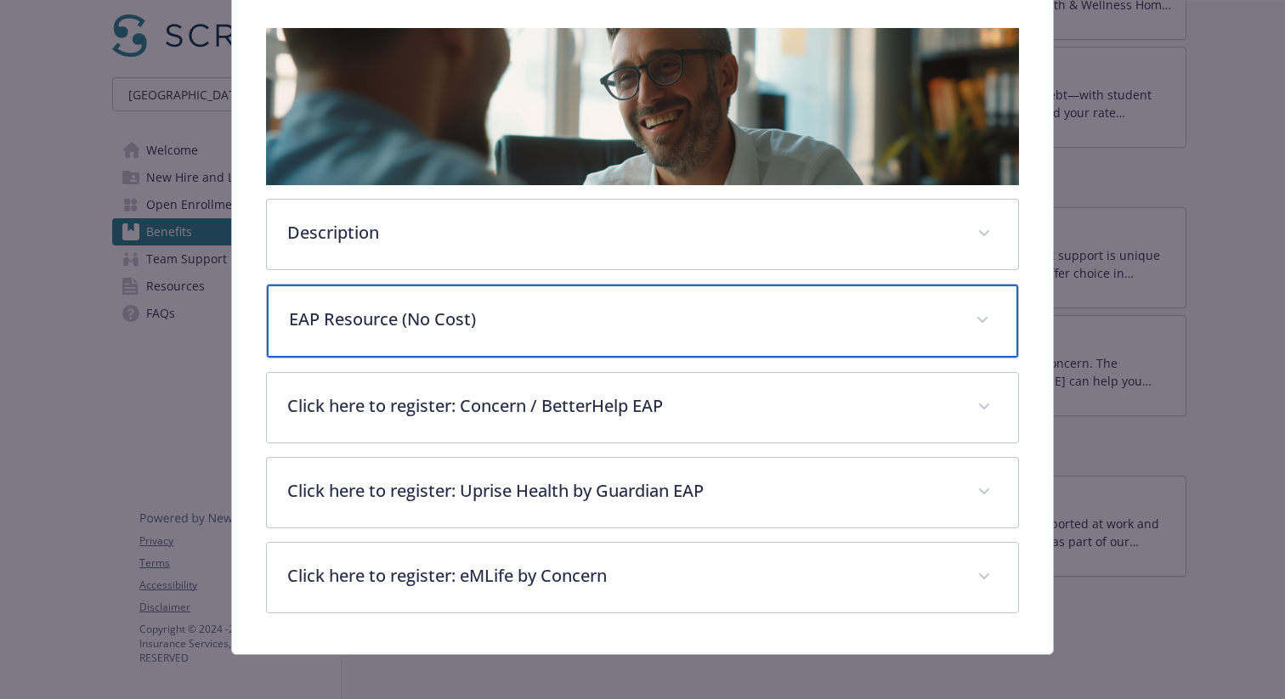
click at [609, 314] on p "EAP Resource (No Cost)" at bounding box center [622, 319] width 666 height 25
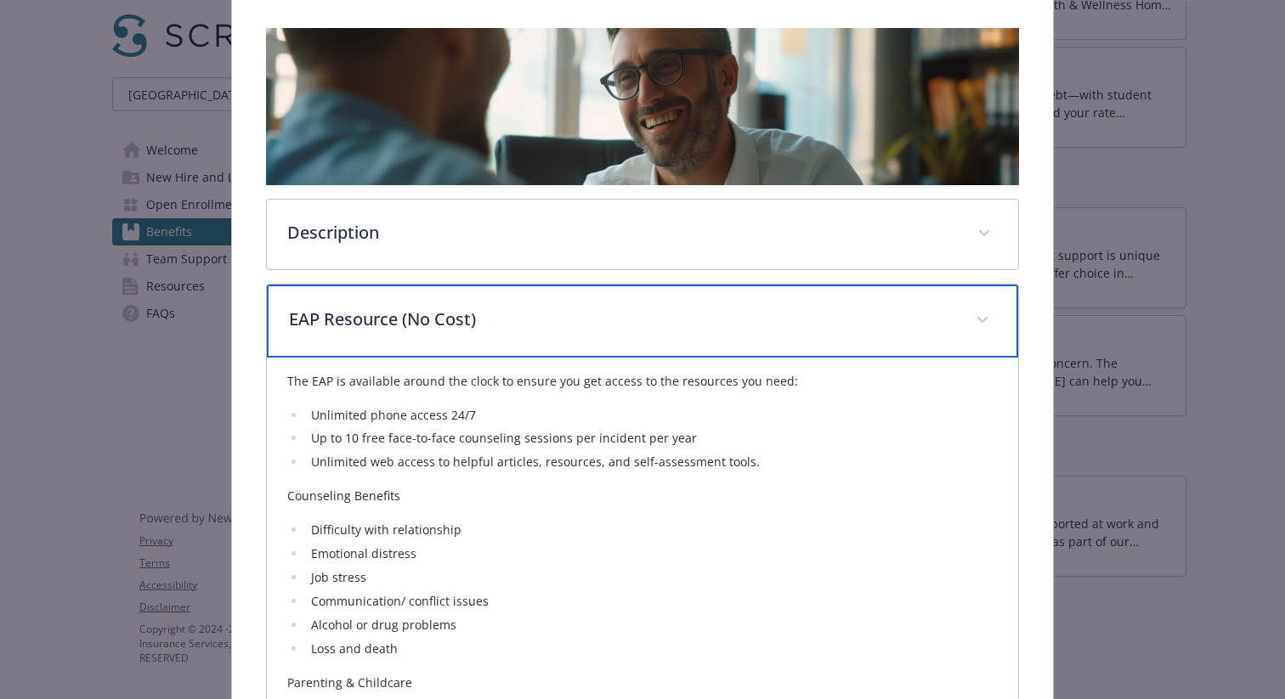
click at [609, 314] on p "EAP Resource (No Cost)" at bounding box center [622, 319] width 666 height 25
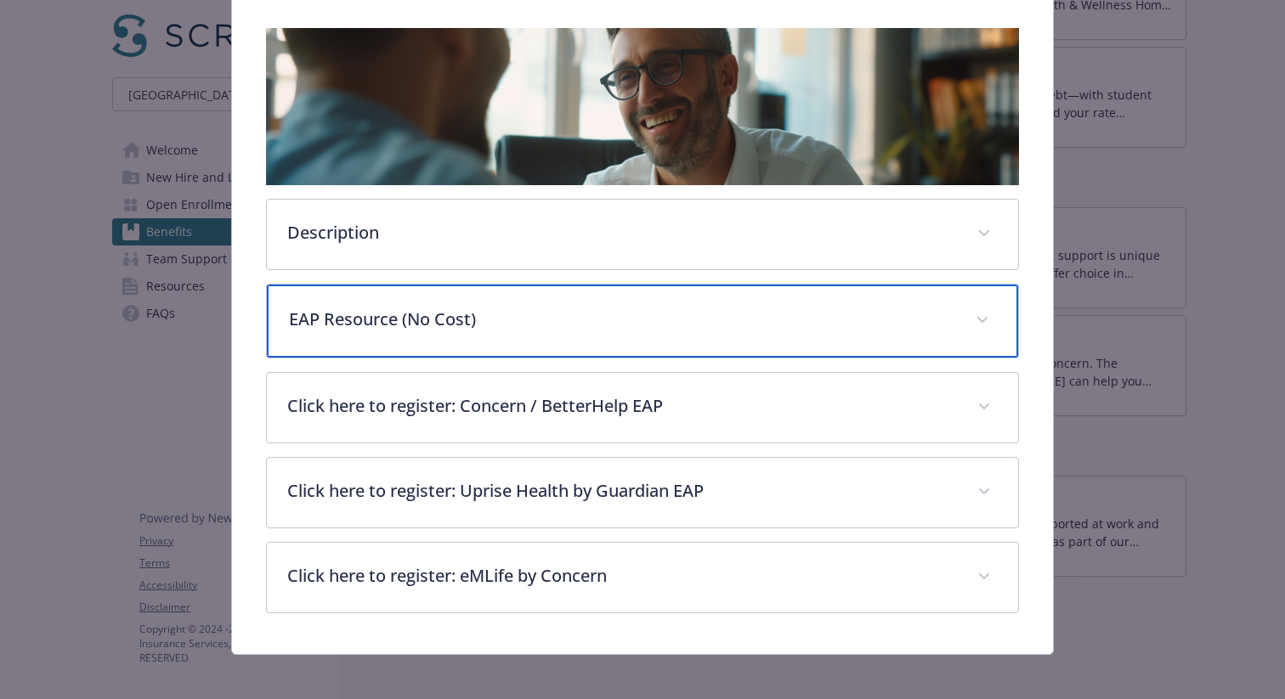
scroll to position [0, 0]
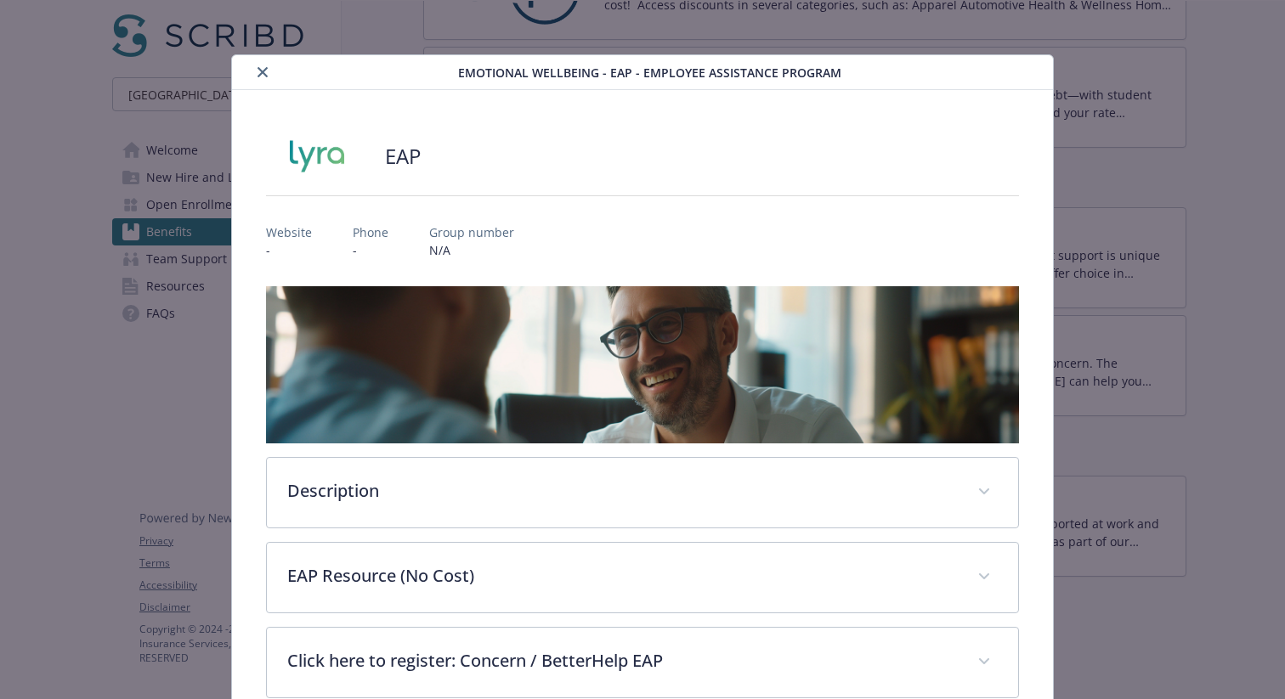
click at [269, 72] on button "close" at bounding box center [262, 72] width 20 height 20
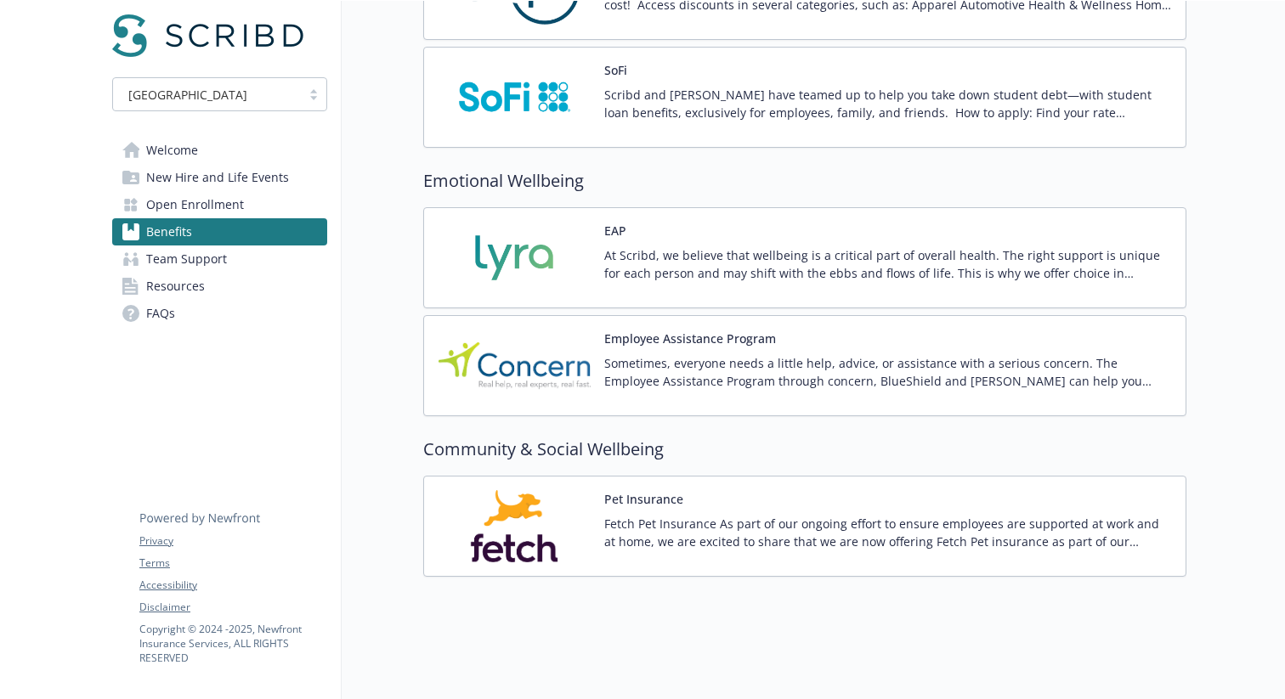
click at [550, 380] on img at bounding box center [514, 366] width 153 height 72
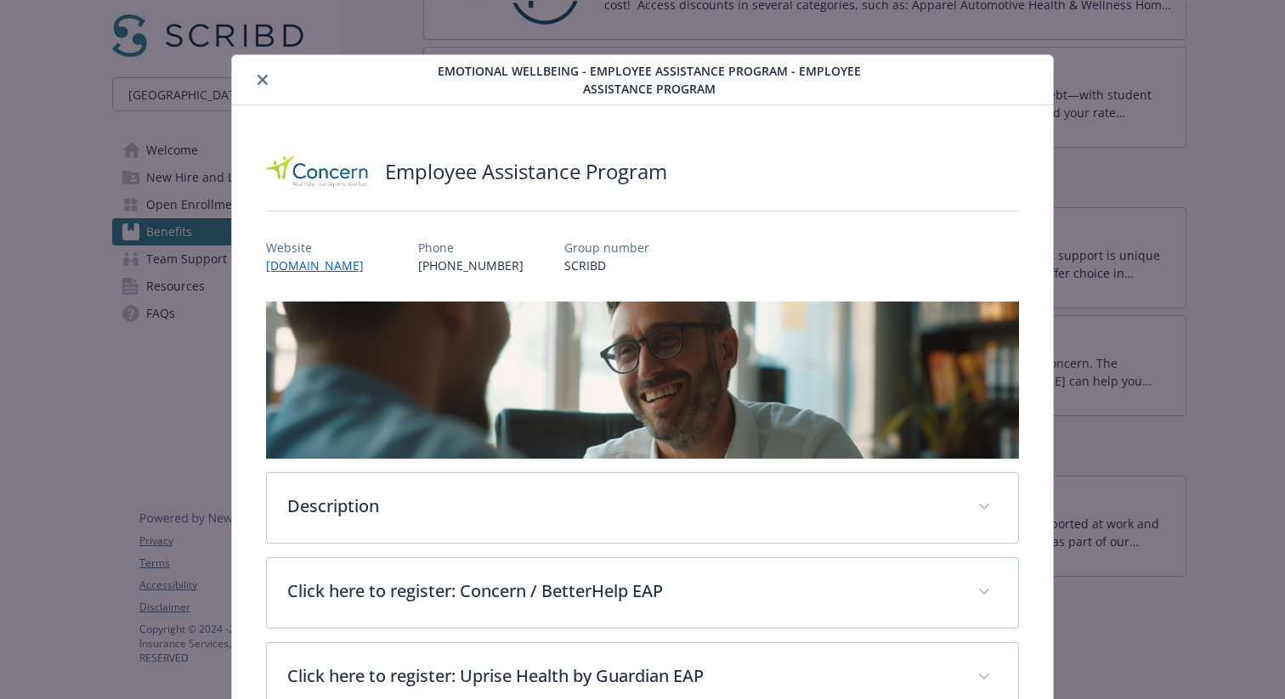
click at [258, 77] on icon "close" at bounding box center [263, 80] width 10 height 10
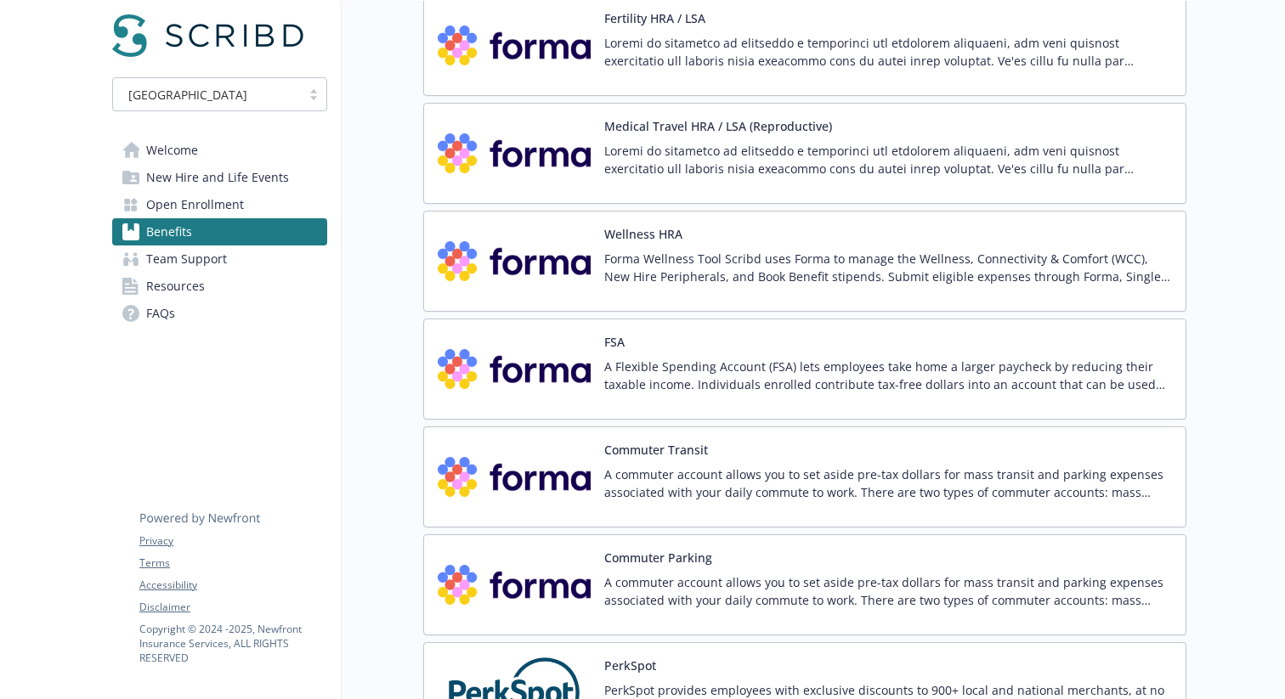
scroll to position [2234, 0]
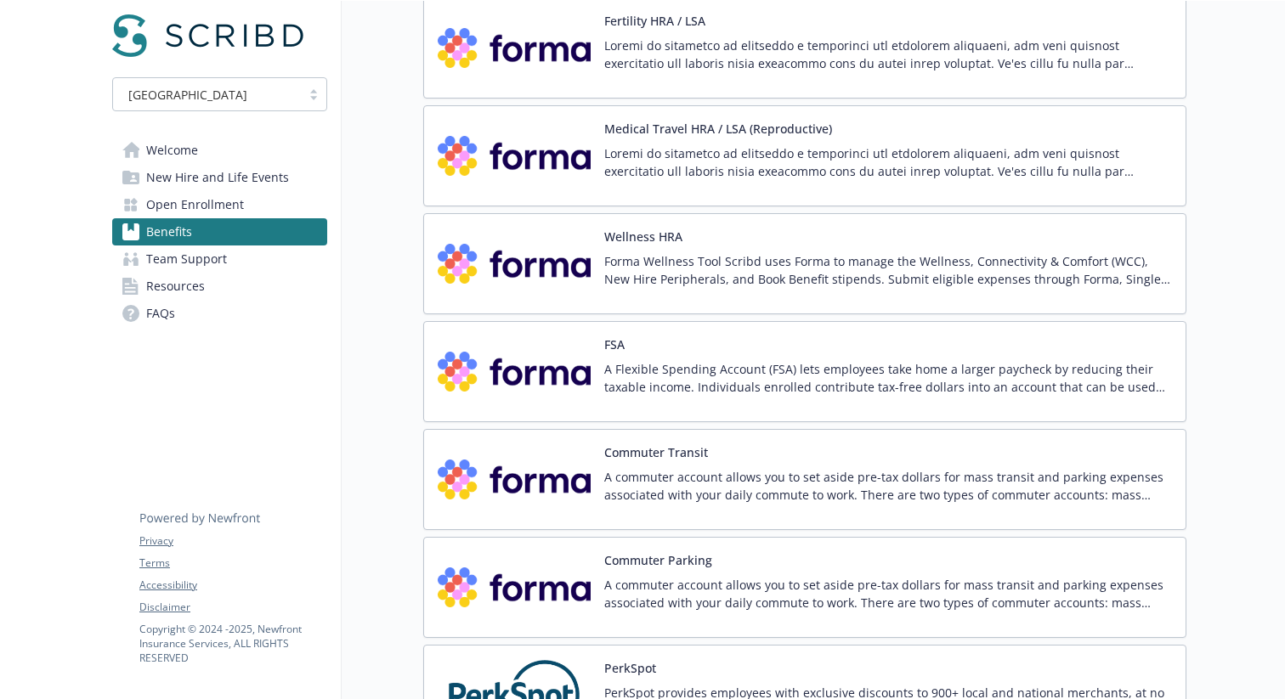
click at [689, 493] on p "A commuter account allows you to set aside pre-tax dollars for mass transit and…" at bounding box center [888, 486] width 568 height 36
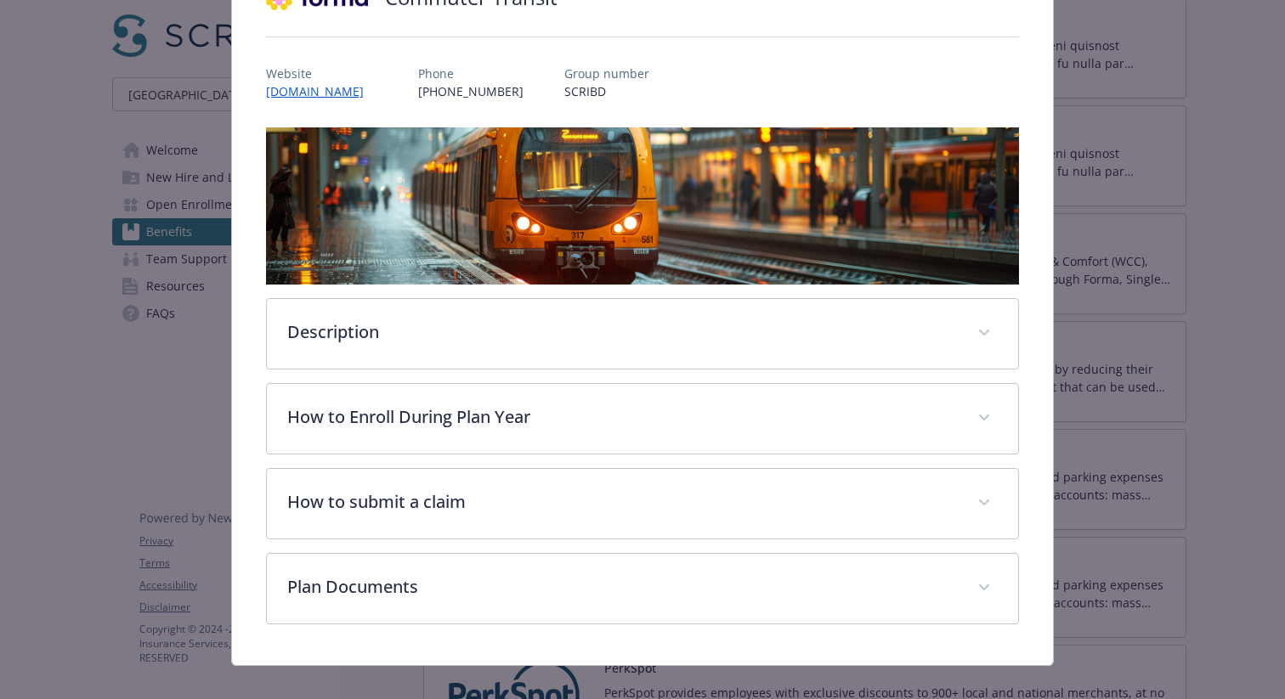
scroll to position [179, 0]
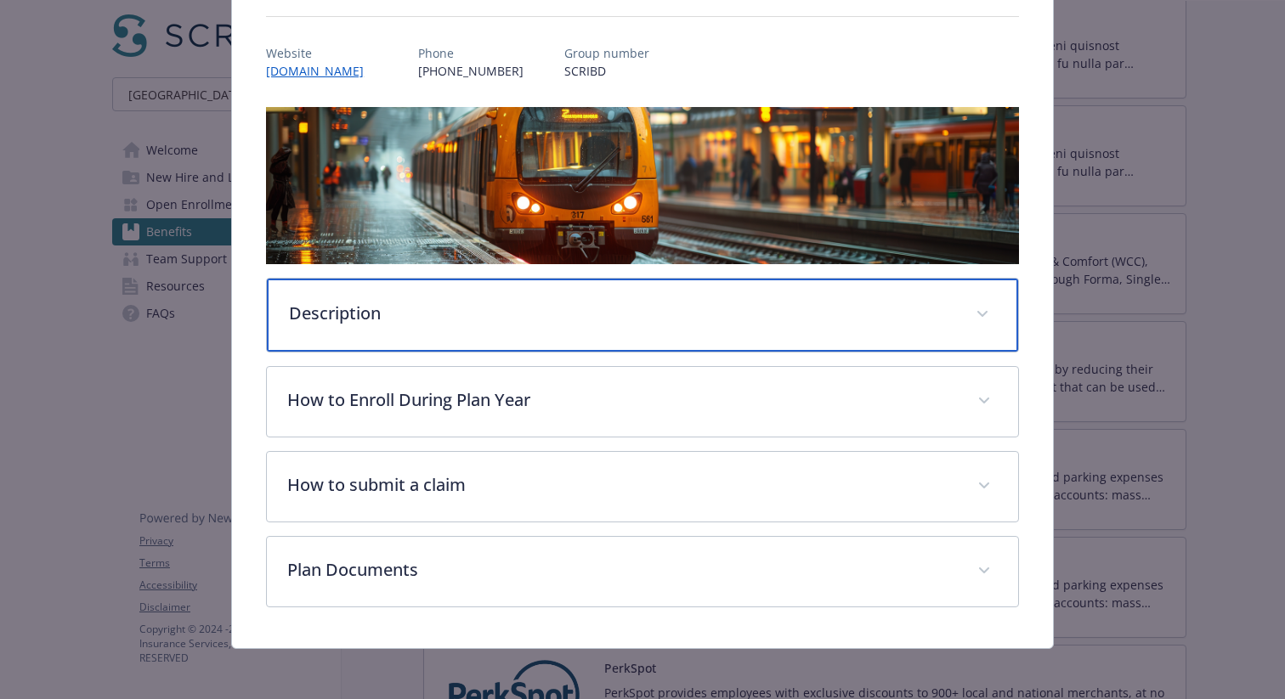
click at [597, 322] on p "Description" at bounding box center [622, 313] width 666 height 25
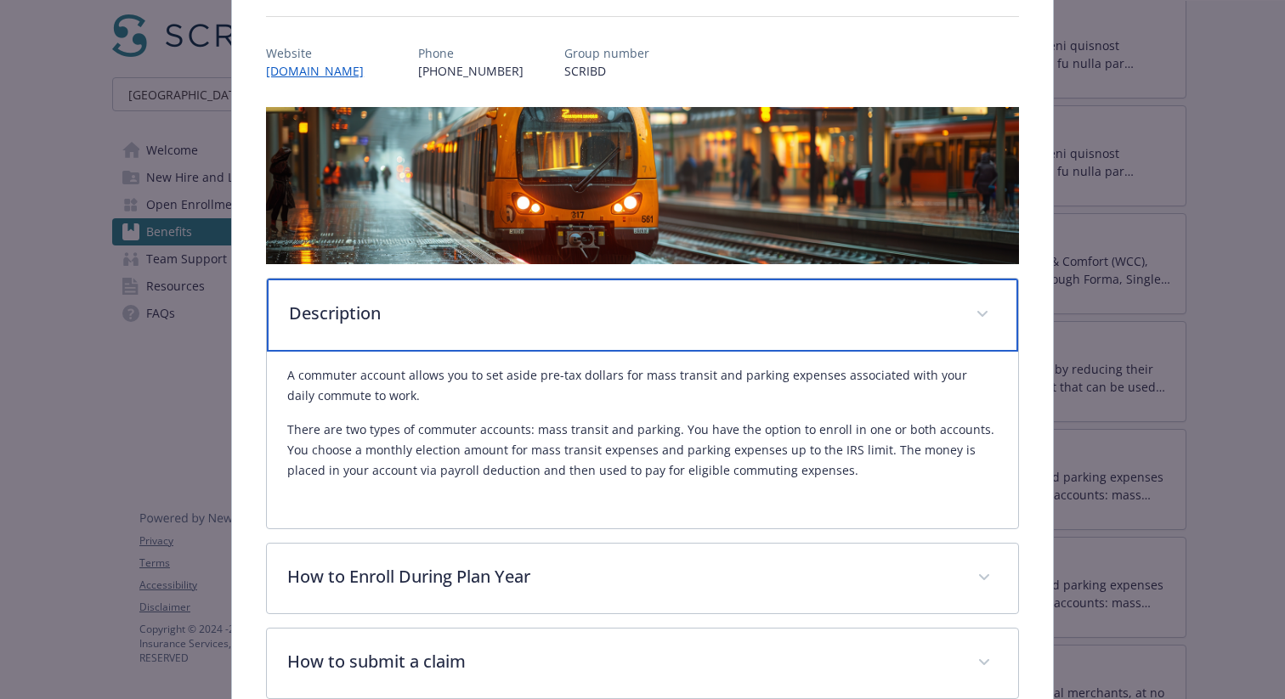
click at [597, 322] on p "Description" at bounding box center [622, 313] width 666 height 25
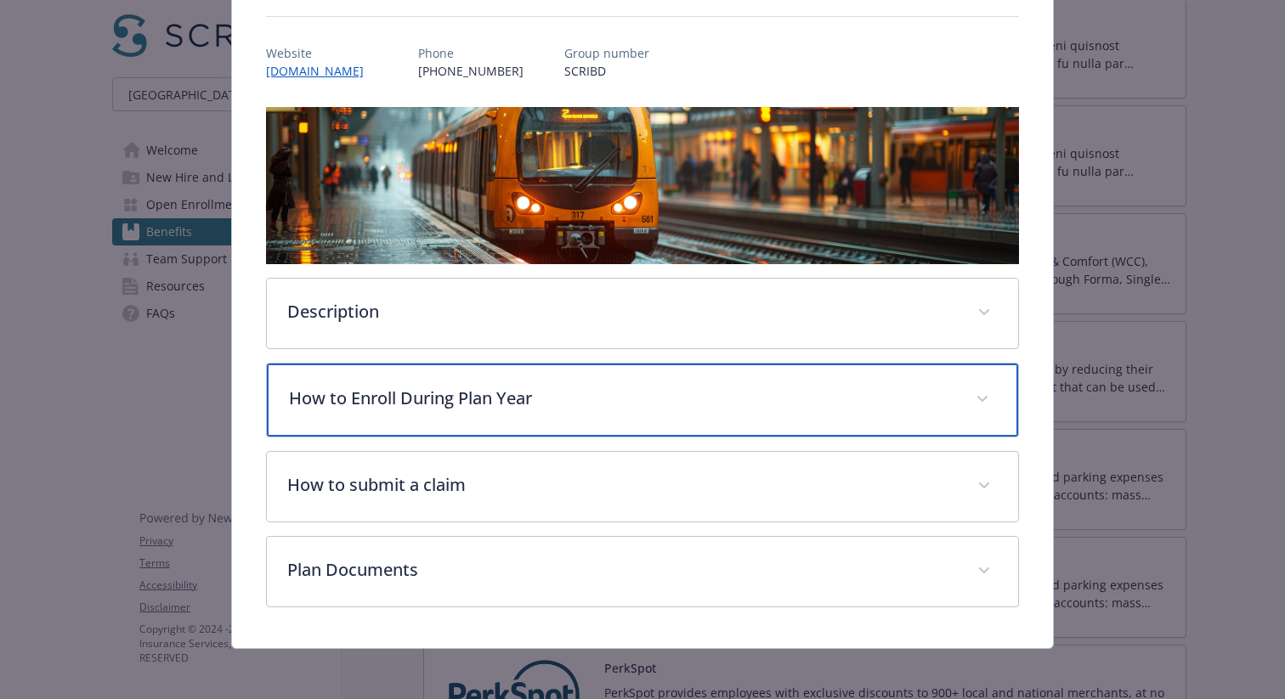
click at [530, 389] on p "How to Enroll During Plan Year" at bounding box center [622, 398] width 666 height 25
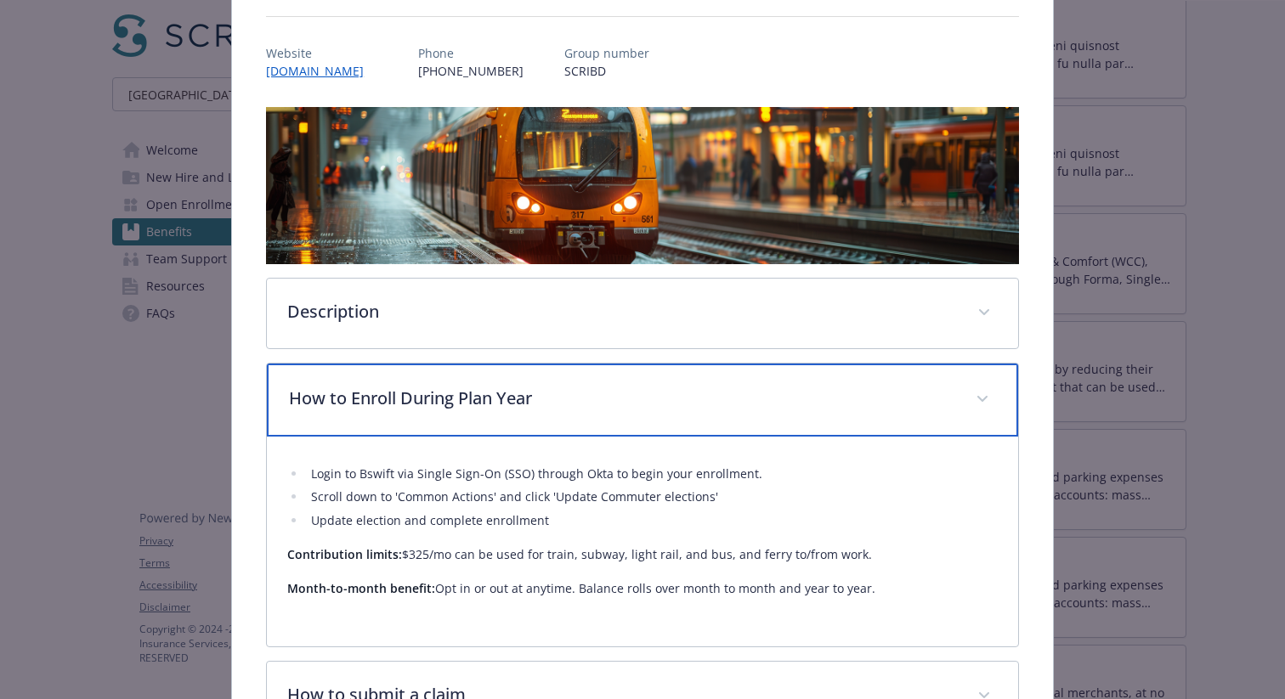
click at [530, 389] on p "How to Enroll During Plan Year" at bounding box center [622, 398] width 666 height 25
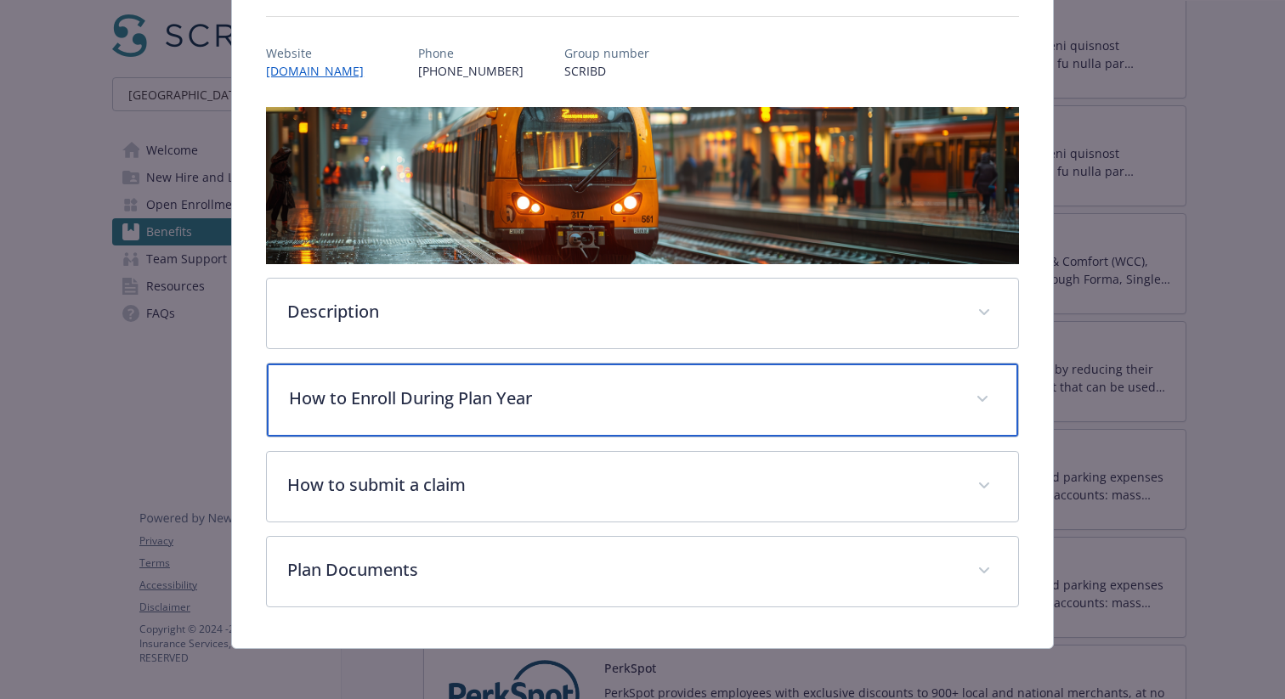
scroll to position [0, 0]
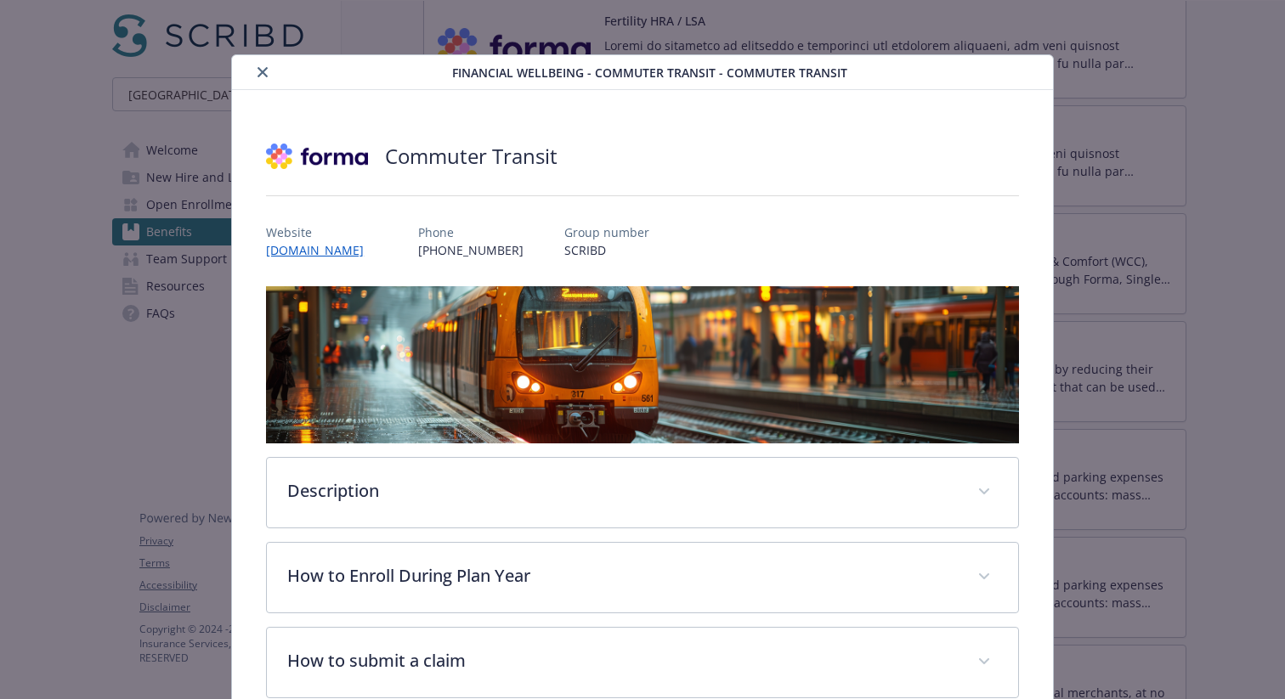
click at [267, 64] on button "close" at bounding box center [262, 72] width 20 height 20
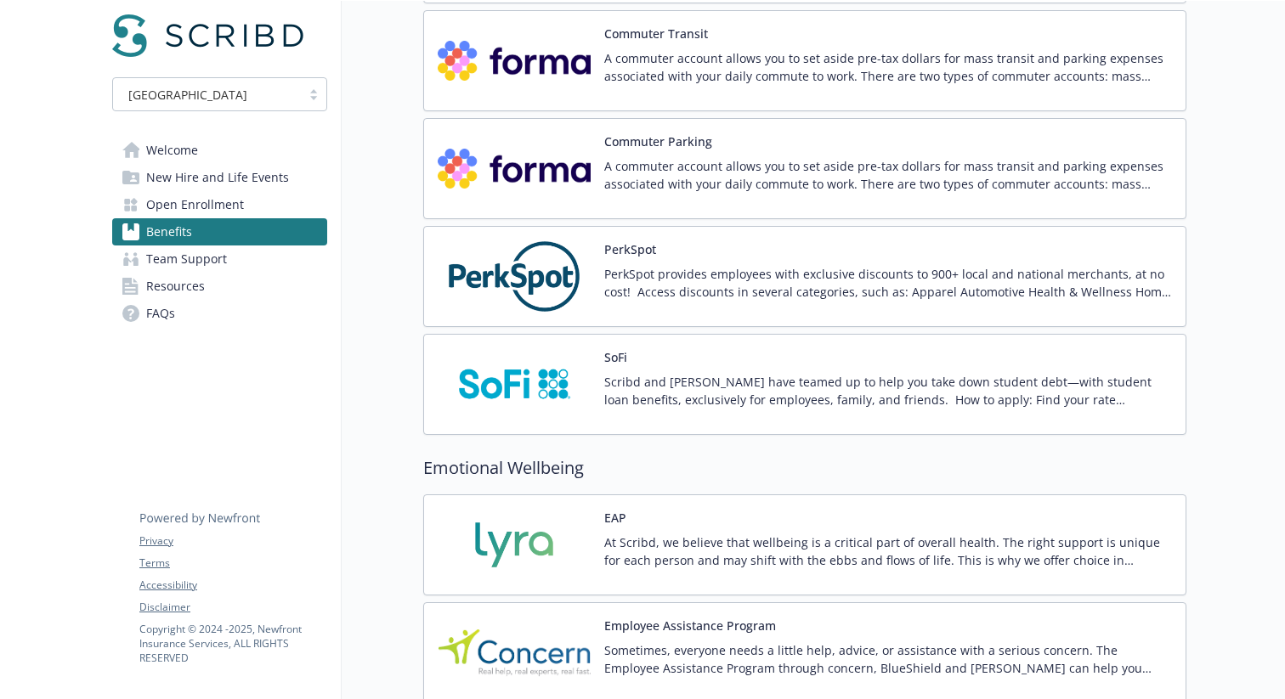
scroll to position [2663, 0]
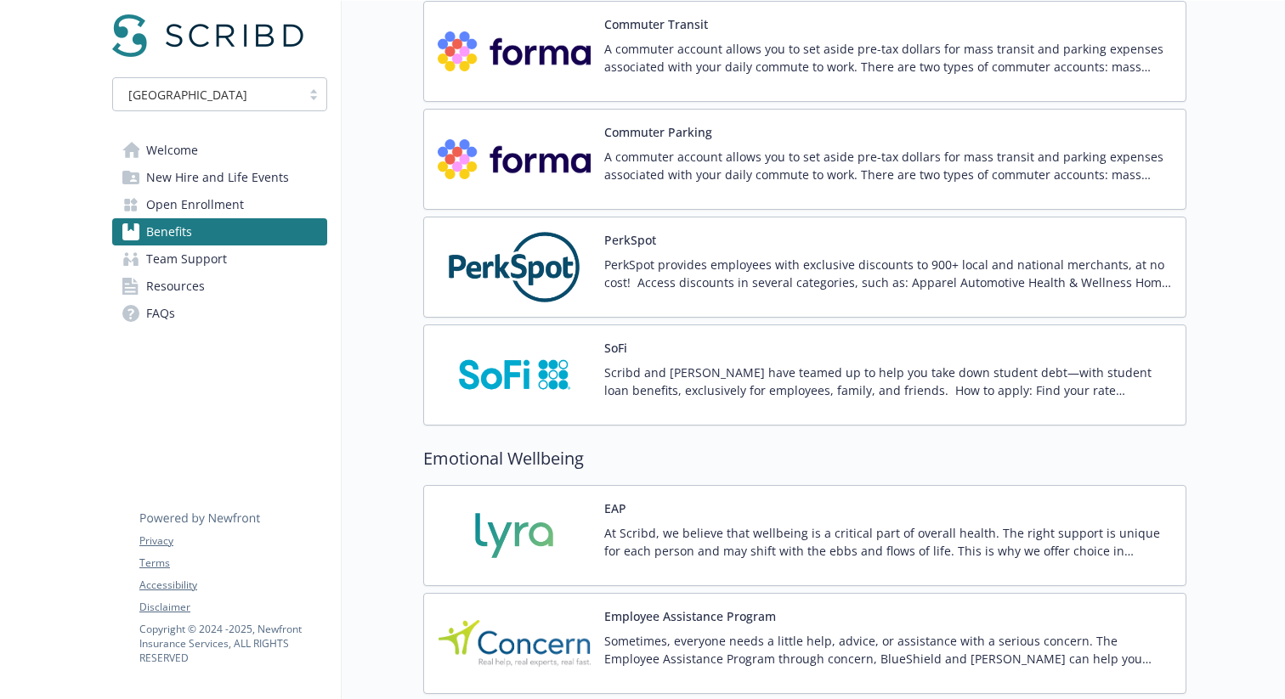
click at [784, 132] on div "Commuter Parking A commuter account allows you to set aside pre-tax dollars for…" at bounding box center [888, 159] width 568 height 72
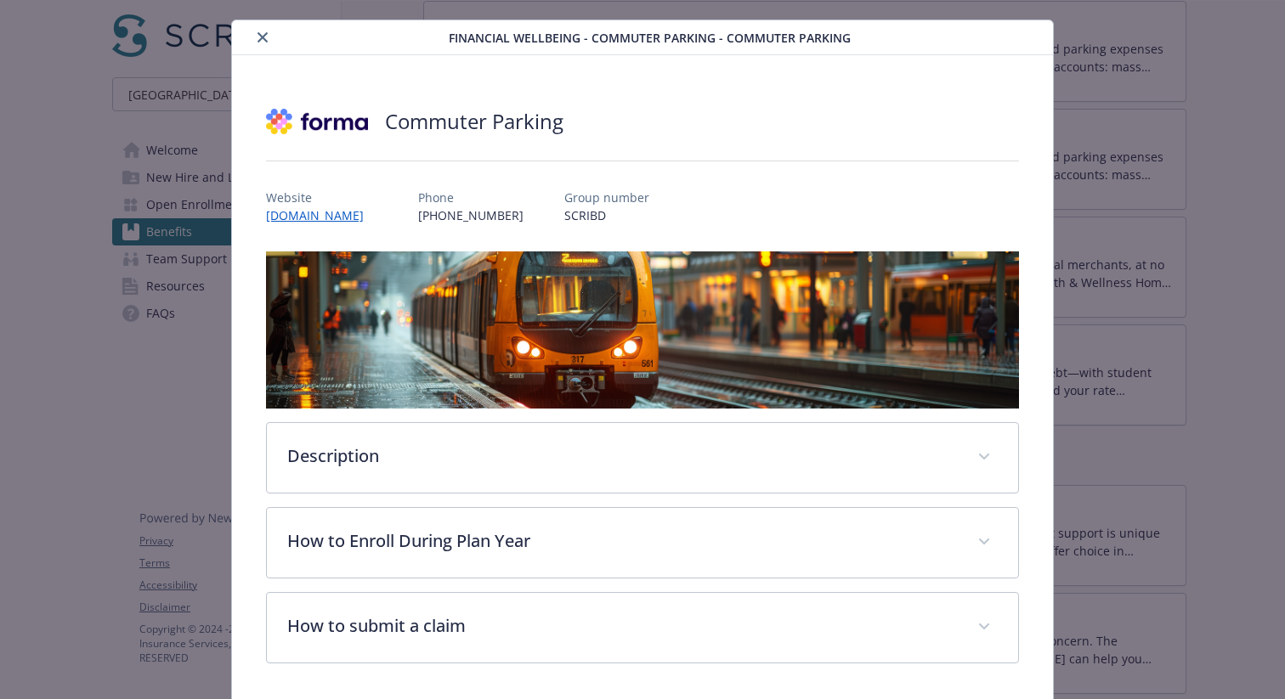
scroll to position [94, 0]
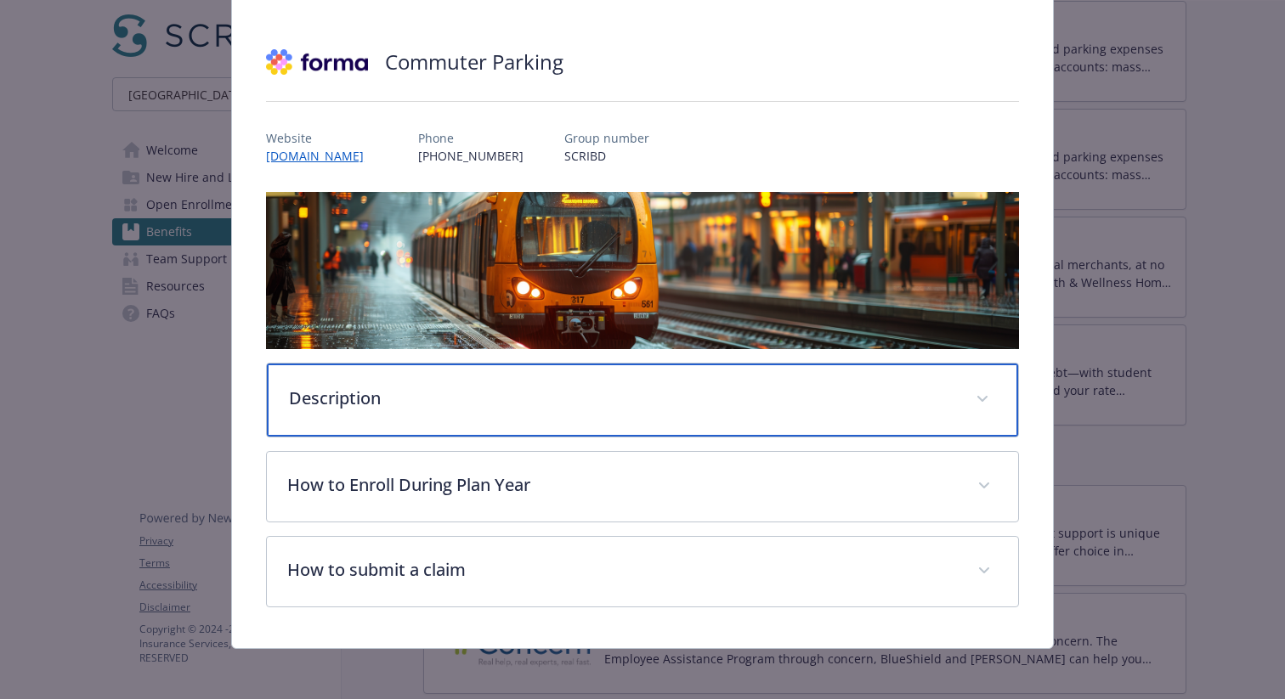
click at [575, 399] on p "Description" at bounding box center [622, 398] width 666 height 25
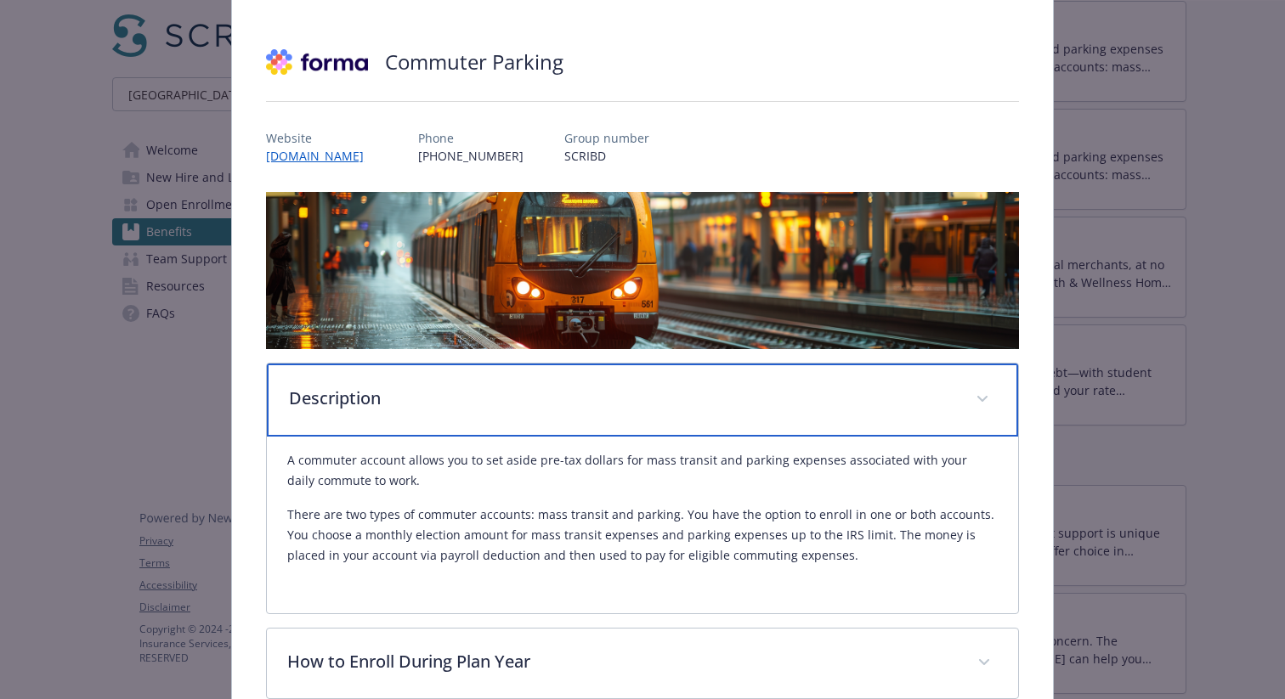
click at [563, 401] on p "Description" at bounding box center [622, 398] width 666 height 25
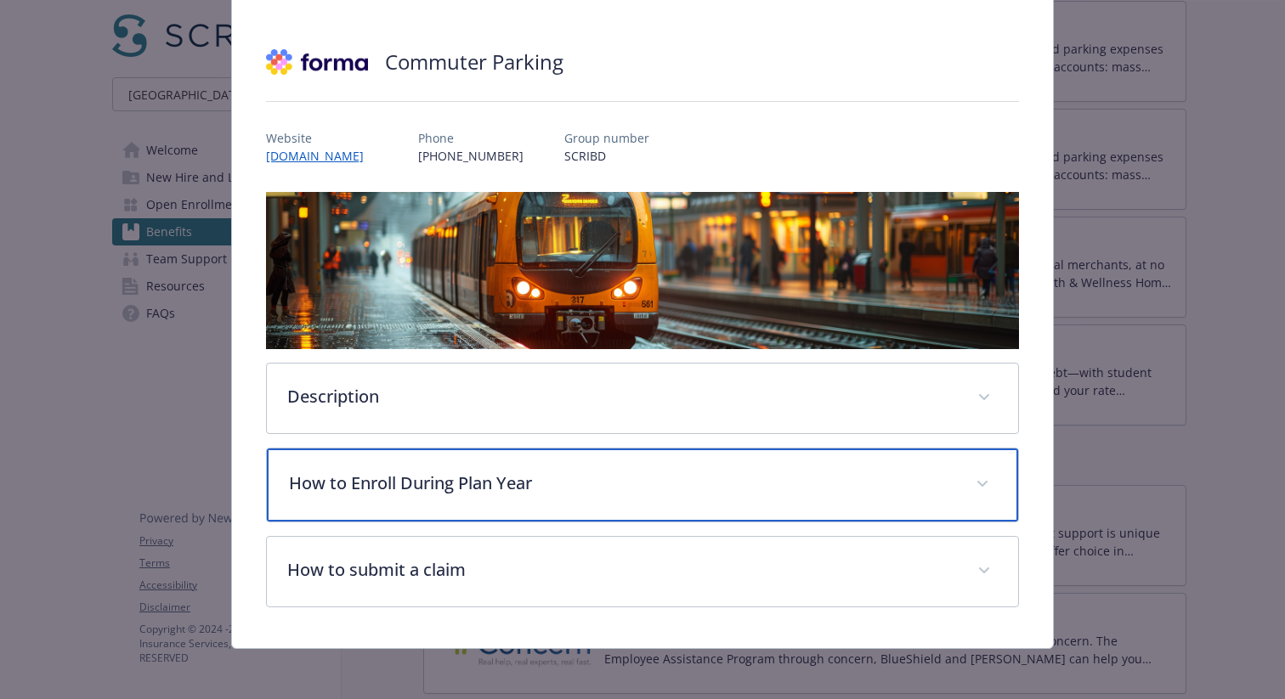
click at [507, 497] on div "How to Enroll During Plan Year" at bounding box center [642, 485] width 751 height 73
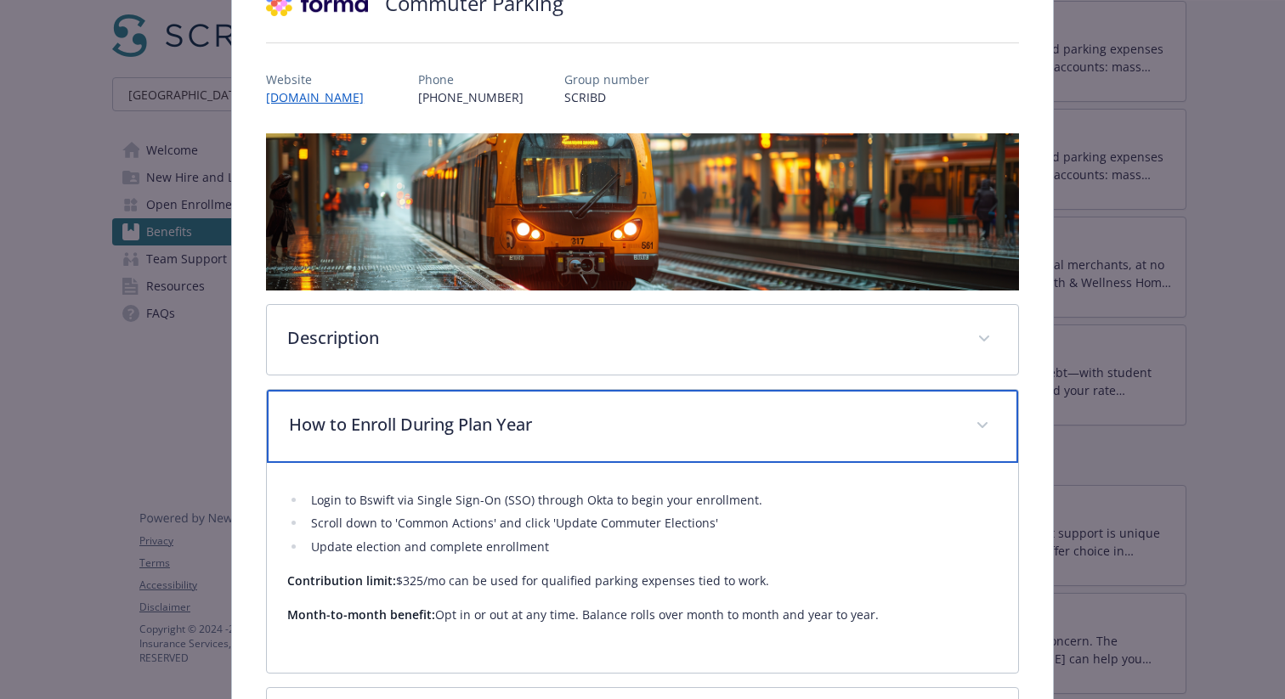
scroll to position [155, 0]
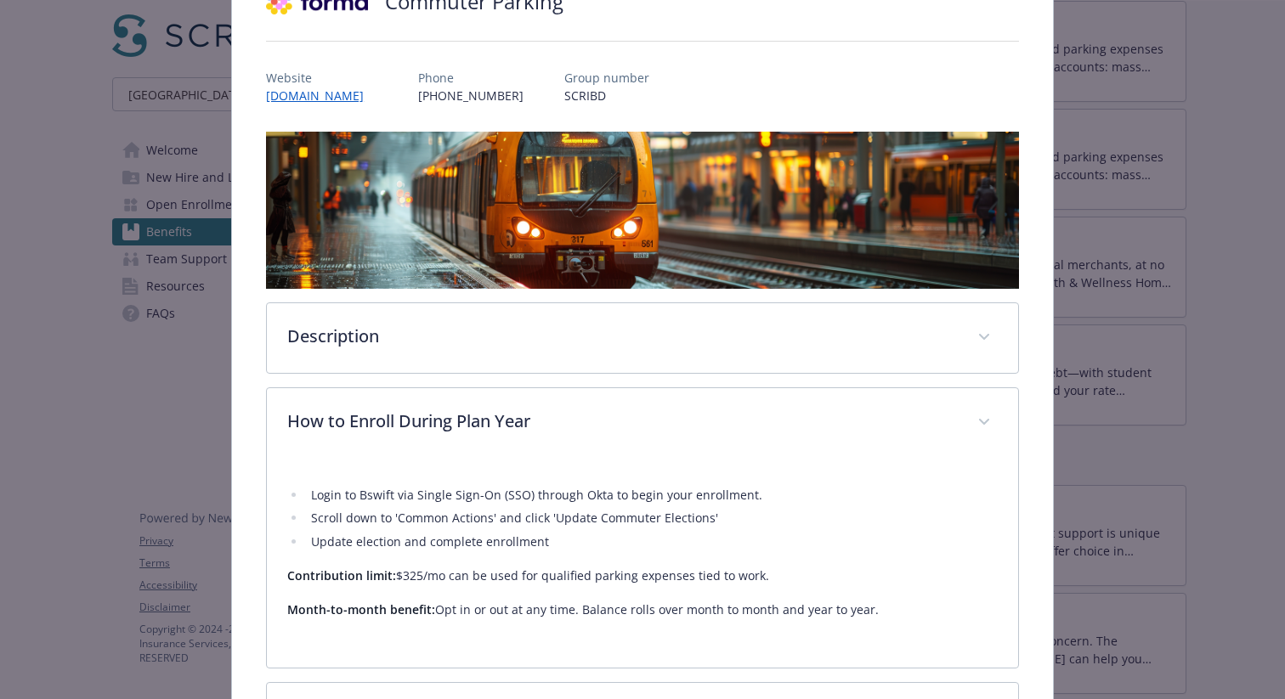
click at [554, 466] on div "Login to Bswift via Single Sign-On (SSO) through Okta to begin your enrollment.…" at bounding box center [642, 553] width 710 height 190
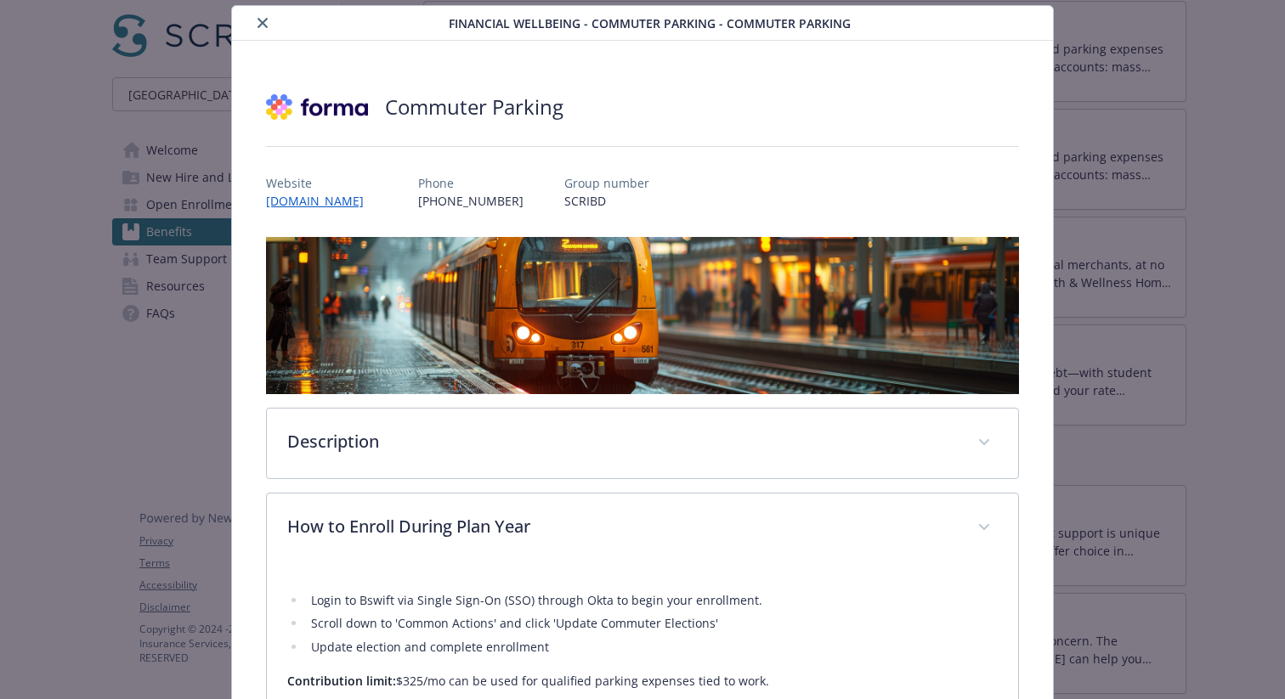
scroll to position [0, 0]
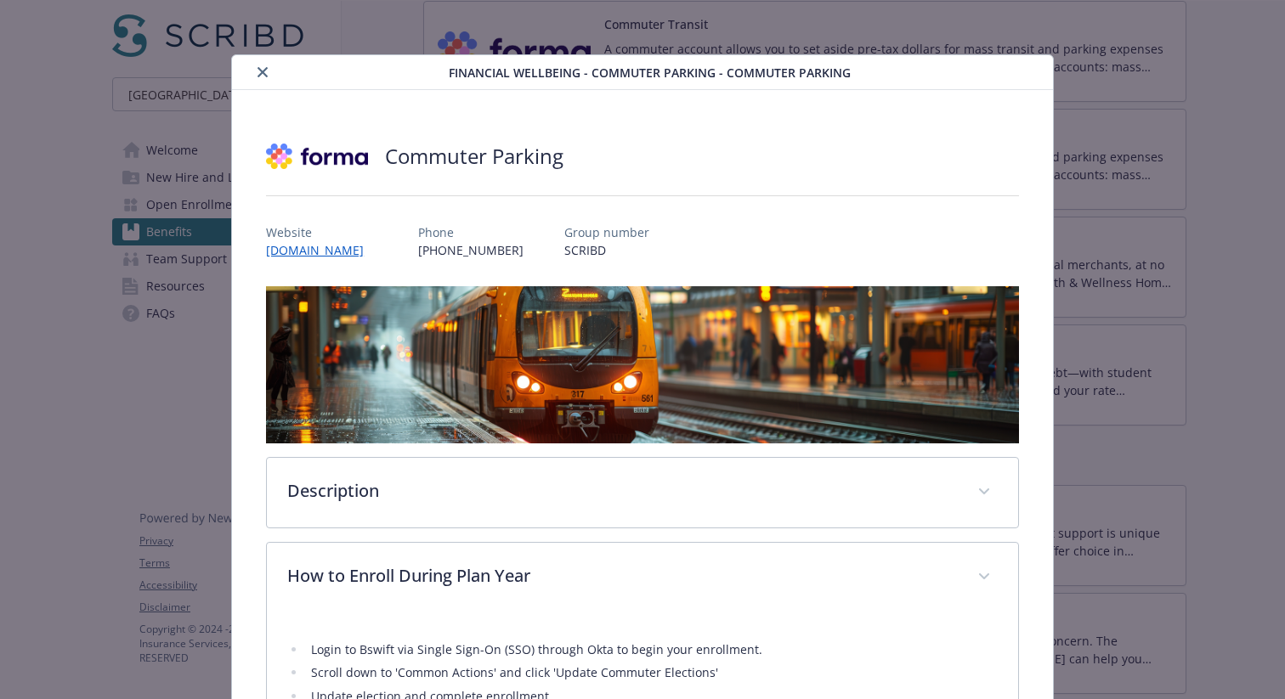
click at [254, 71] on button "close" at bounding box center [262, 72] width 20 height 20
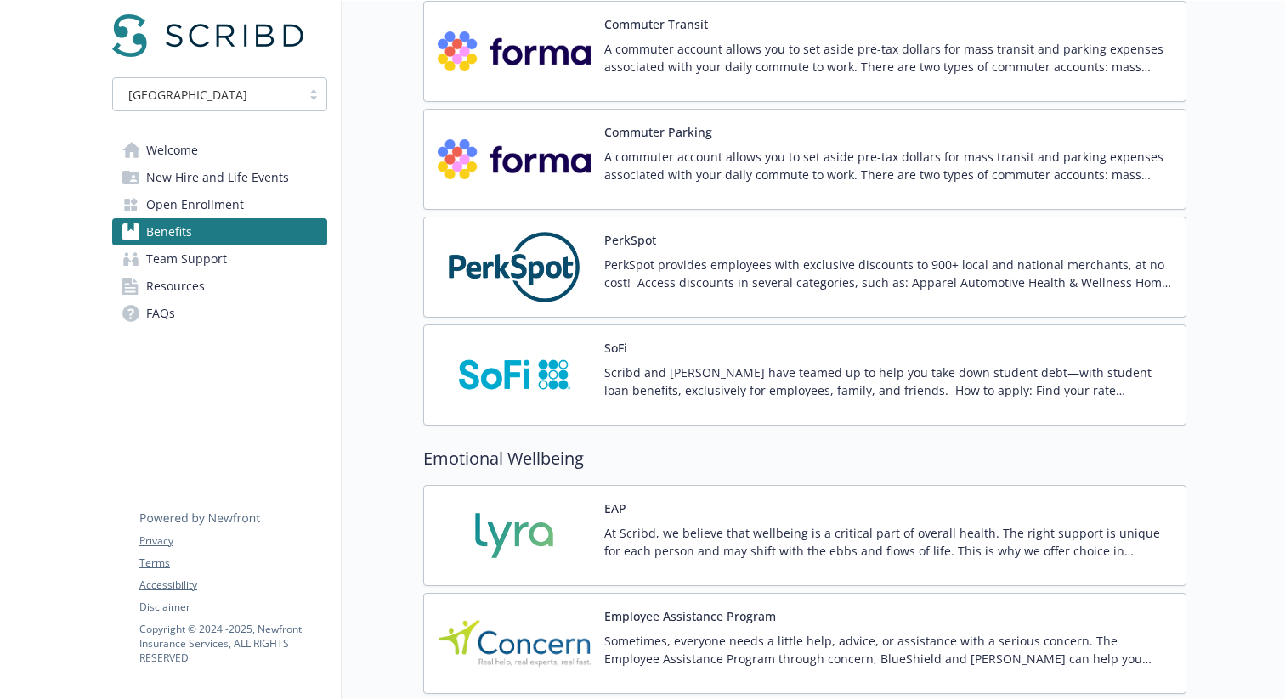
click at [671, 49] on p "A commuter account allows you to set aside pre-tax dollars for mass transit and…" at bounding box center [888, 58] width 568 height 36
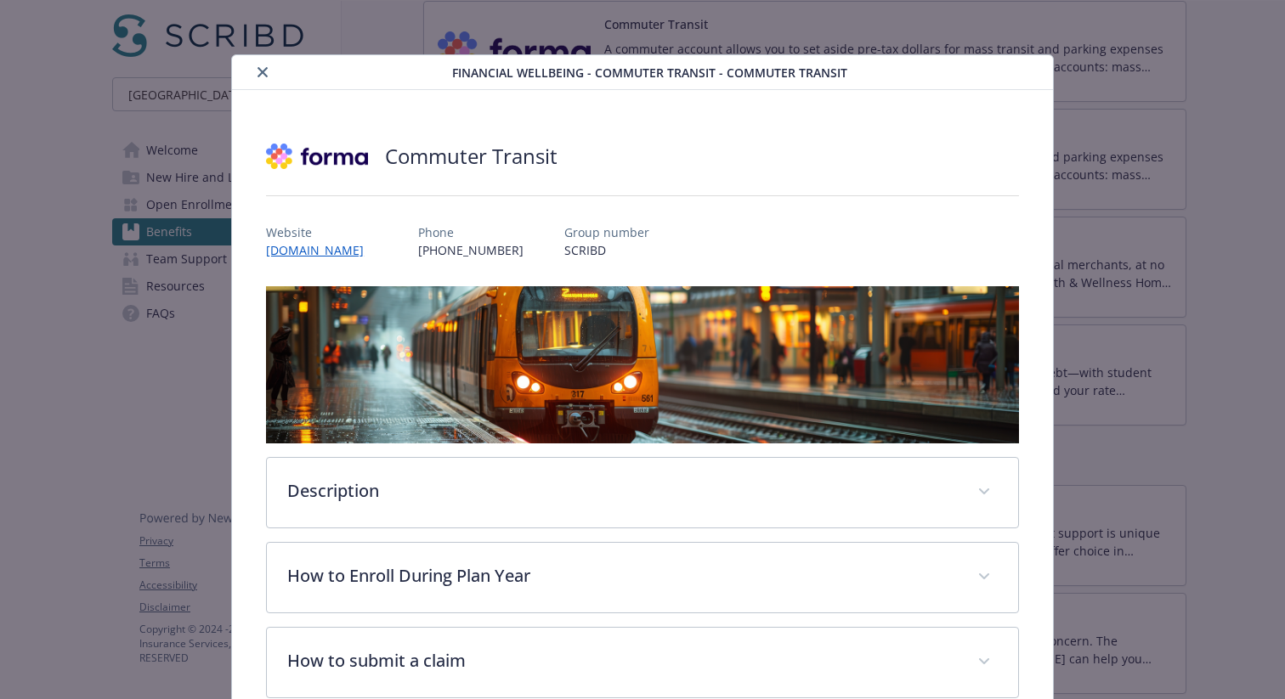
scroll to position [51, 0]
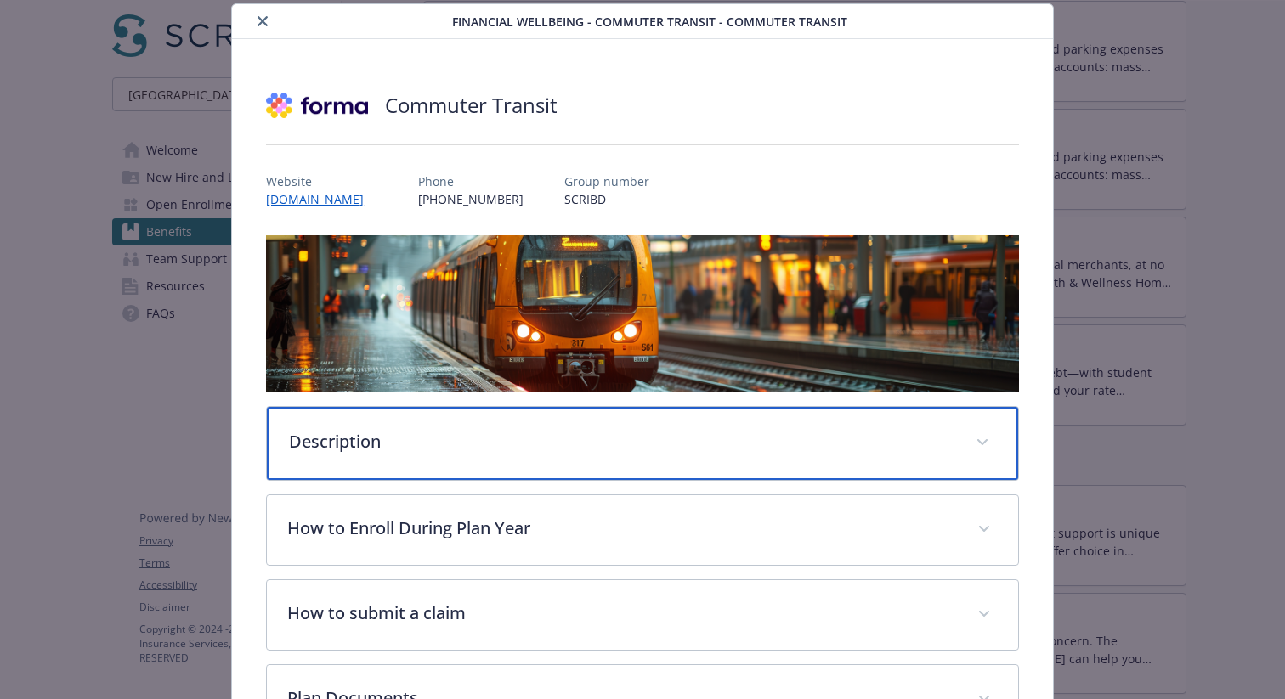
click at [485, 422] on div "Description" at bounding box center [642, 443] width 751 height 73
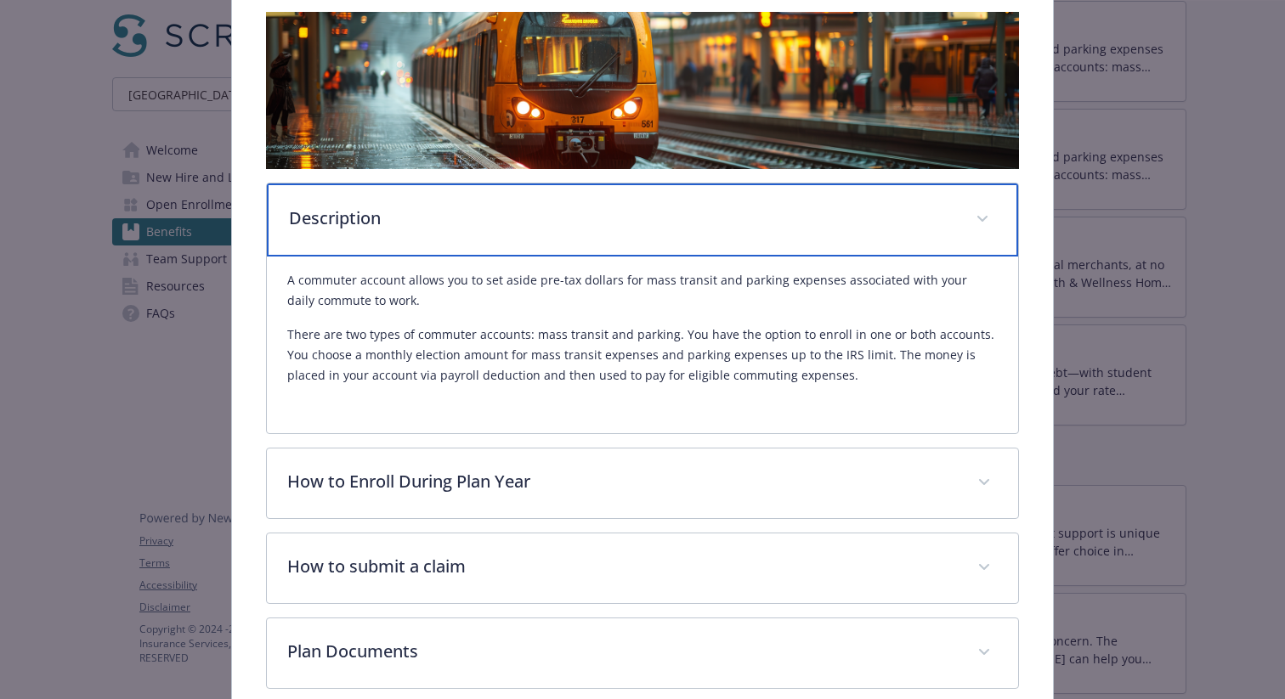
scroll to position [276, 0]
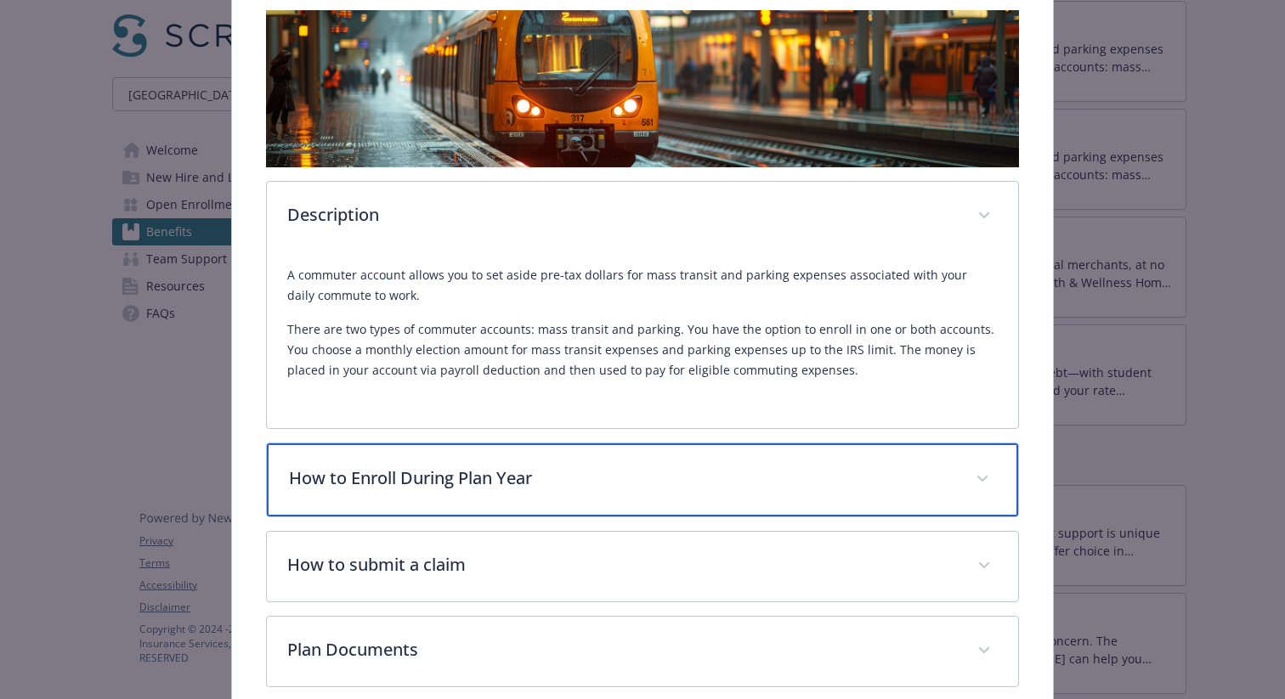
click at [413, 473] on p "How to Enroll During Plan Year" at bounding box center [622, 478] width 666 height 25
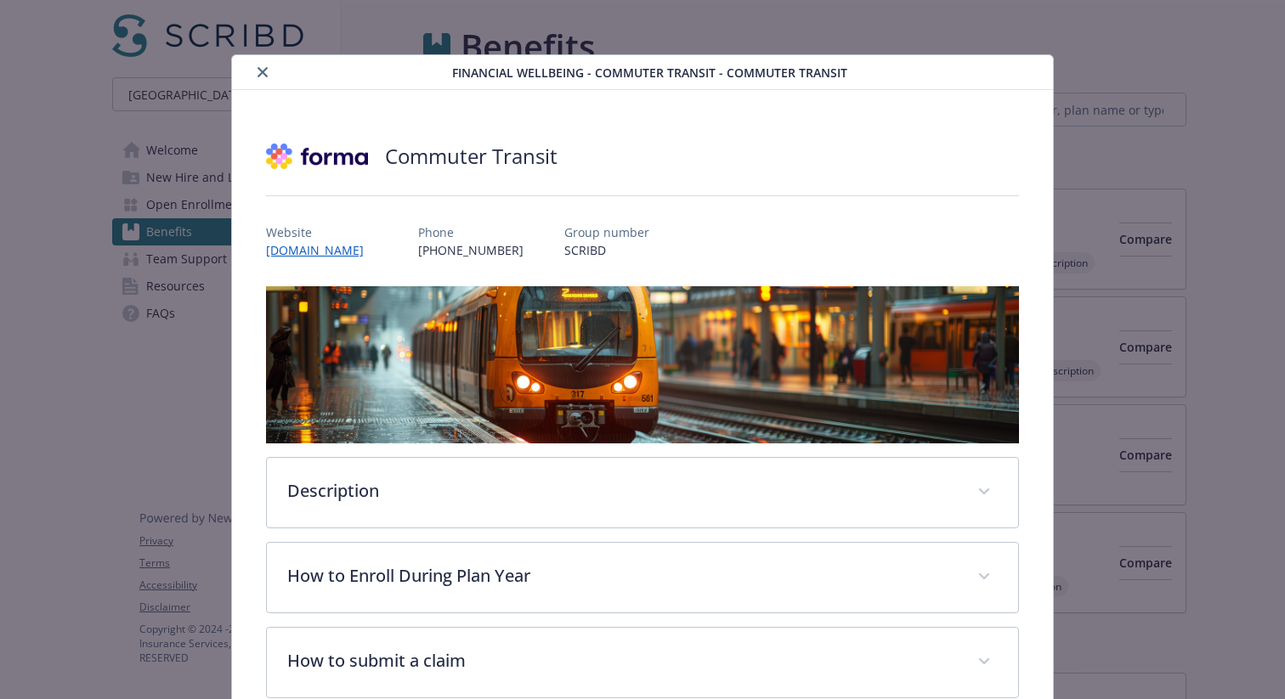
scroll to position [51, 0]
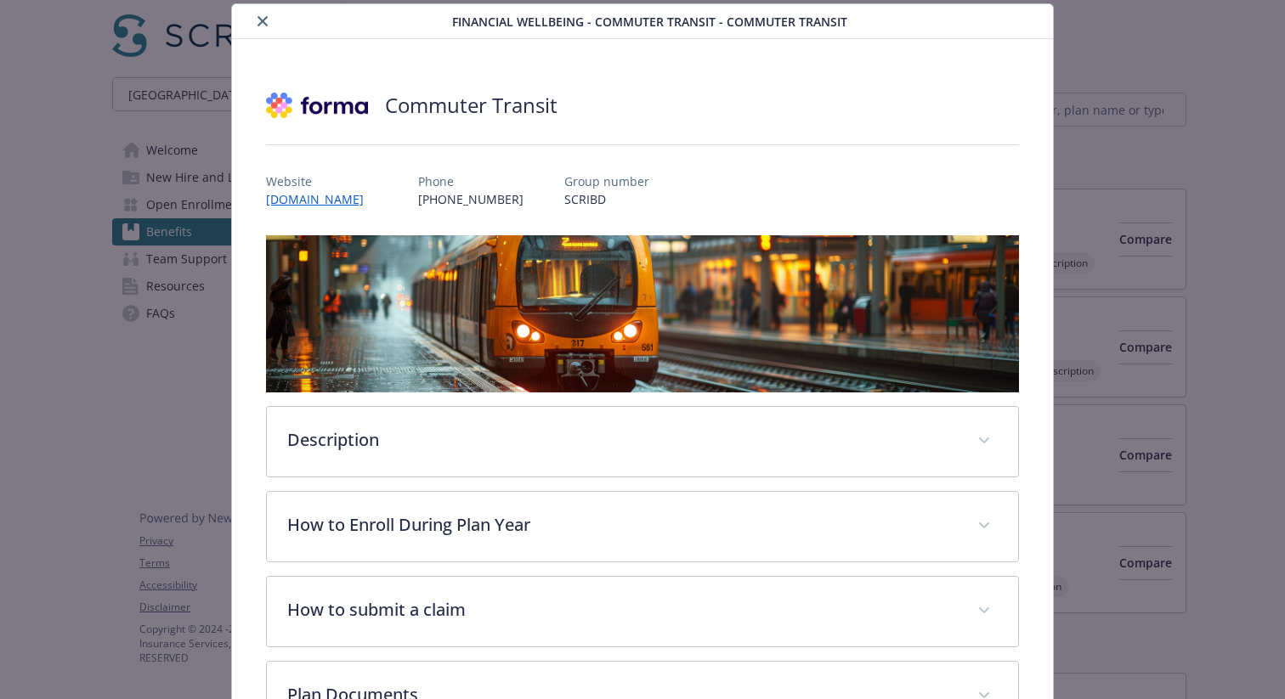
click at [267, 20] on icon "close" at bounding box center [263, 21] width 10 height 10
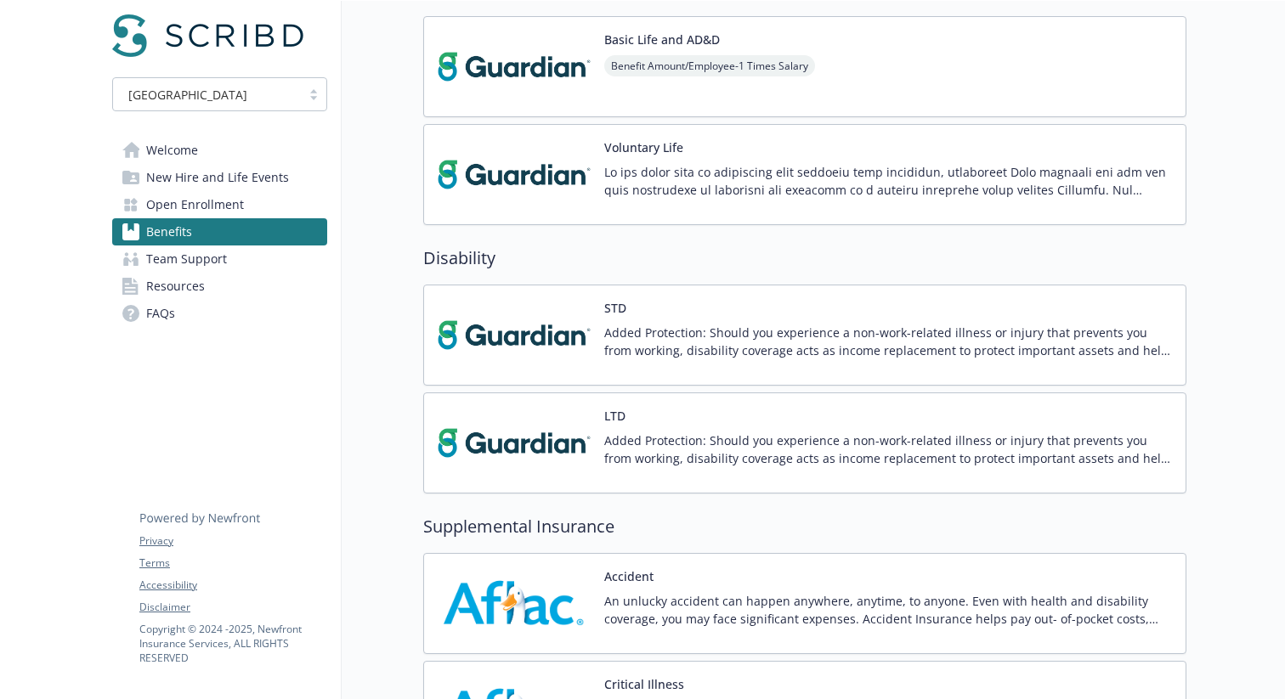
scroll to position [1300, 0]
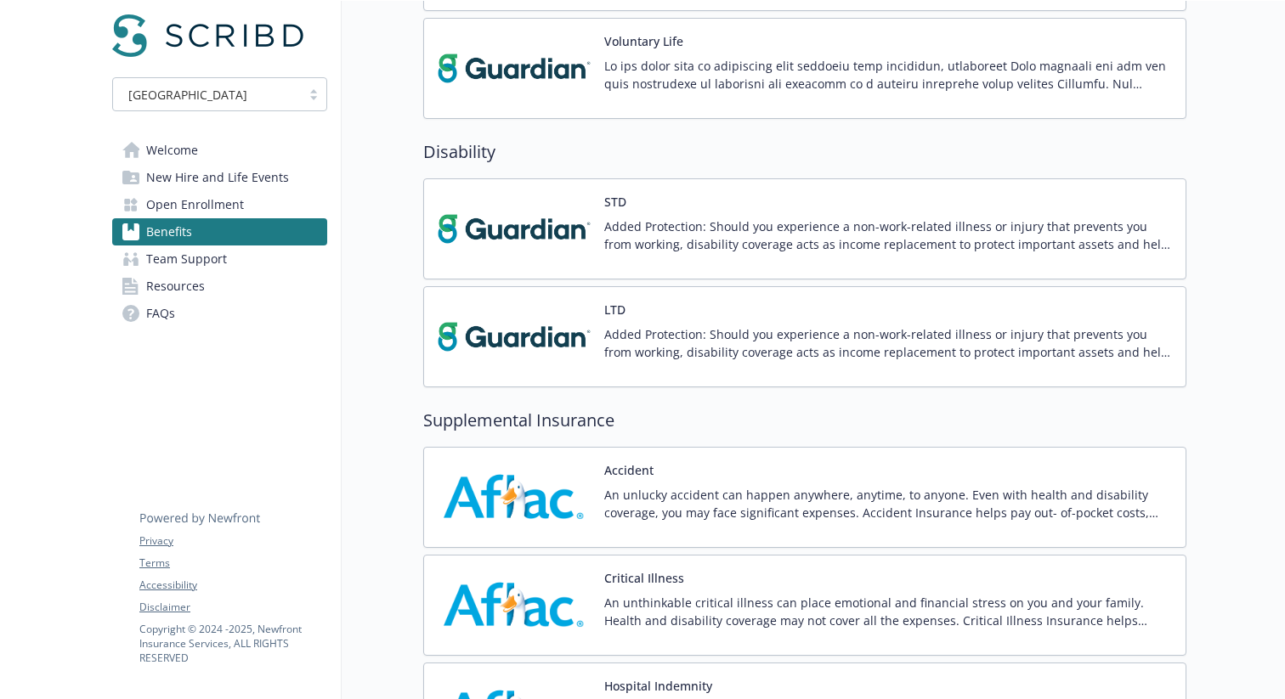
click at [603, 209] on div "STD Added Protection: Should you experience a non-work-related illness or injur…" at bounding box center [805, 229] width 734 height 72
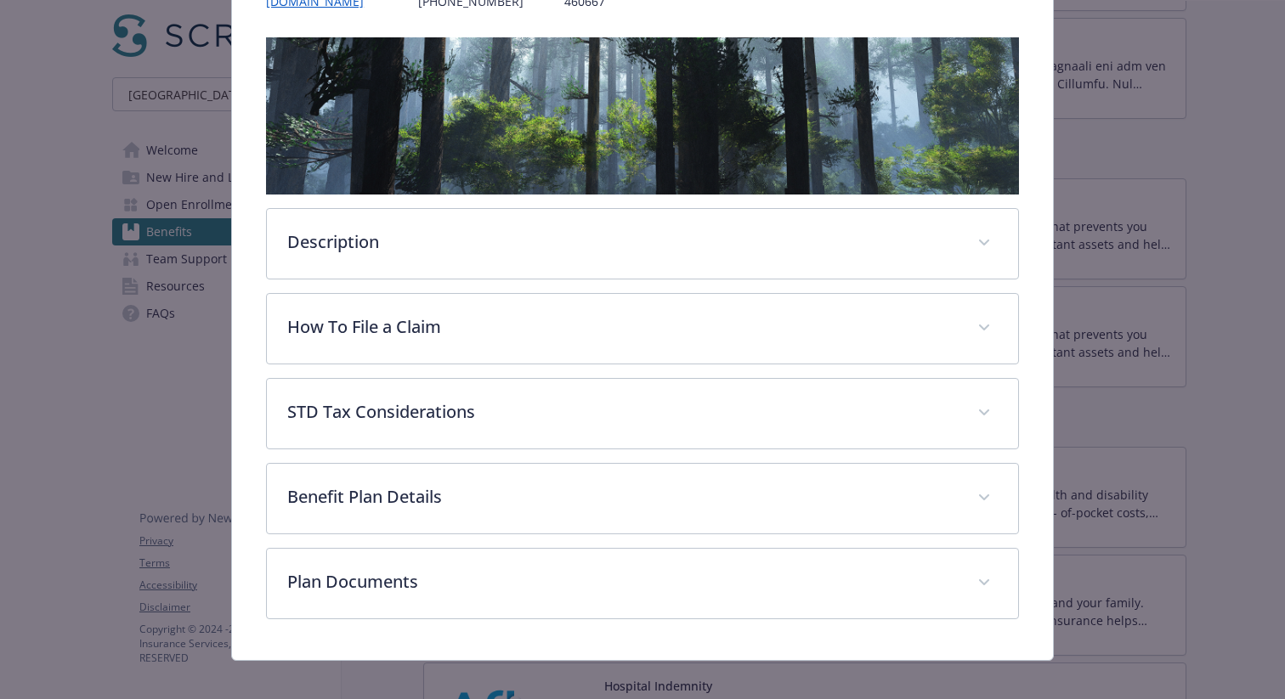
scroll to position [264, 0]
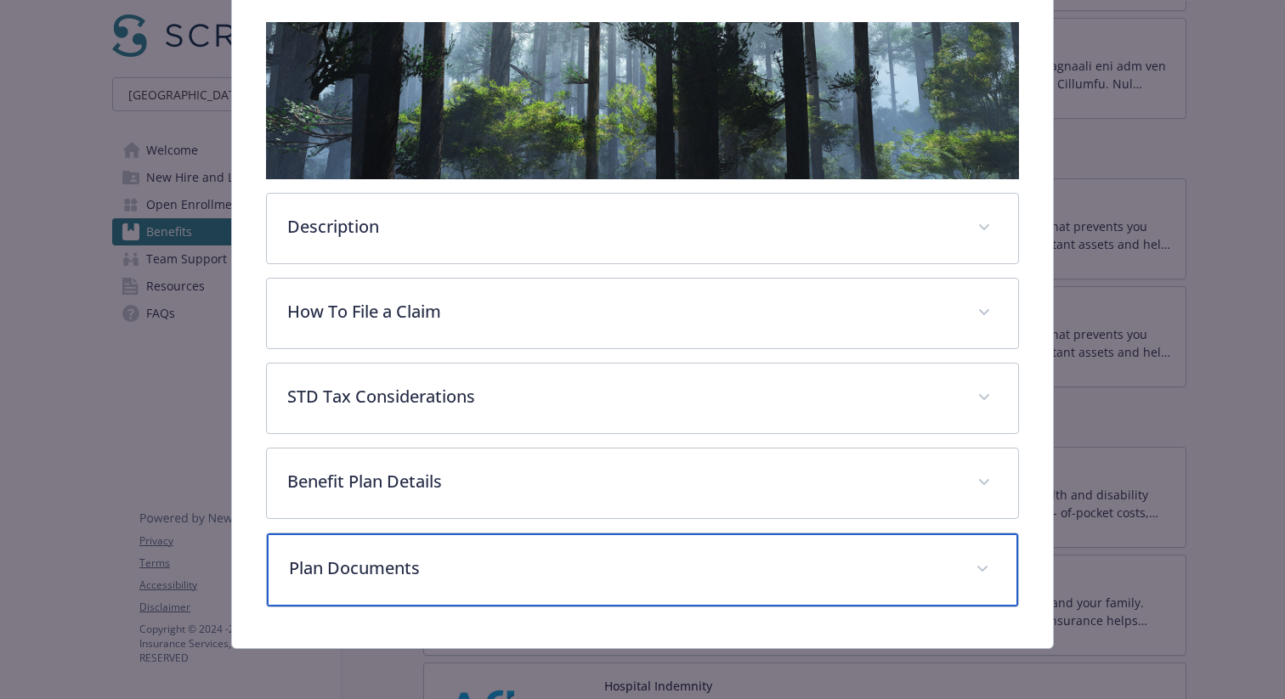
click at [519, 548] on div "Plan Documents" at bounding box center [642, 570] width 751 height 73
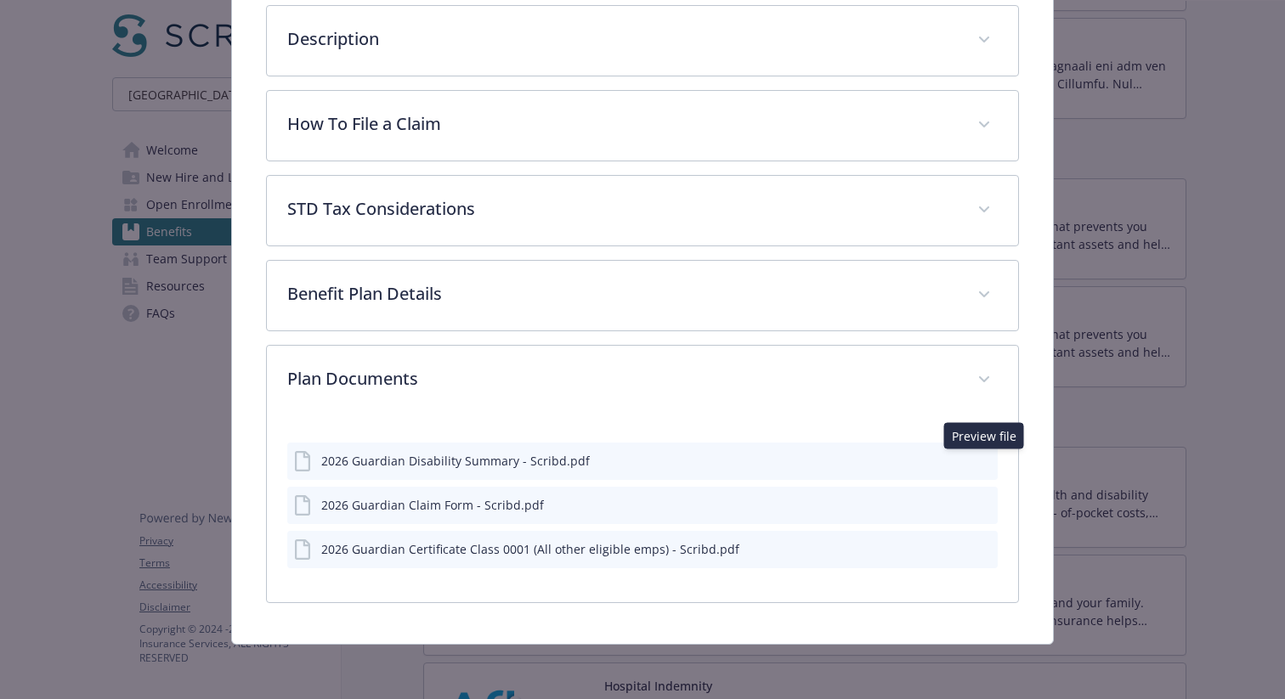
scroll to position [451, 0]
click at [979, 455] on icon "preview file" at bounding box center [981, 461] width 15 height 12
click at [979, 550] on icon "preview file" at bounding box center [981, 549] width 15 height 12
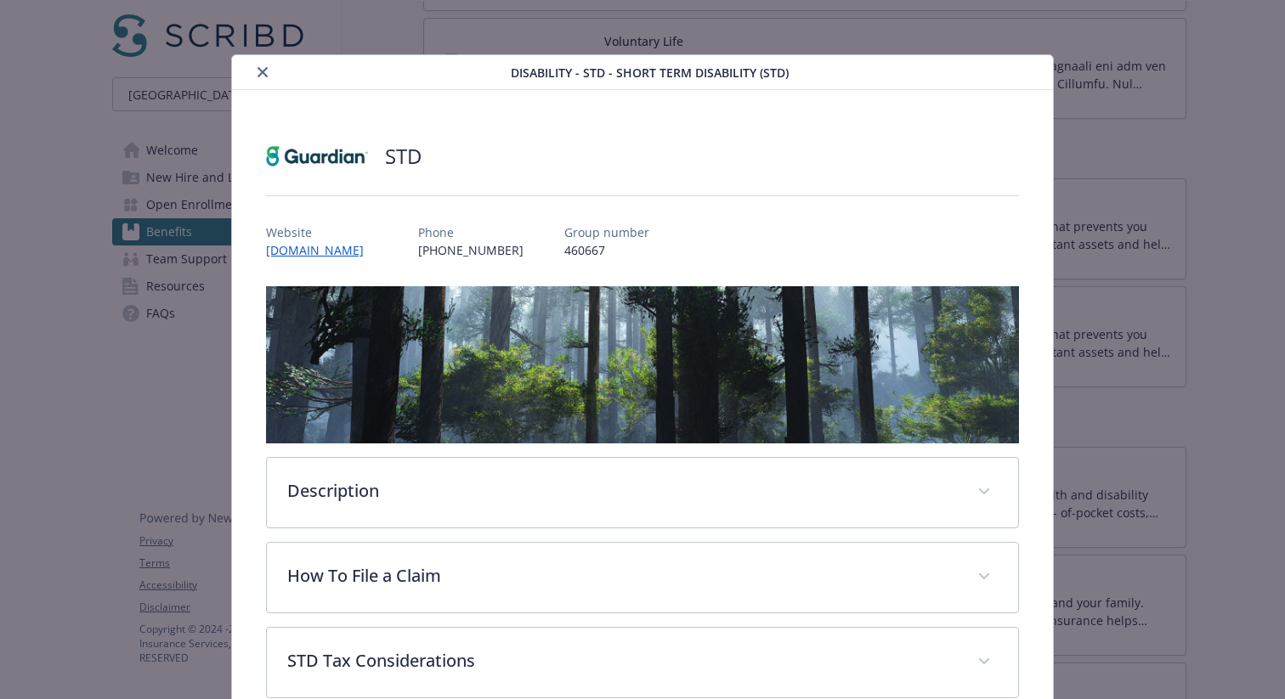
click at [262, 67] on icon "close" at bounding box center [263, 72] width 10 height 10
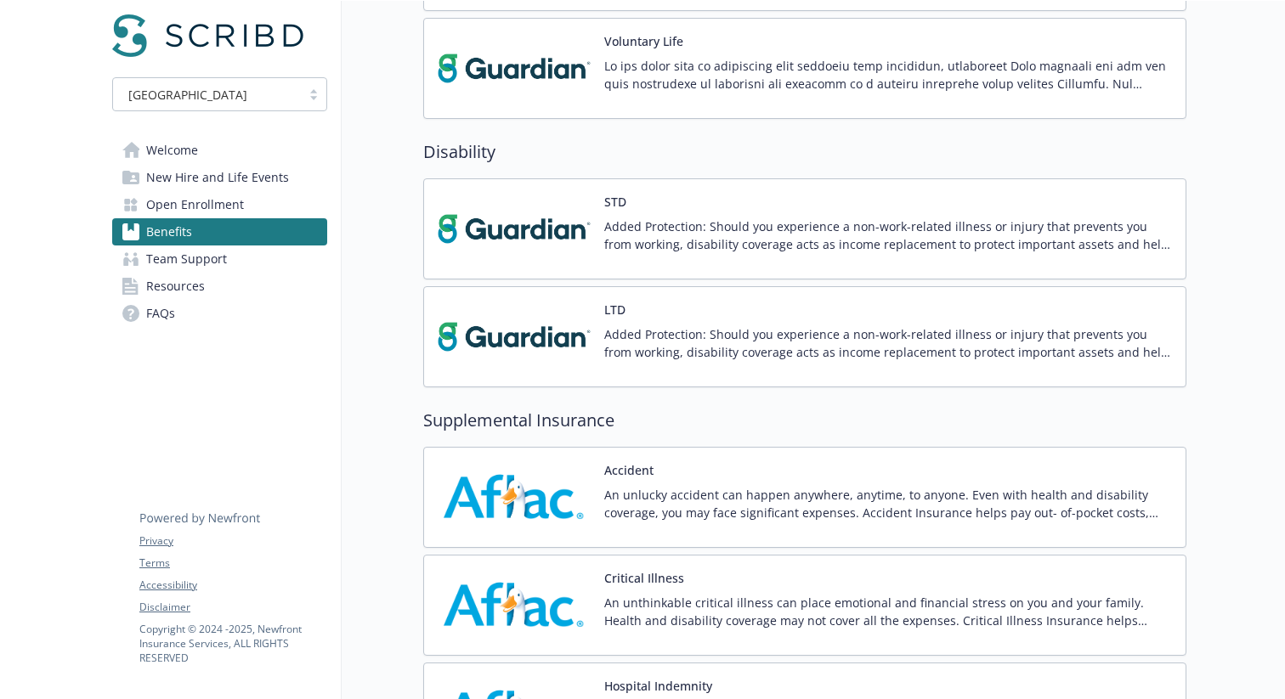
click at [715, 336] on p "Added Protection: Should you experience a non-work-related illness or injury th…" at bounding box center [888, 344] width 568 height 36
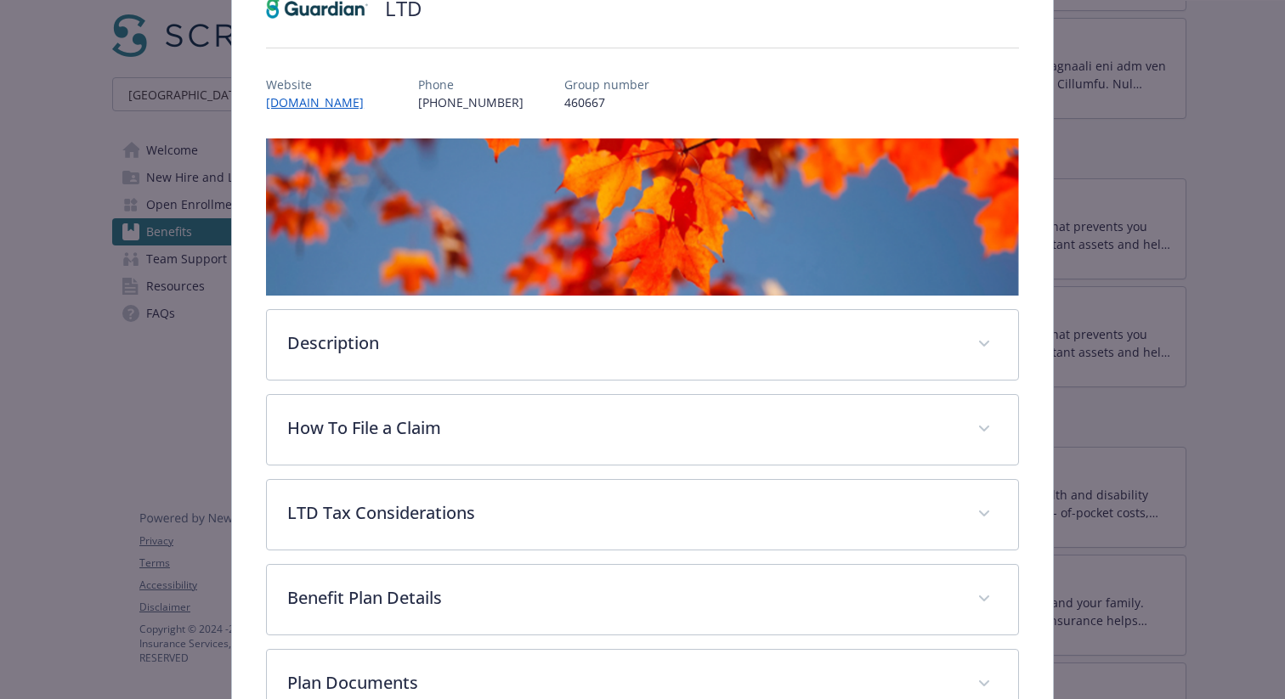
scroll to position [264, 0]
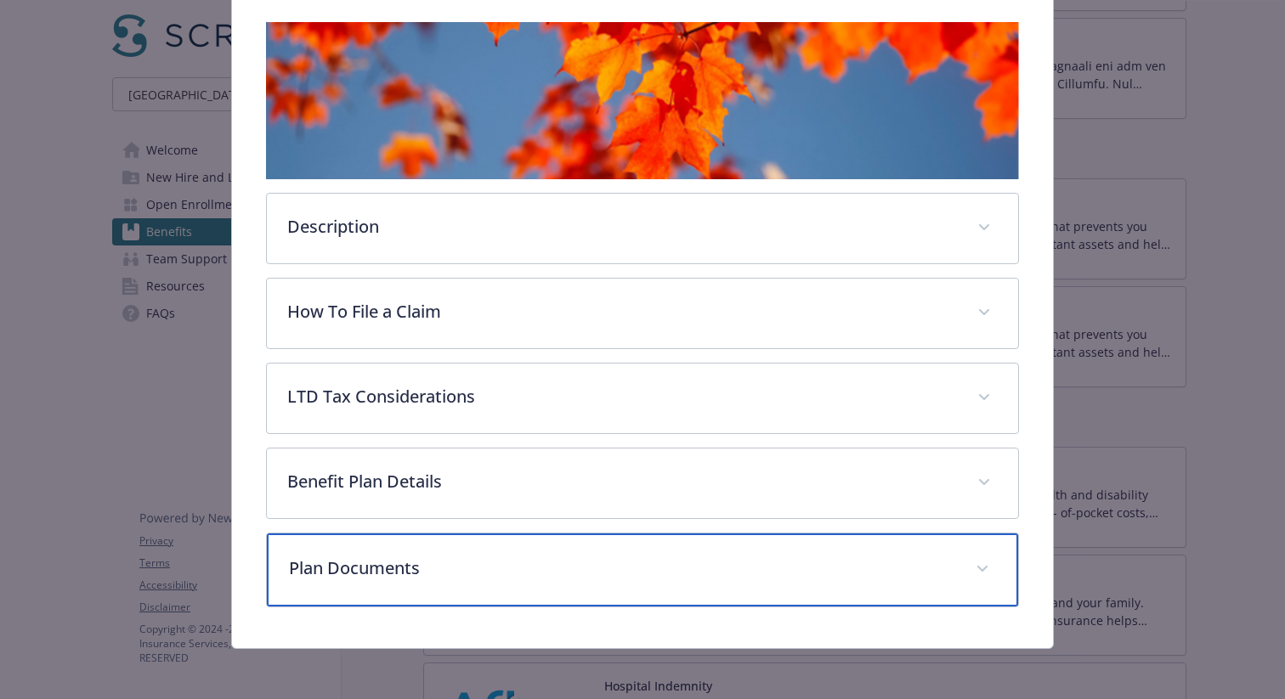
click at [448, 559] on p "Plan Documents" at bounding box center [622, 568] width 666 height 25
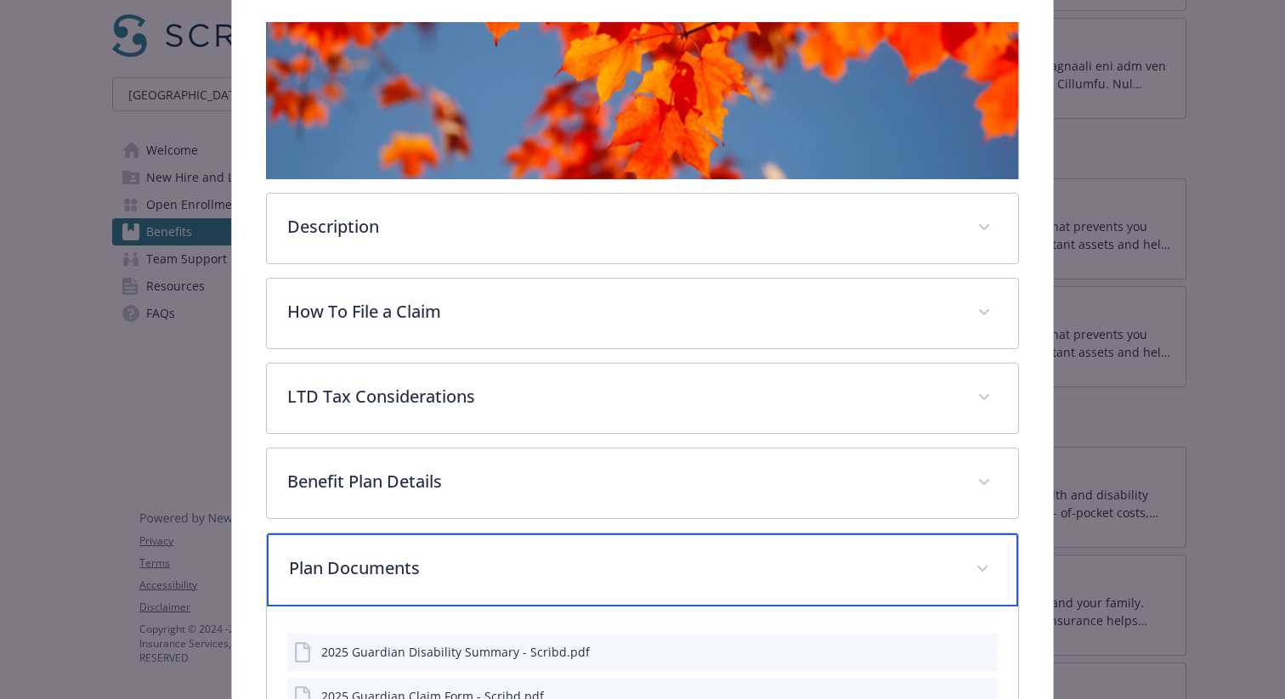
scroll to position [455, 0]
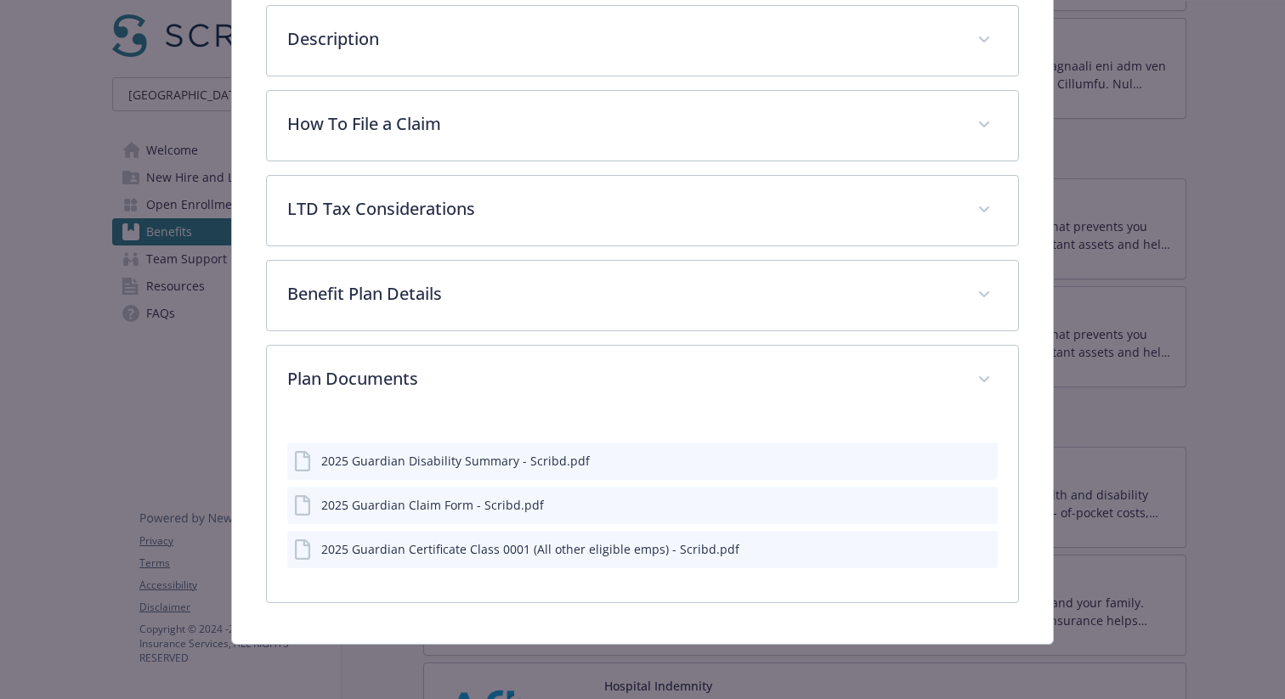
click at [977, 463] on icon "preview file" at bounding box center [981, 460] width 15 height 12
click at [988, 550] on icon "preview file" at bounding box center [981, 549] width 15 height 12
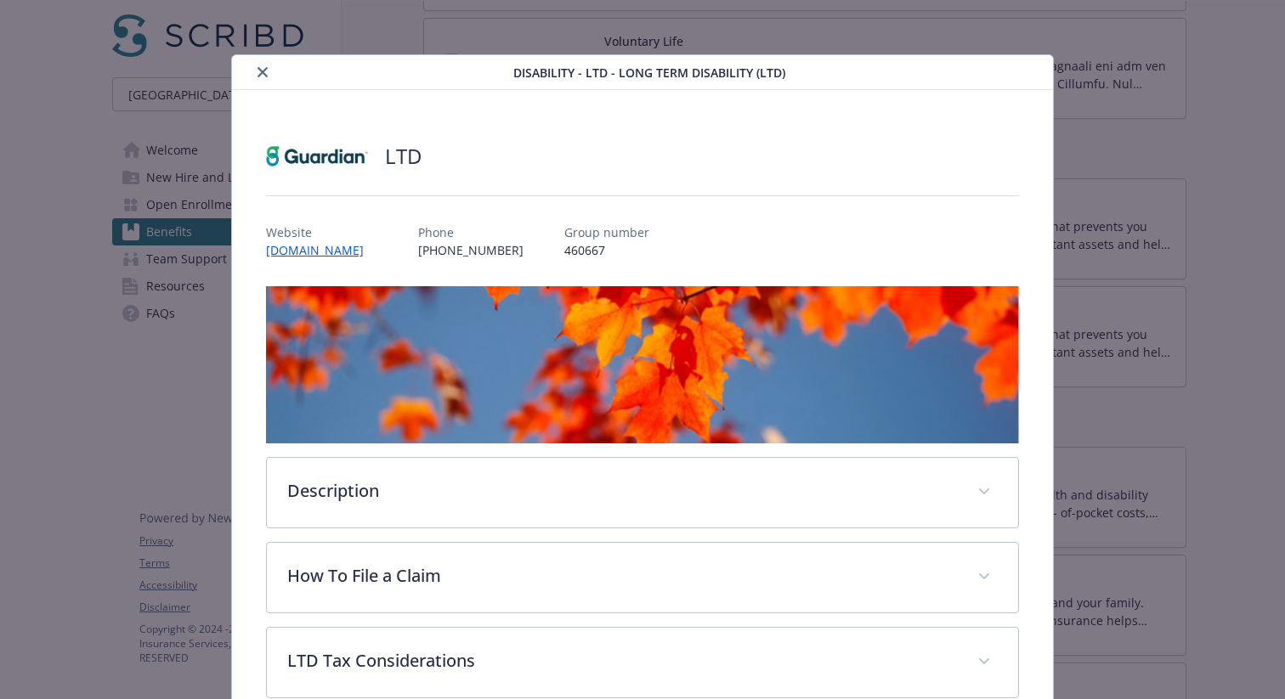
click at [266, 65] on button "close" at bounding box center [262, 72] width 20 height 20
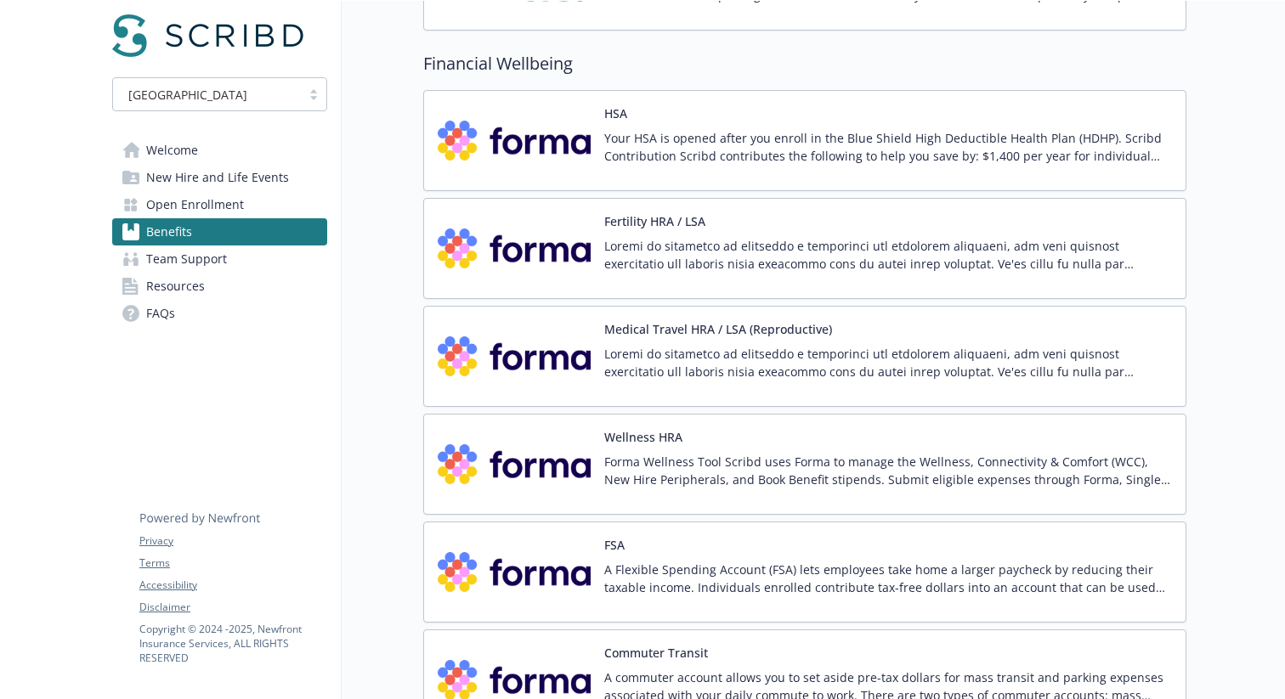
scroll to position [2072, 0]
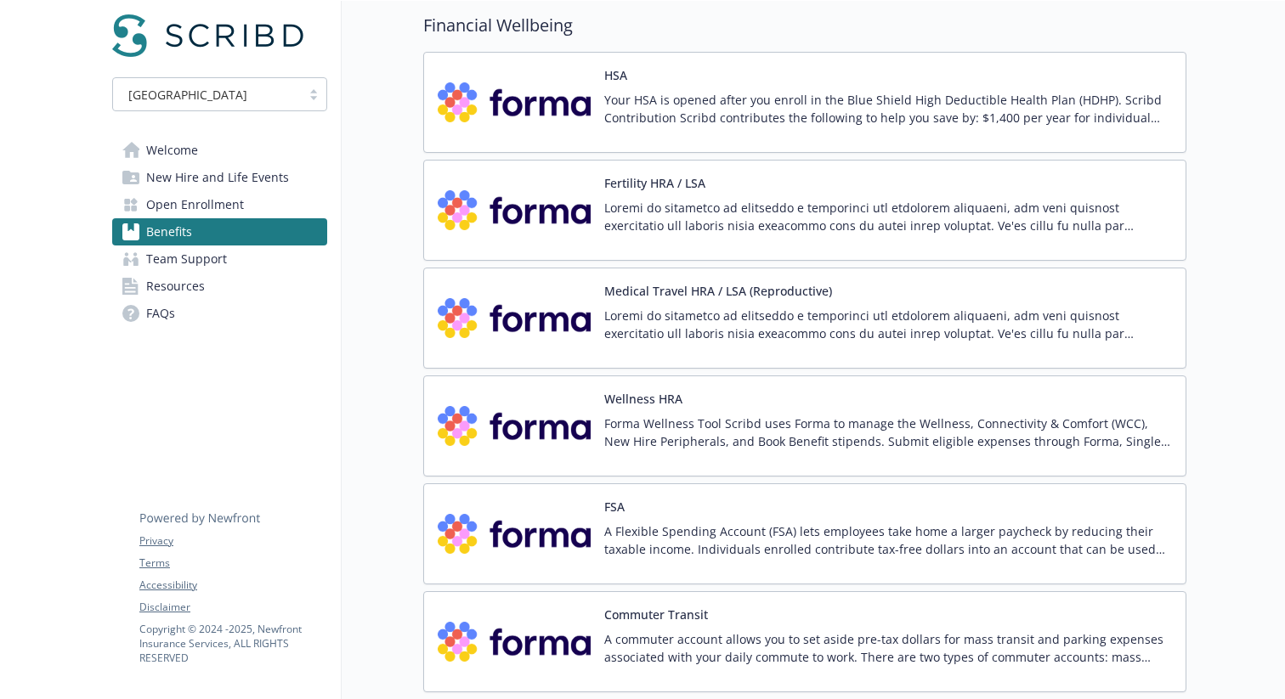
click at [685, 132] on div "Your HSA is opened after you enroll in the Blue Shield High Deductible Health P…" at bounding box center [888, 115] width 568 height 48
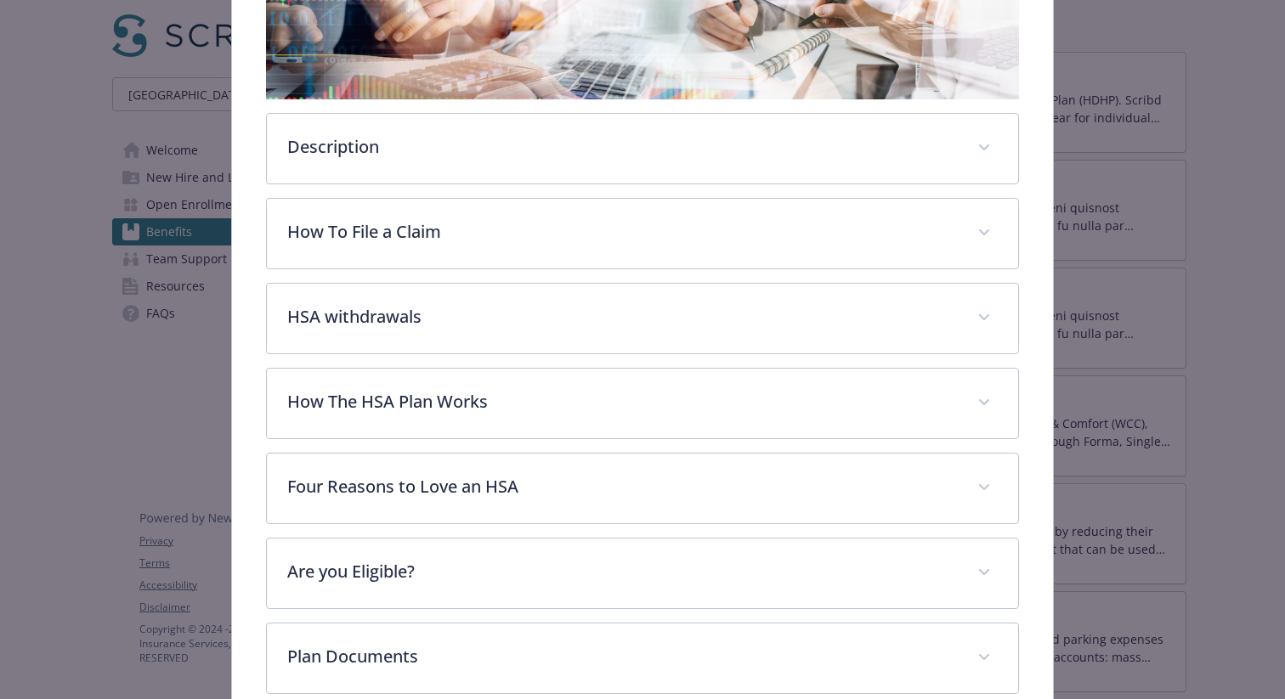
scroll to position [434, 0]
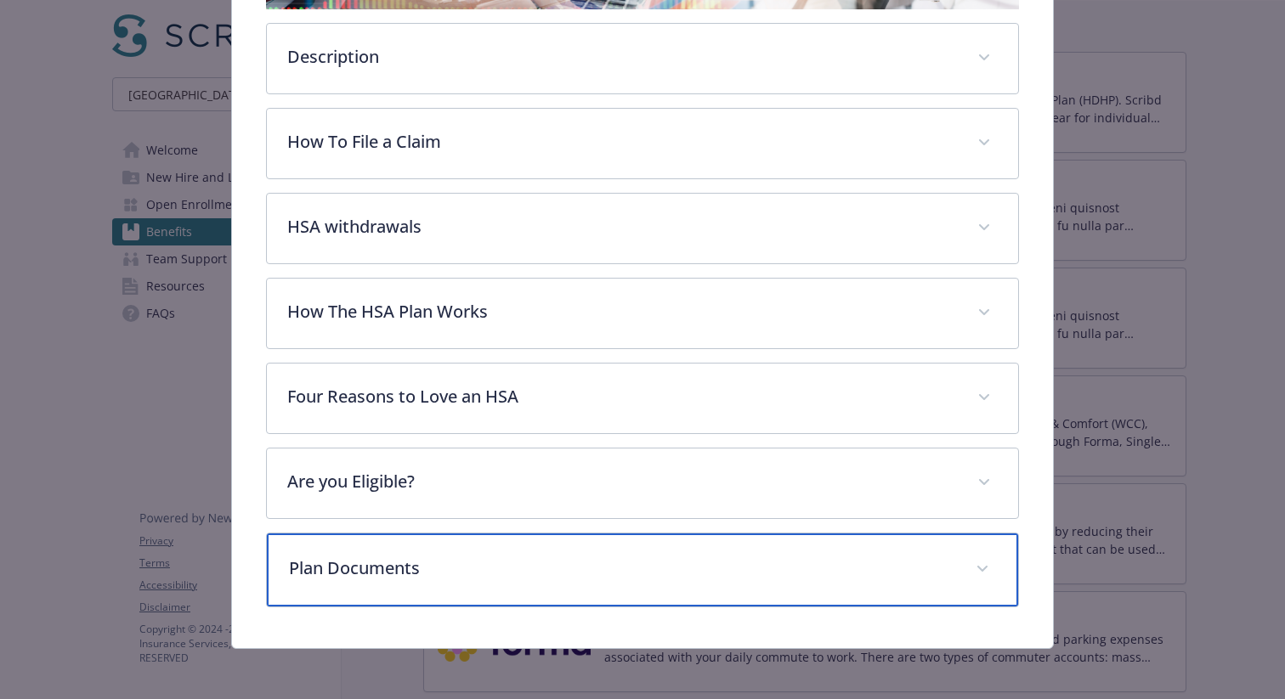
click at [426, 550] on div "Plan Documents" at bounding box center [642, 570] width 751 height 73
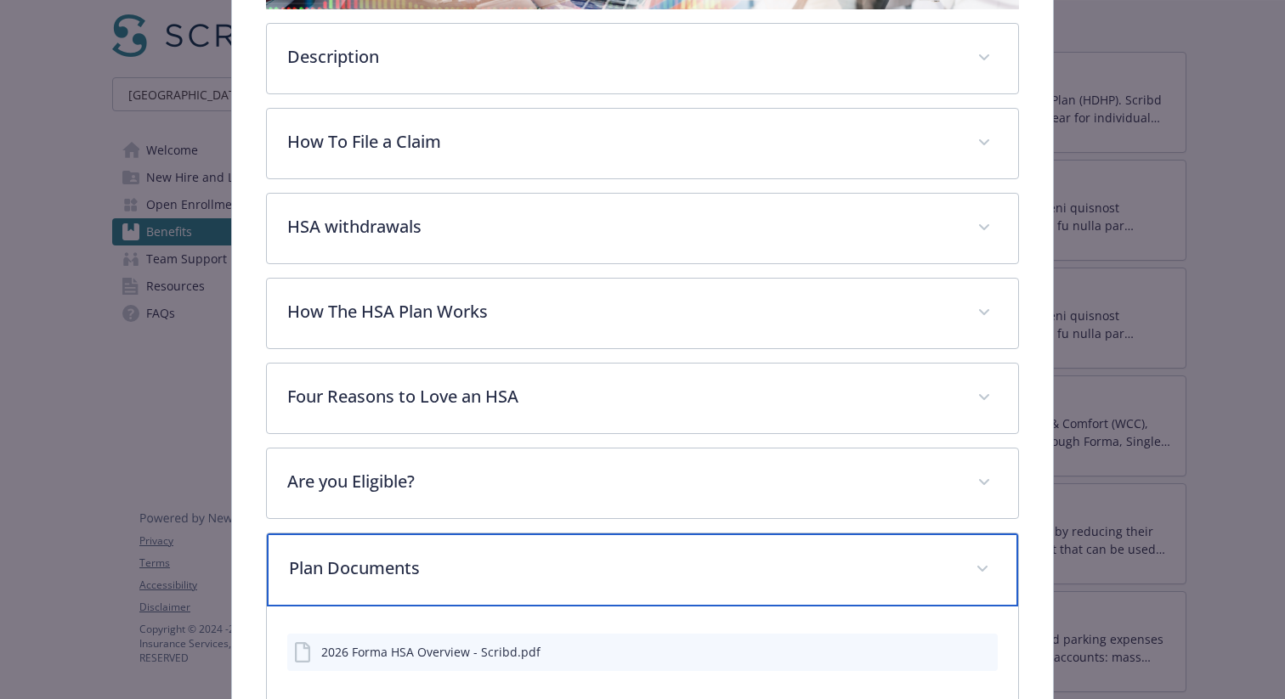
scroll to position [536, 0]
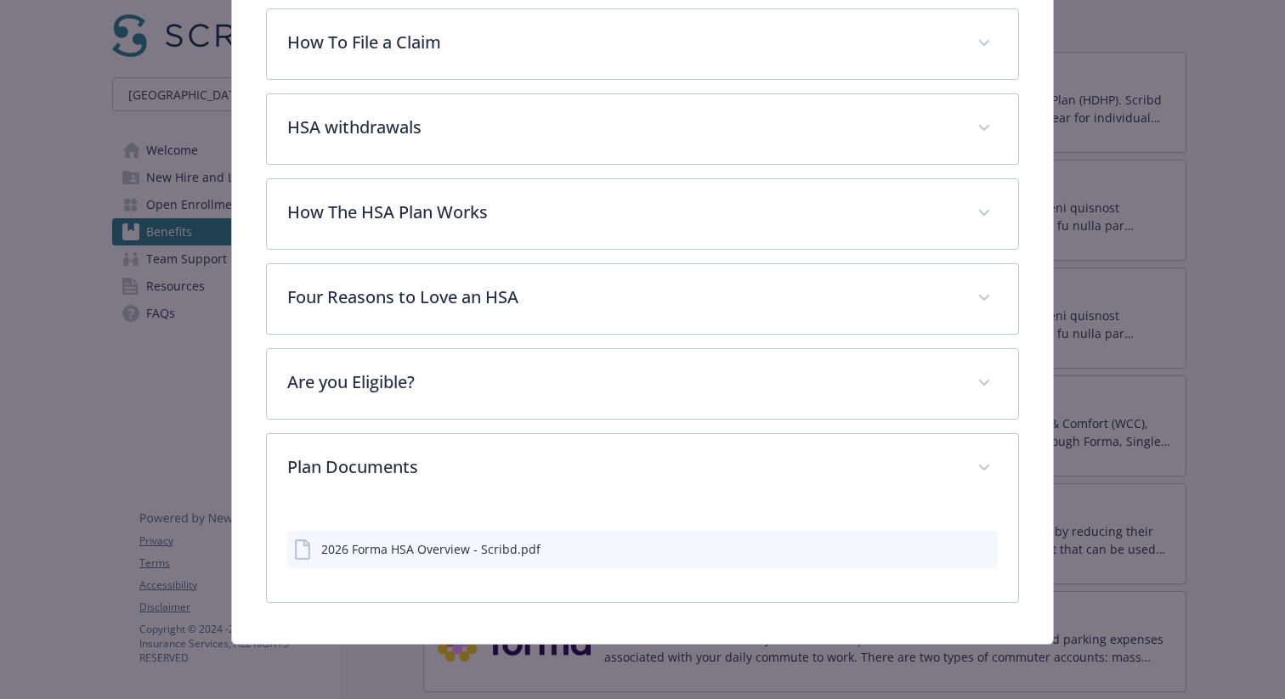
click at [983, 552] on icon "preview file" at bounding box center [981, 548] width 15 height 12
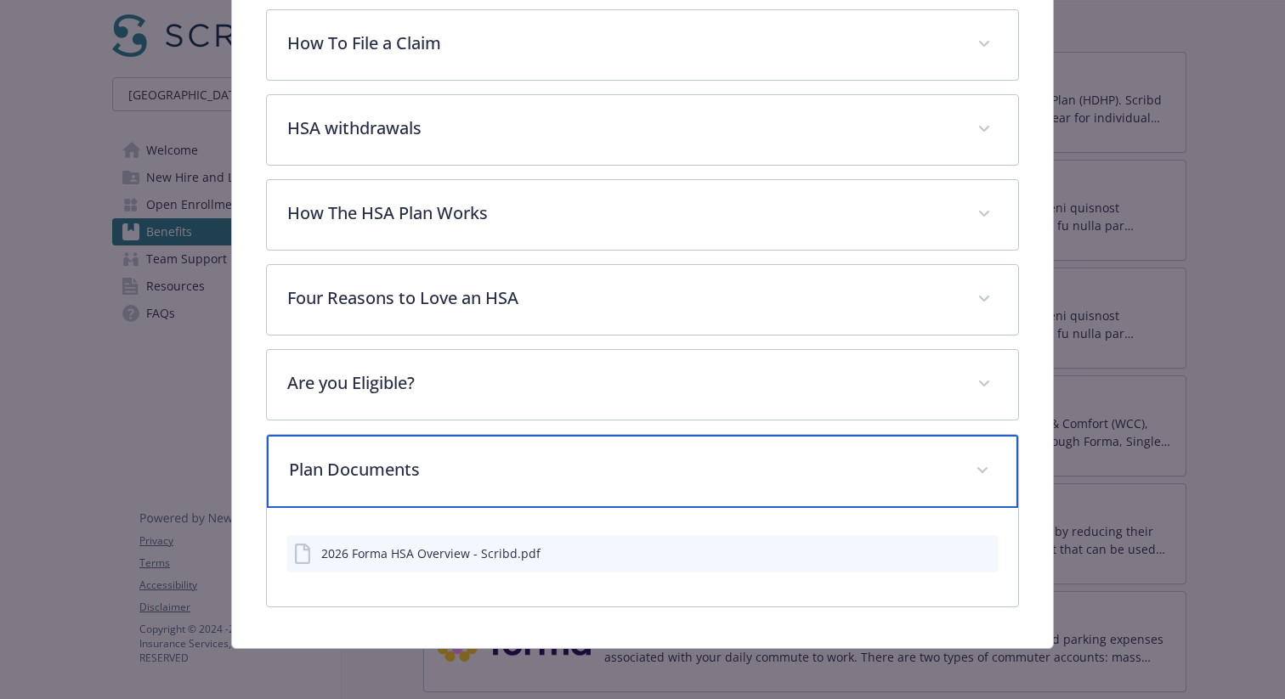
click at [657, 459] on p "Plan Documents" at bounding box center [622, 469] width 666 height 25
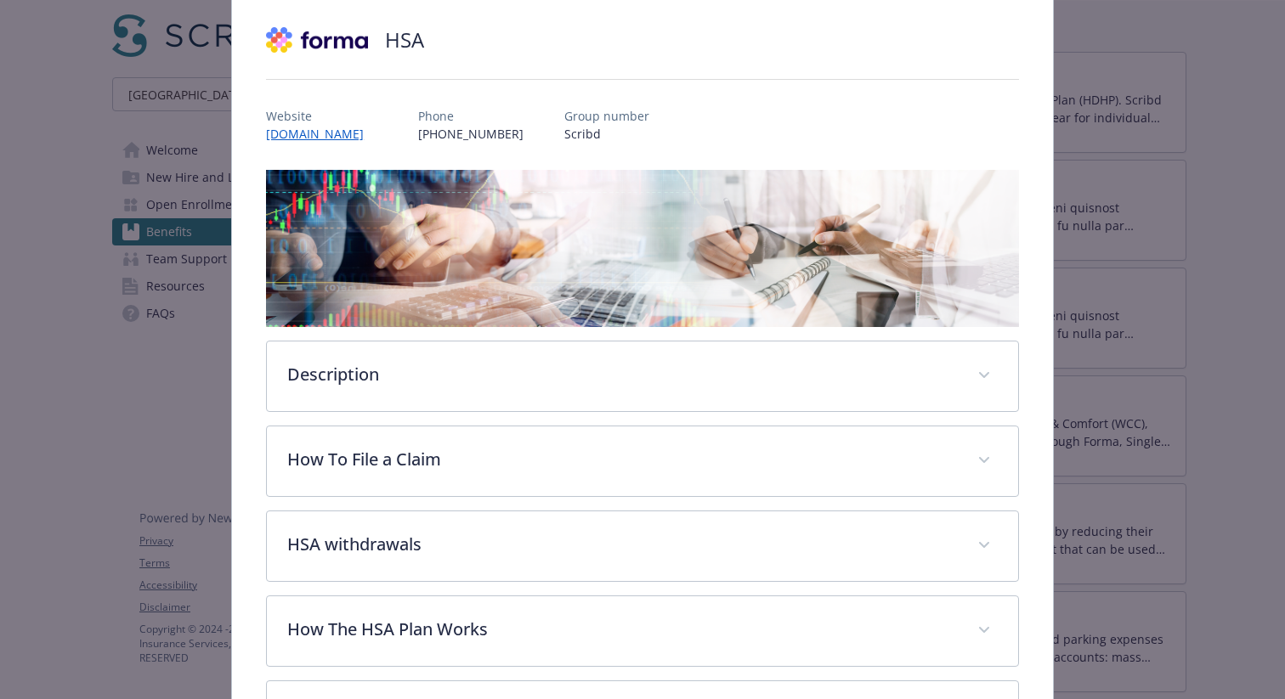
scroll to position [0, 0]
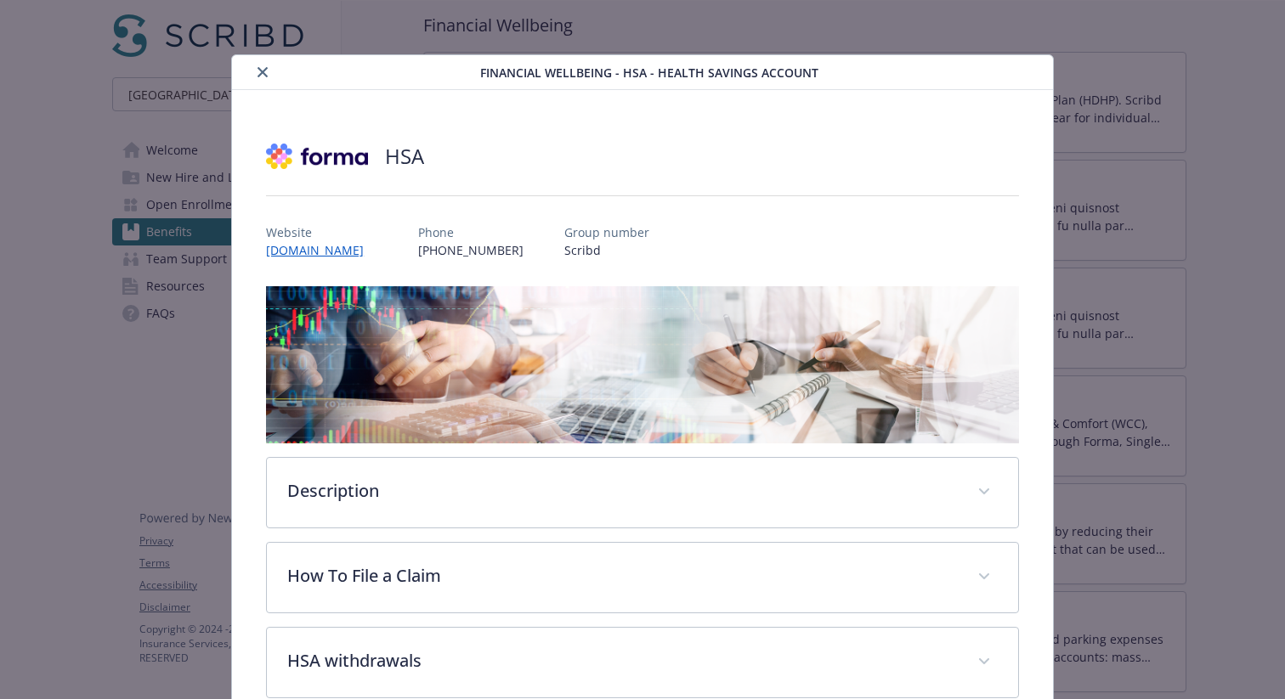
click at [268, 68] on button "close" at bounding box center [262, 72] width 20 height 20
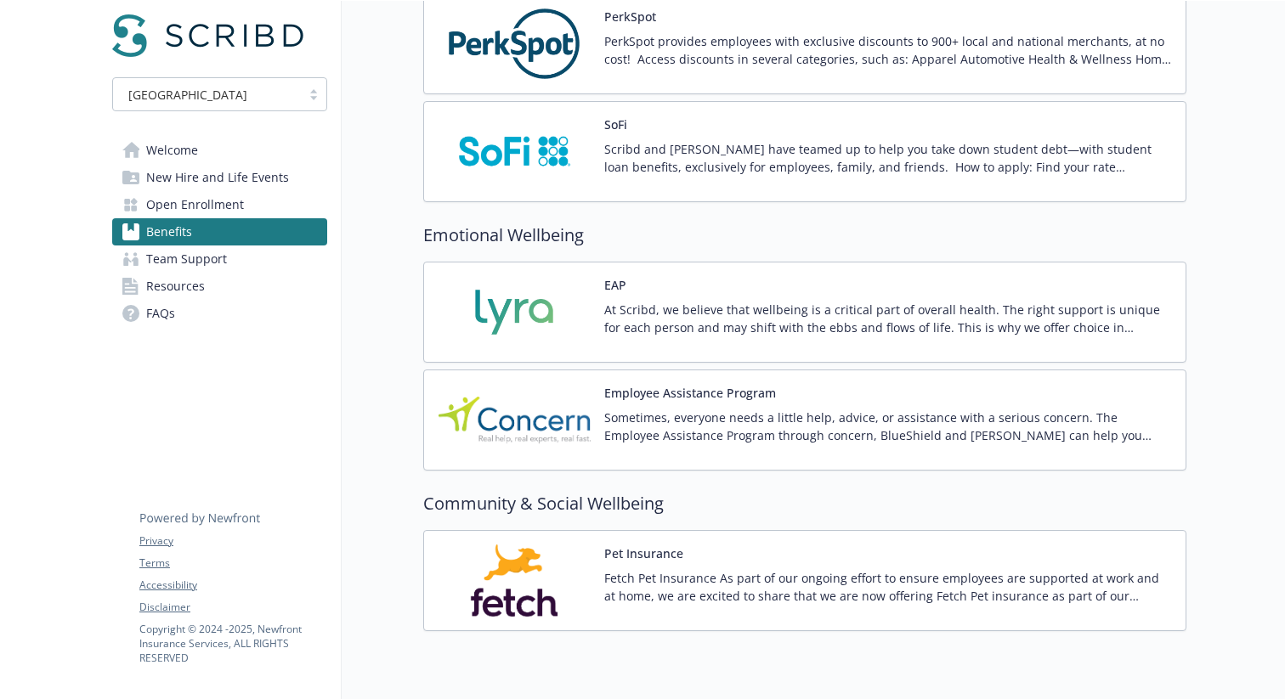
click at [585, 555] on img at bounding box center [514, 581] width 153 height 72
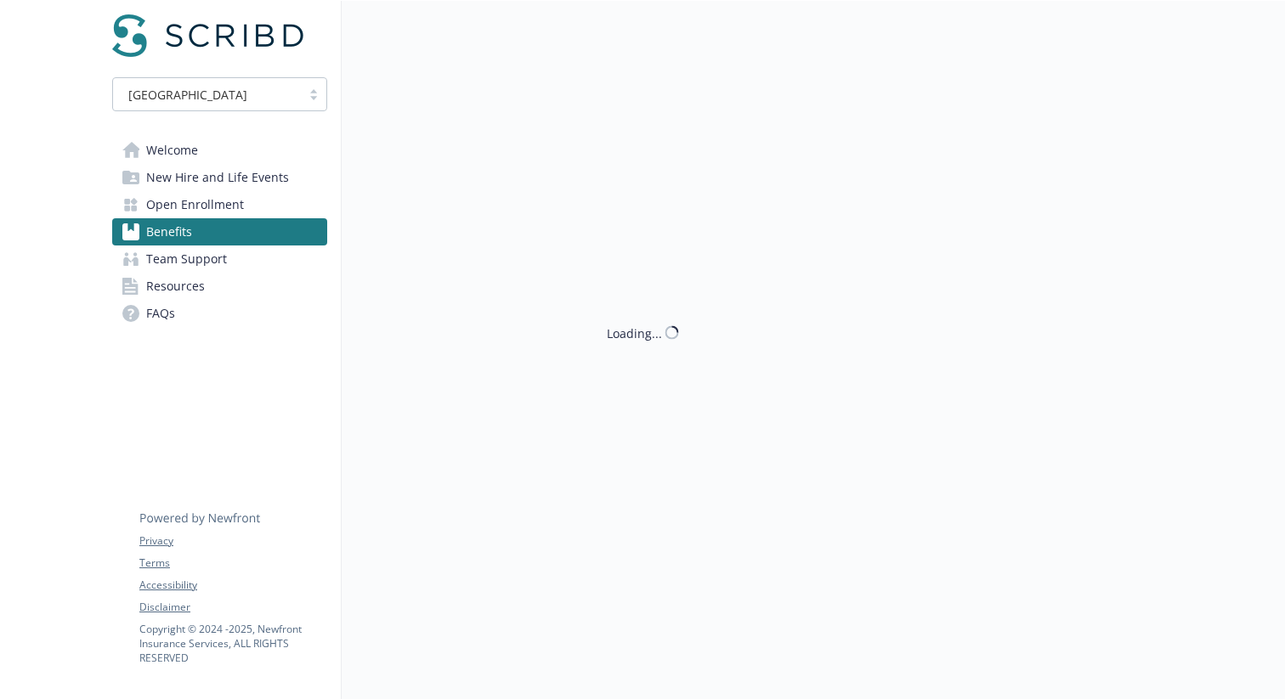
scroll to position [2886, 0]
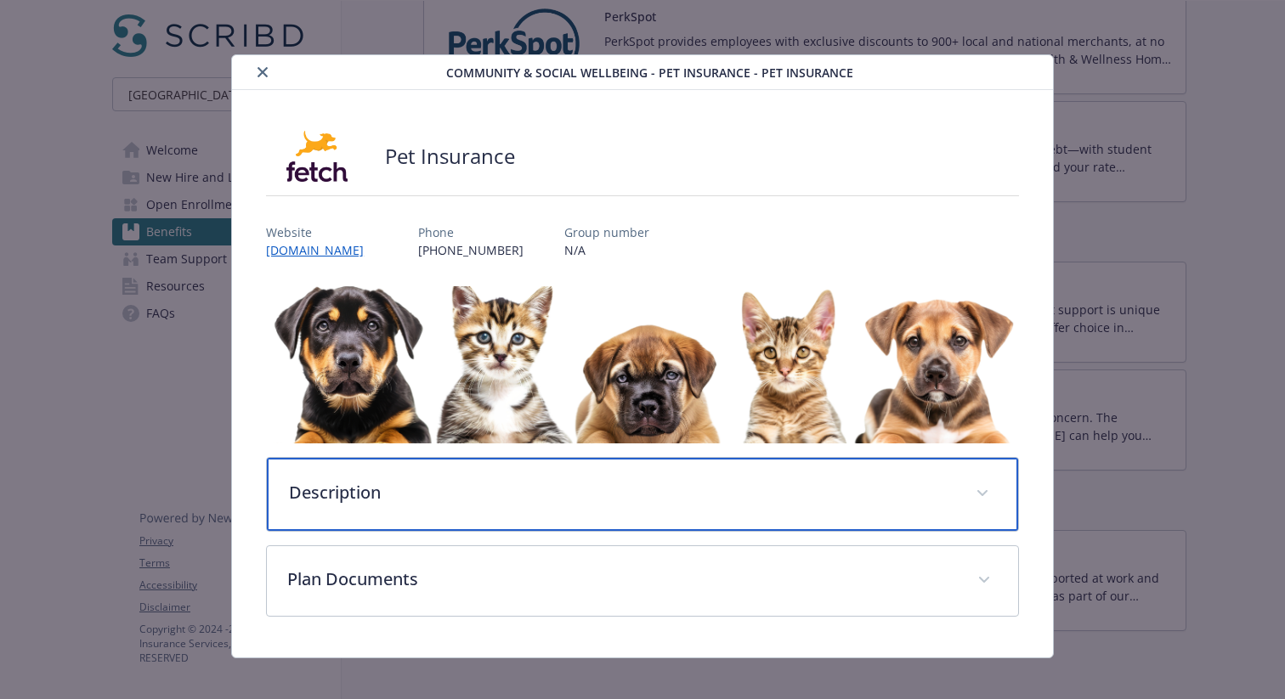
click at [533, 471] on div "Description" at bounding box center [642, 494] width 751 height 73
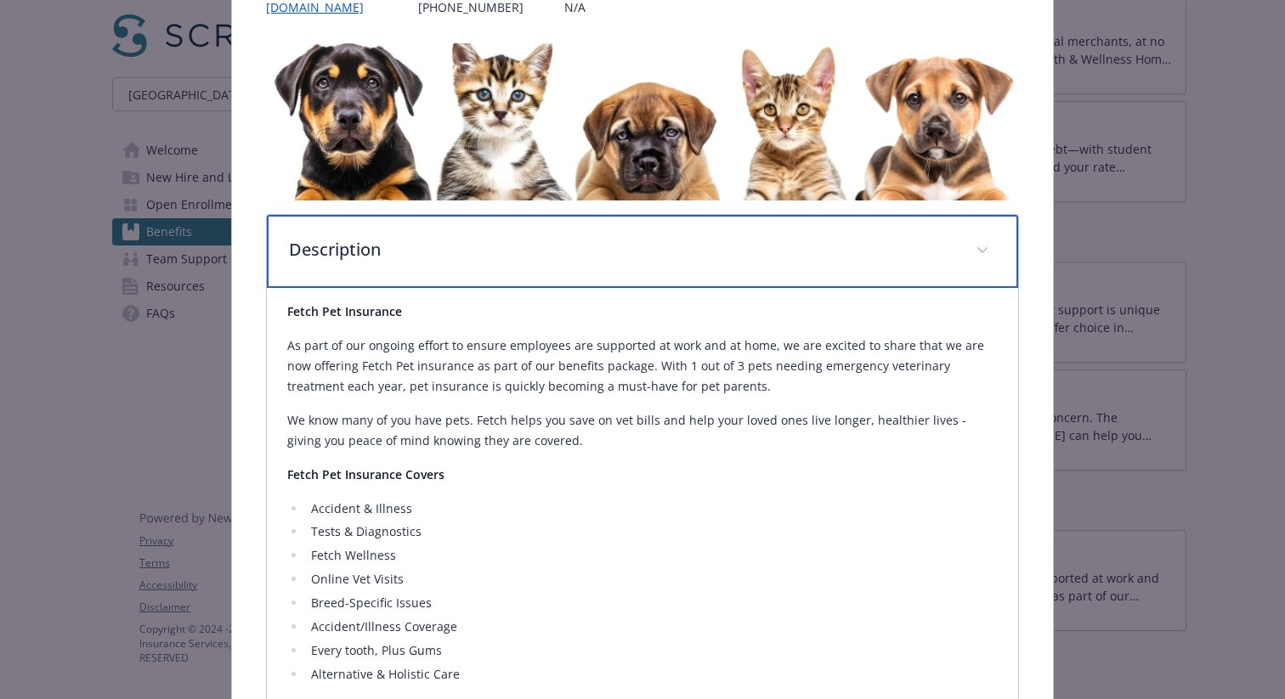
scroll to position [246, 0]
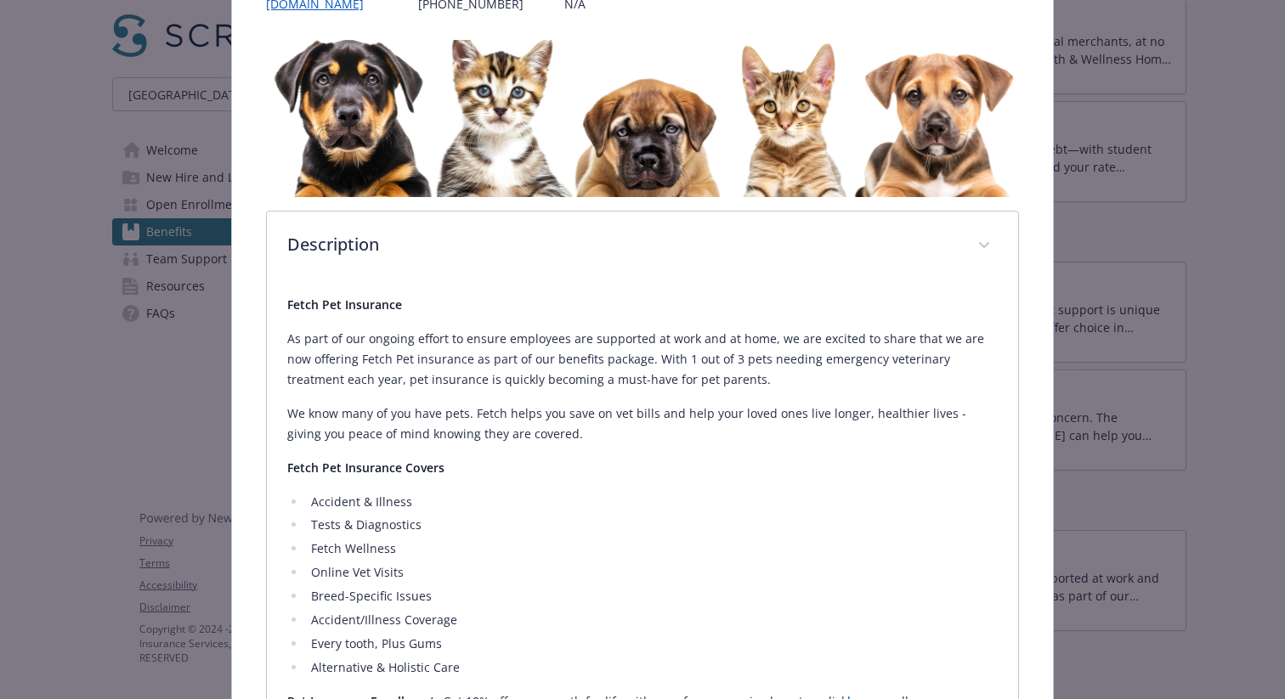
click at [510, 367] on p "As part of our ongoing effort to ensure employees are supported at work and at …" at bounding box center [642, 359] width 710 height 61
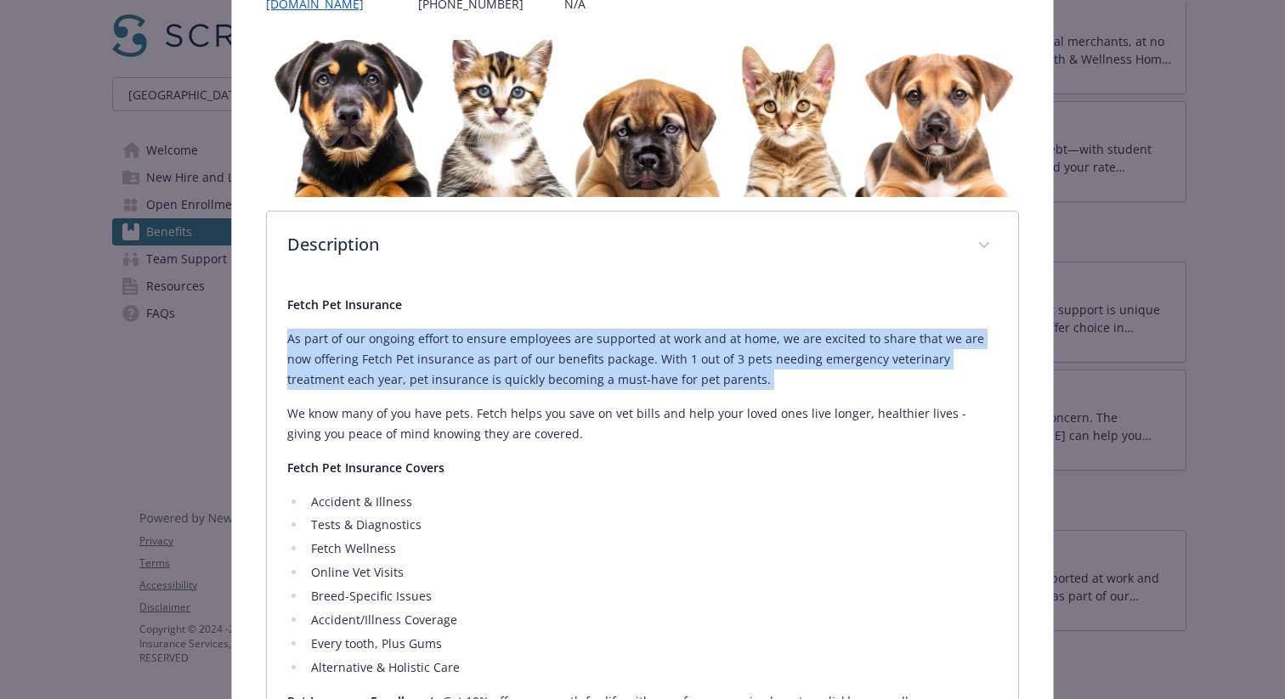
click at [510, 367] on p "As part of our ongoing effort to ensure employees are supported at work and at …" at bounding box center [642, 359] width 710 height 61
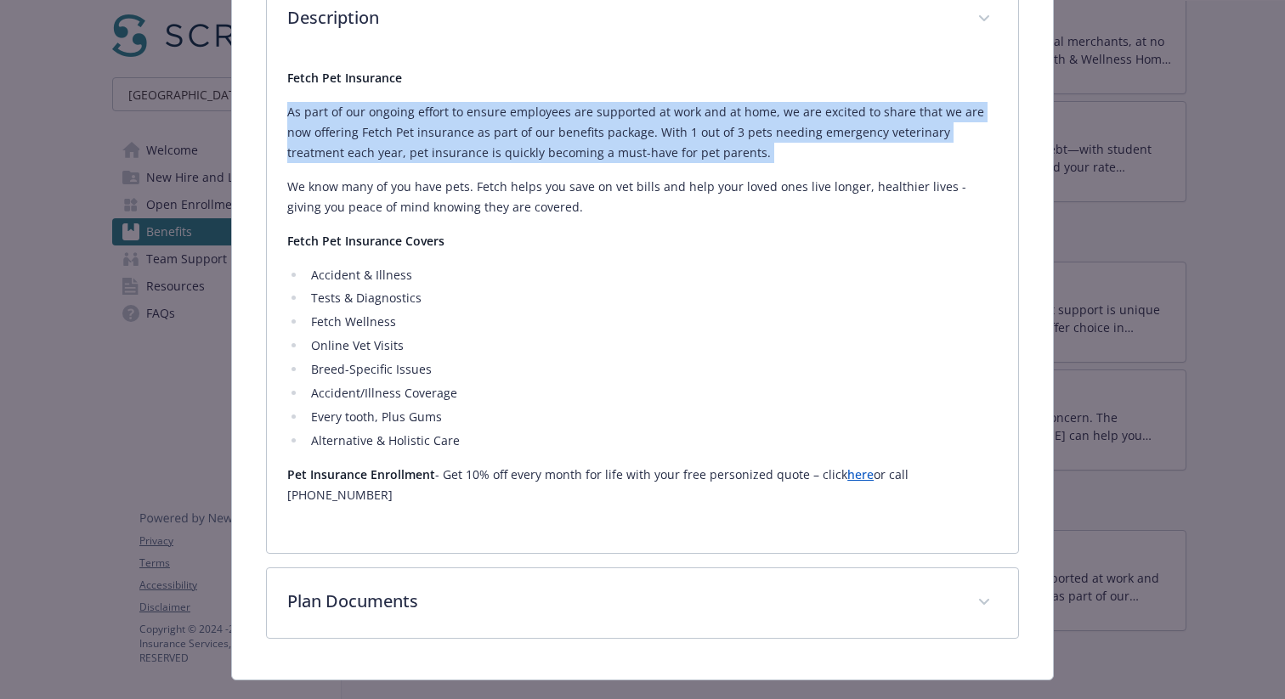
scroll to position [373, 0]
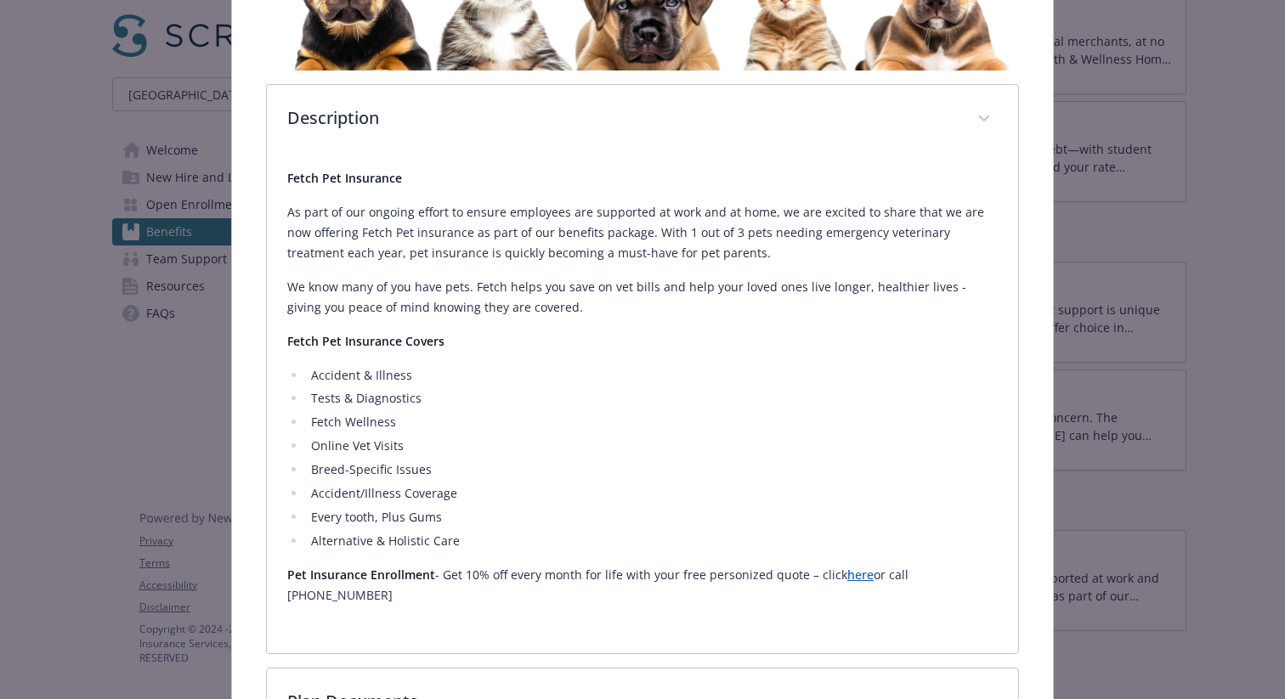
click at [476, 577] on p "Pet Insurance Enrollment - Get 10% off every month for life with your free pers…" at bounding box center [642, 585] width 710 height 41
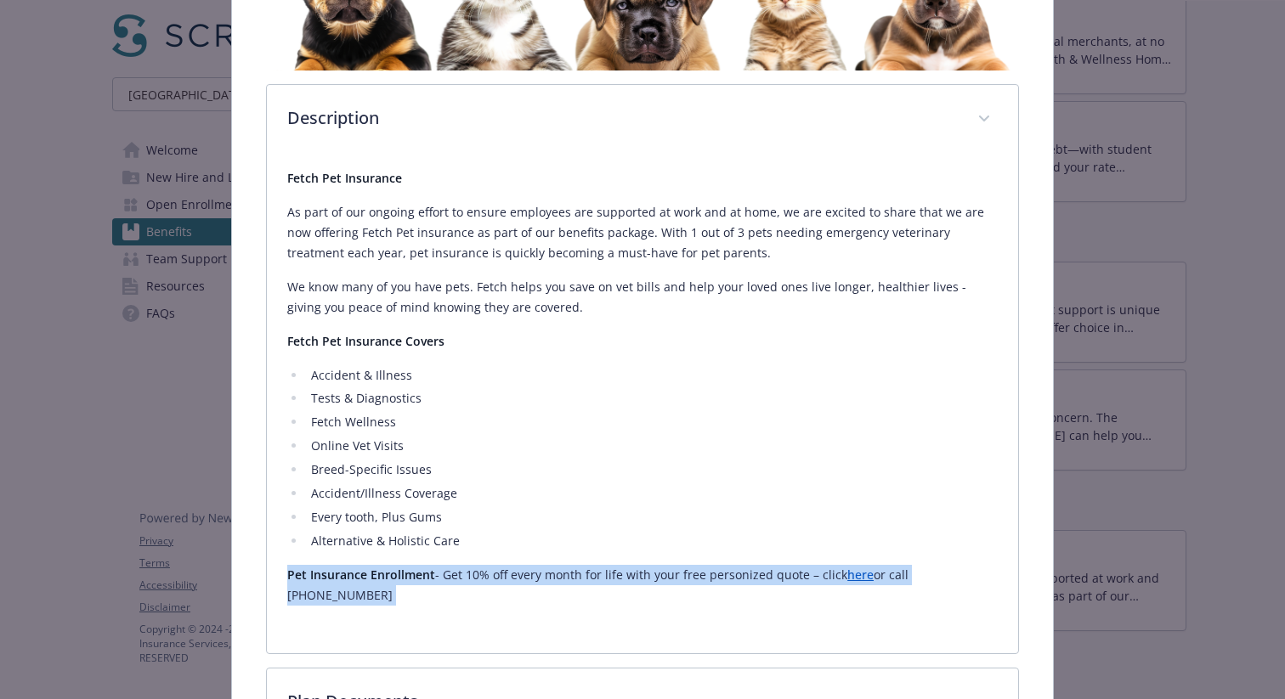
click at [476, 577] on p "Pet Insurance Enrollment - Get 10% off every month for life with your free pers…" at bounding box center [642, 585] width 710 height 41
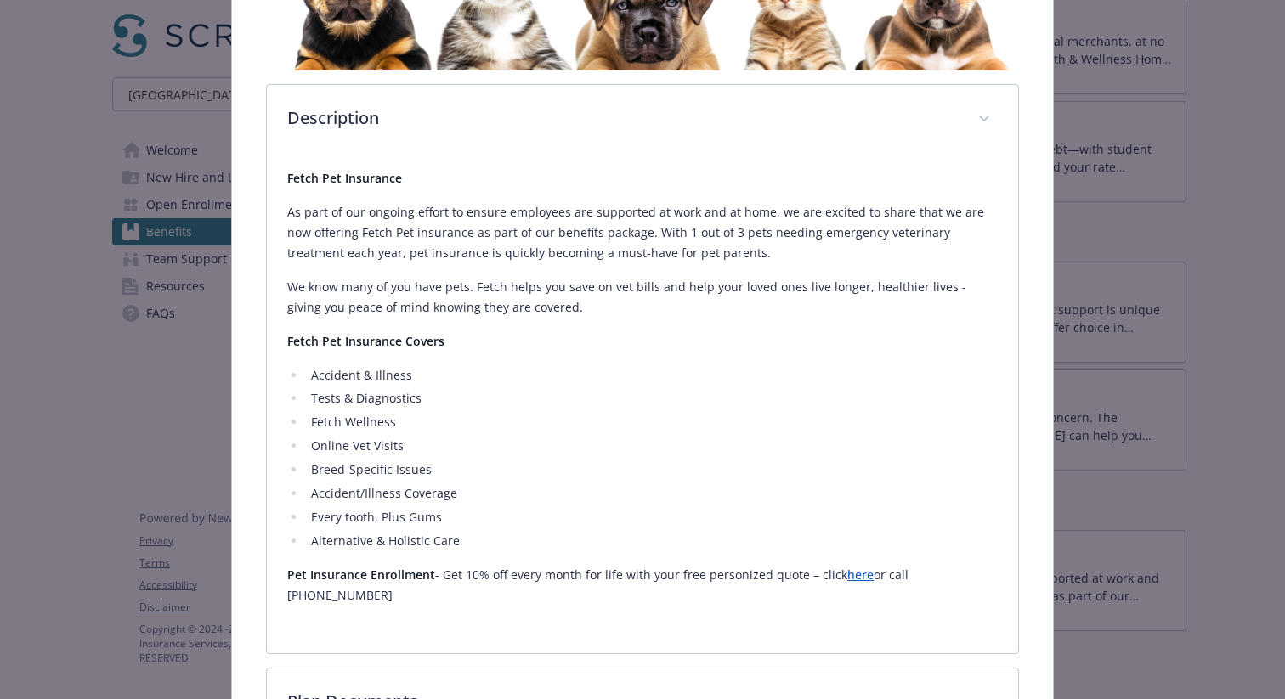
click at [482, 252] on p "As part of our ongoing effort to ensure employees are supported at work and at …" at bounding box center [642, 232] width 710 height 61
drag, startPoint x: 444, startPoint y: 575, endPoint x: 988, endPoint y: 579, distance: 543.1
click at [988, 579] on p "Pet Insurance Enrollment - Get 10% off every month for life with your free pers…" at bounding box center [642, 585] width 710 height 41
copy p "Get 10% off every month for life with your free personized quote – click here o…"
click at [531, 269] on div "Fetch Pet Insurance As part of our ongoing effort to ensure employees are suppo…" at bounding box center [642, 387] width 710 height 439
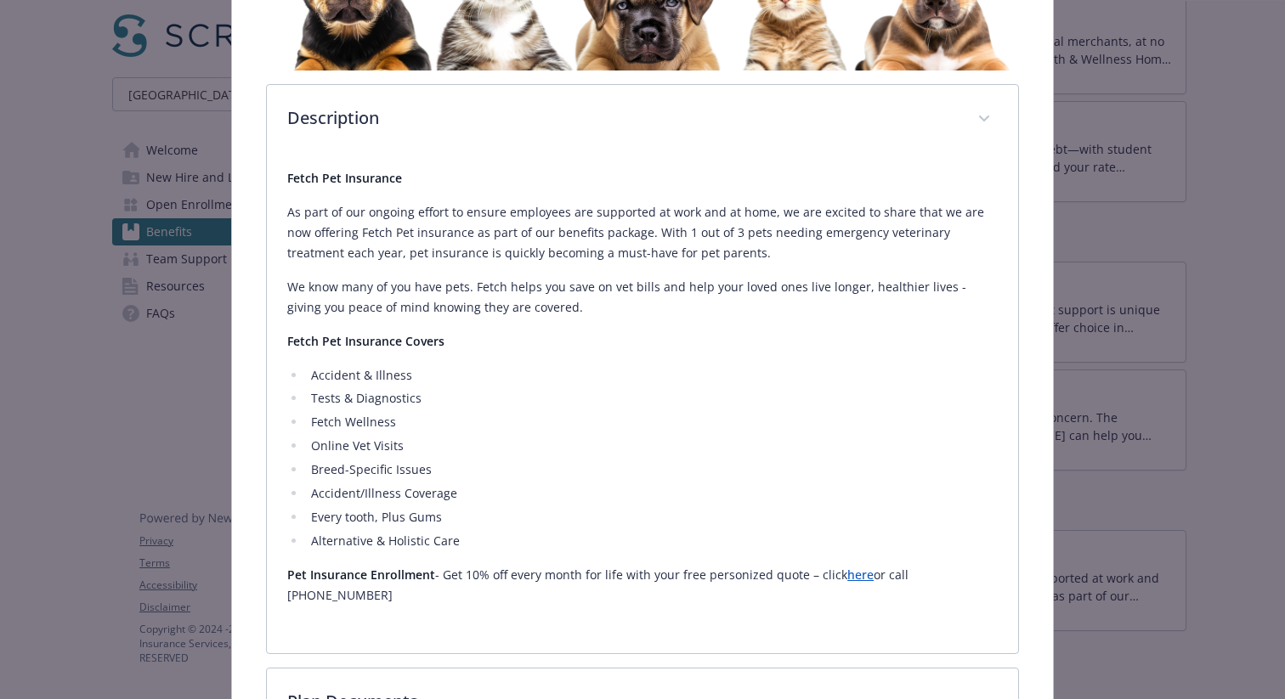
click at [532, 240] on p "As part of our ongoing effort to ensure employees are supported at work and at …" at bounding box center [642, 232] width 710 height 61
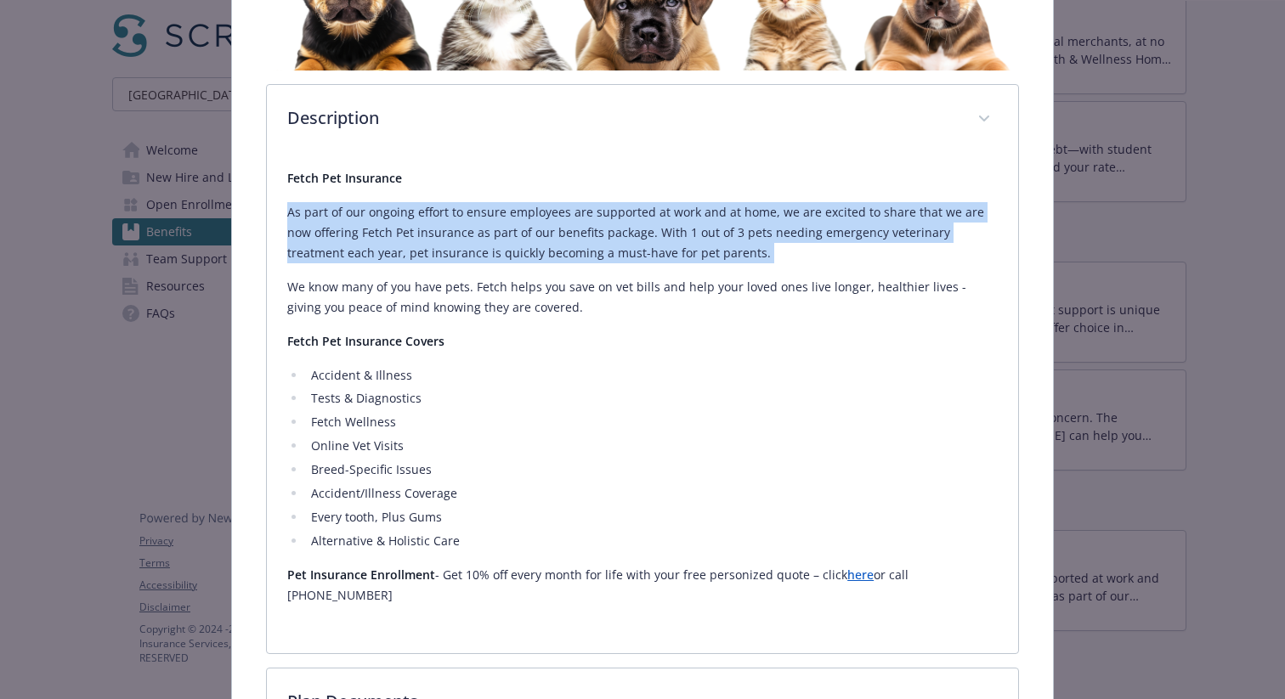
click at [532, 240] on p "As part of our ongoing effort to ensure employees are supported at work and at …" at bounding box center [642, 232] width 710 height 61
copy div "As part of our ongoing effort to ensure employees are supported at work and at …"
click at [858, 577] on link "here" at bounding box center [860, 575] width 26 height 16
click at [648, 251] on p "As part of our ongoing effort to ensure employees are supported at work and at …" at bounding box center [642, 232] width 710 height 61
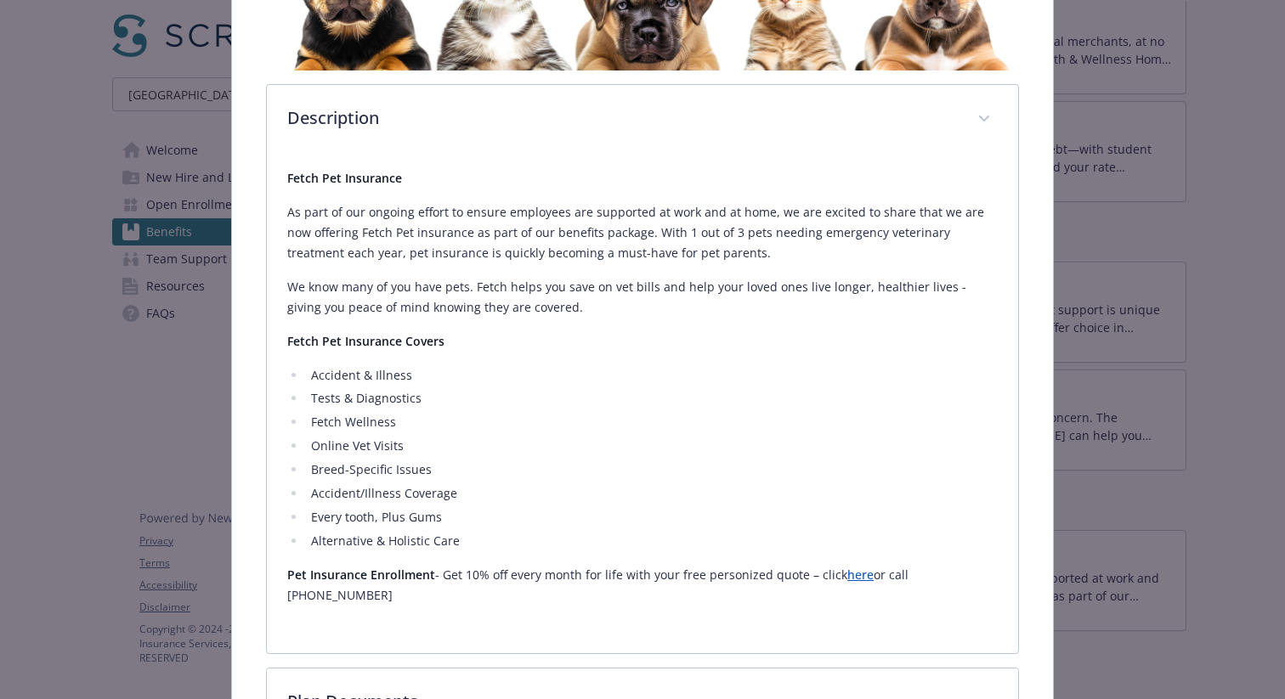
click at [496, 290] on p "We know many of you have pets. Fetch helps you save on vet bills and help your …" at bounding box center [642, 297] width 710 height 41
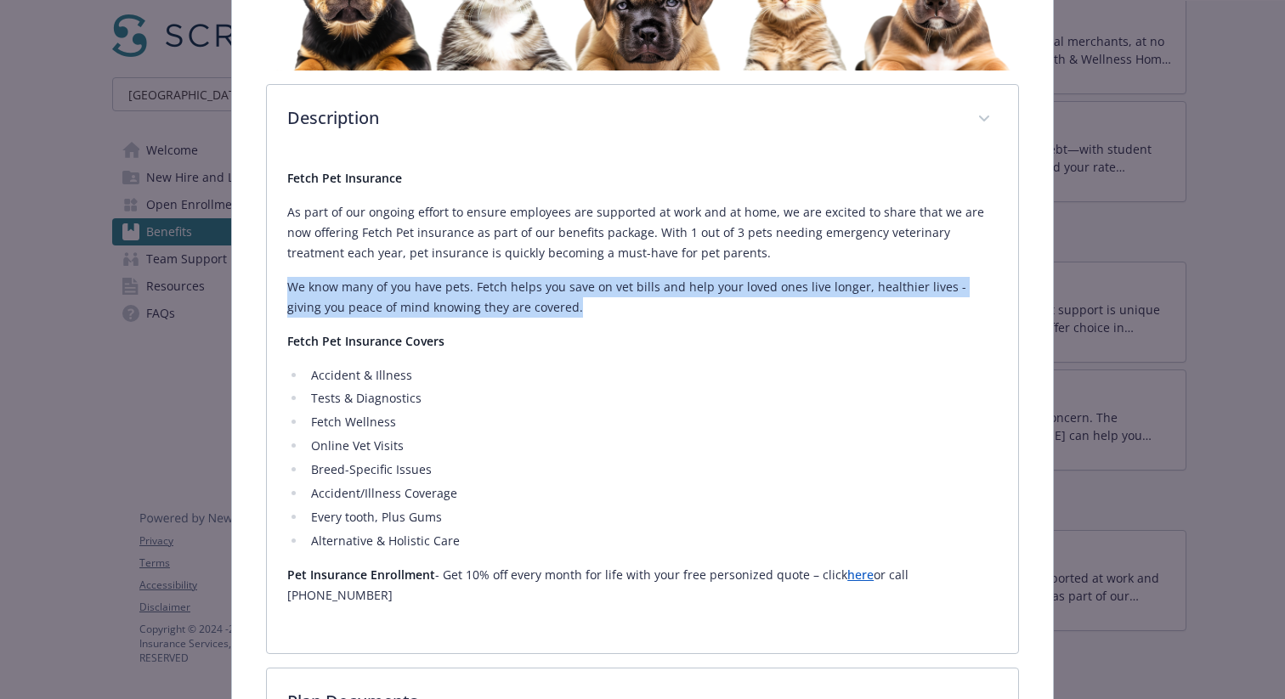
click at [496, 290] on p "We know many of you have pets. Fetch helps you save on vet bills and help your …" at bounding box center [642, 297] width 710 height 41
click at [478, 281] on p "We know many of you have pets. Fetch helps you save on vet bills and help your …" at bounding box center [642, 297] width 710 height 41
drag, startPoint x: 473, startPoint y: 281, endPoint x: 568, endPoint y: 304, distance: 97.1
click at [568, 304] on p "We know many of you have pets. Fetch helps you save on vet bills and help your …" at bounding box center [642, 297] width 710 height 41
copy p "Fetch helps you save on vet bills and help your loved ones live longer, healthi…"
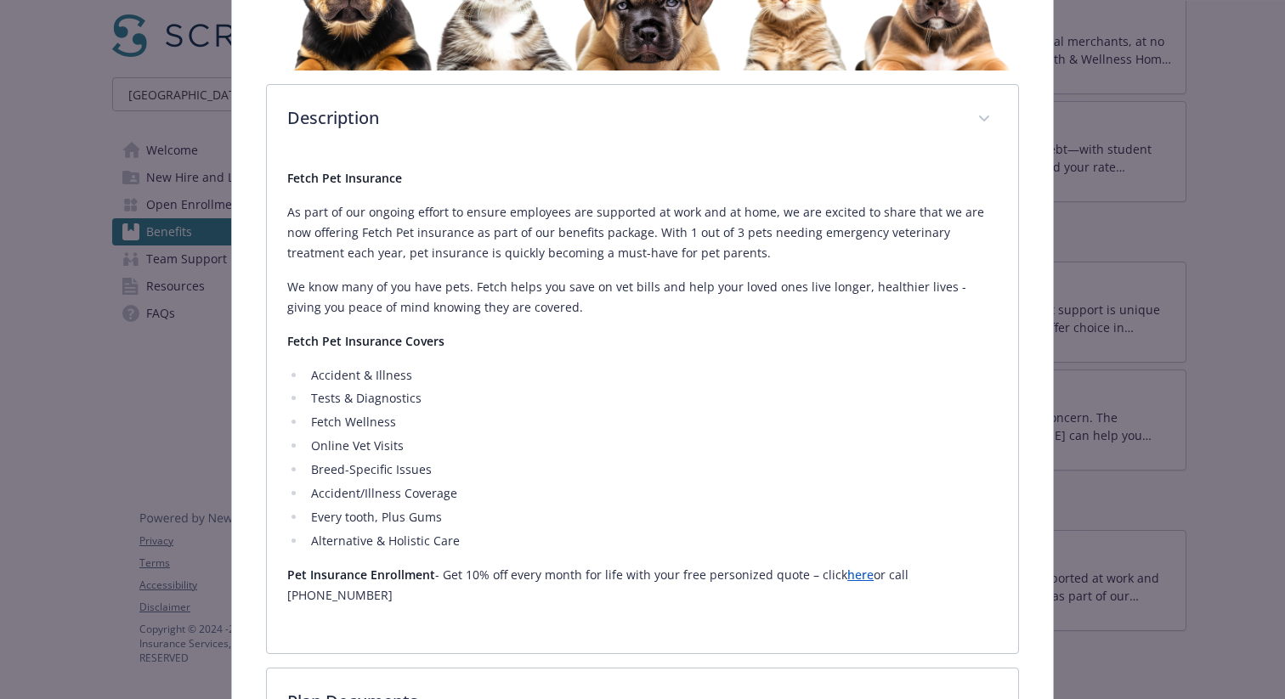
click at [558, 266] on div "Fetch Pet Insurance As part of our ongoing effort to ensure employees are suppo…" at bounding box center [642, 387] width 710 height 439
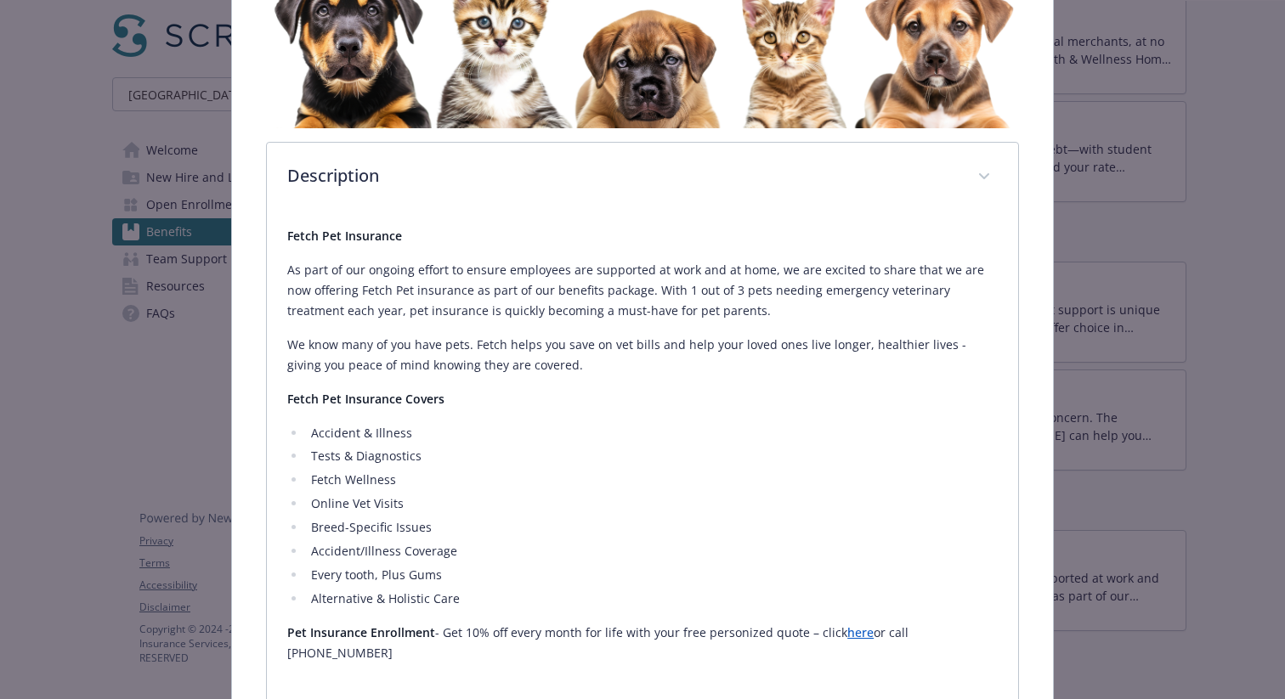
scroll to position [0, 0]
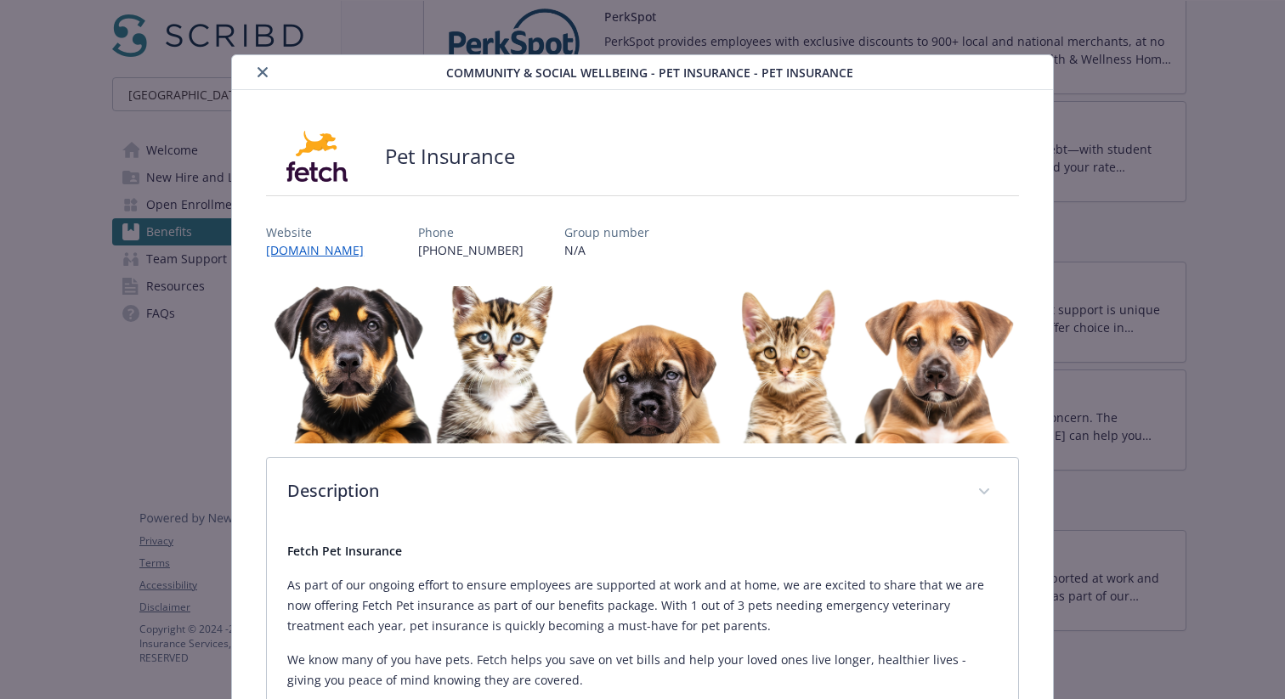
click at [263, 72] on icon "close" at bounding box center [263, 72] width 10 height 10
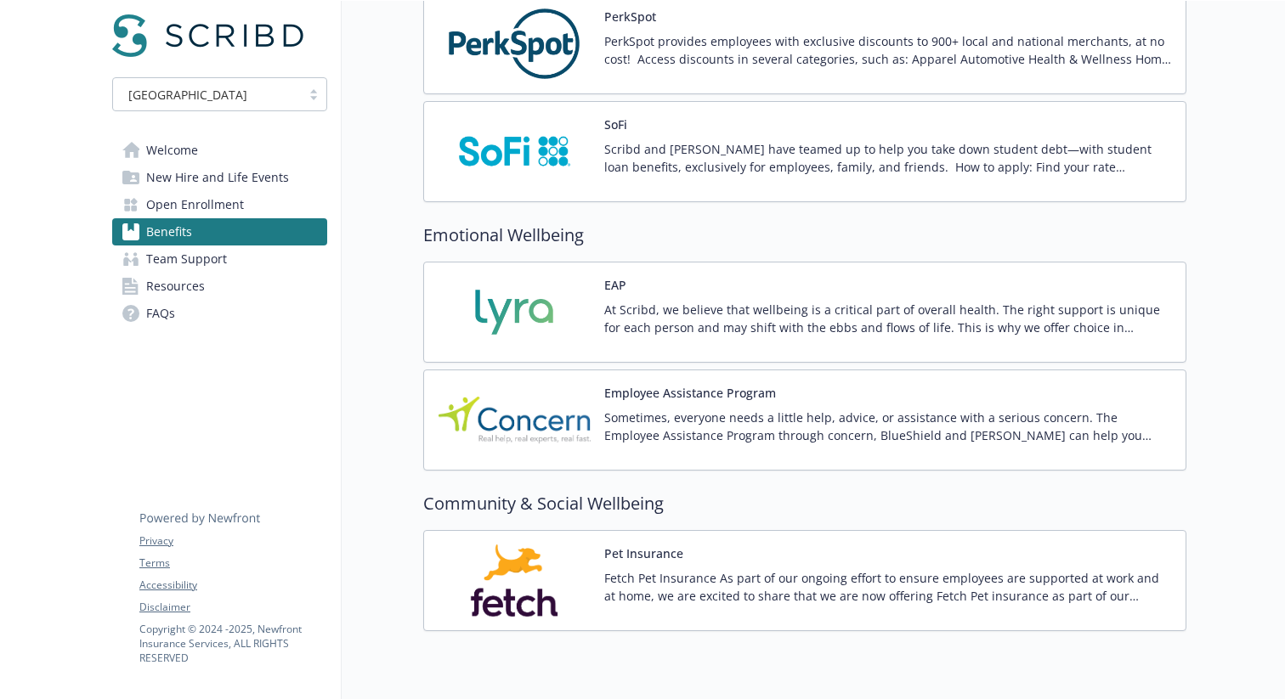
scroll to position [2941, 0]
